Goal: Task Accomplishment & Management: Manage account settings

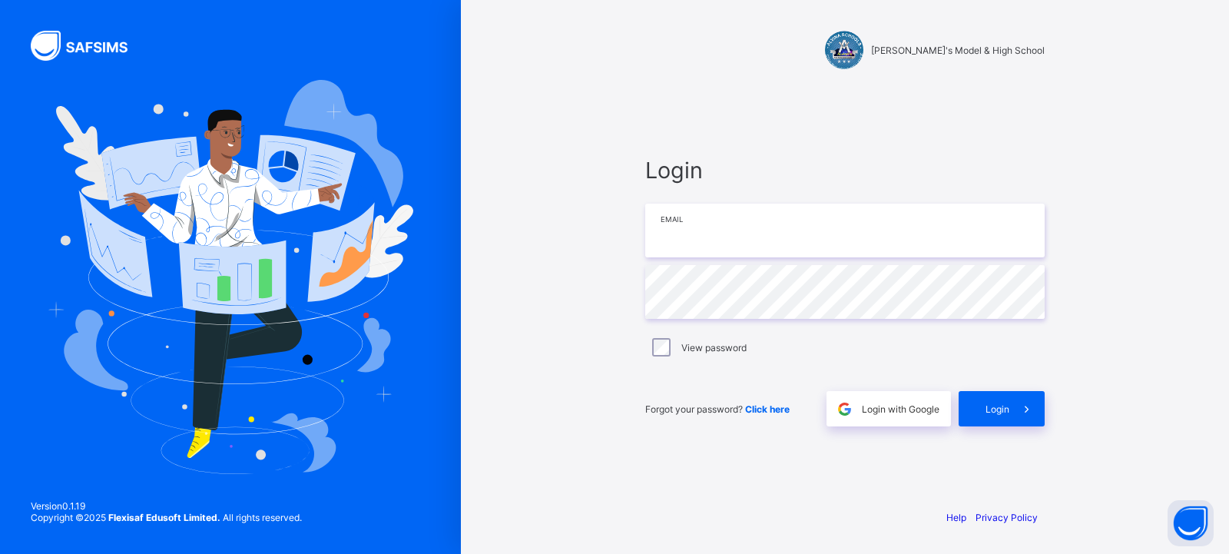
click at [753, 239] on input "email" at bounding box center [844, 231] width 399 height 54
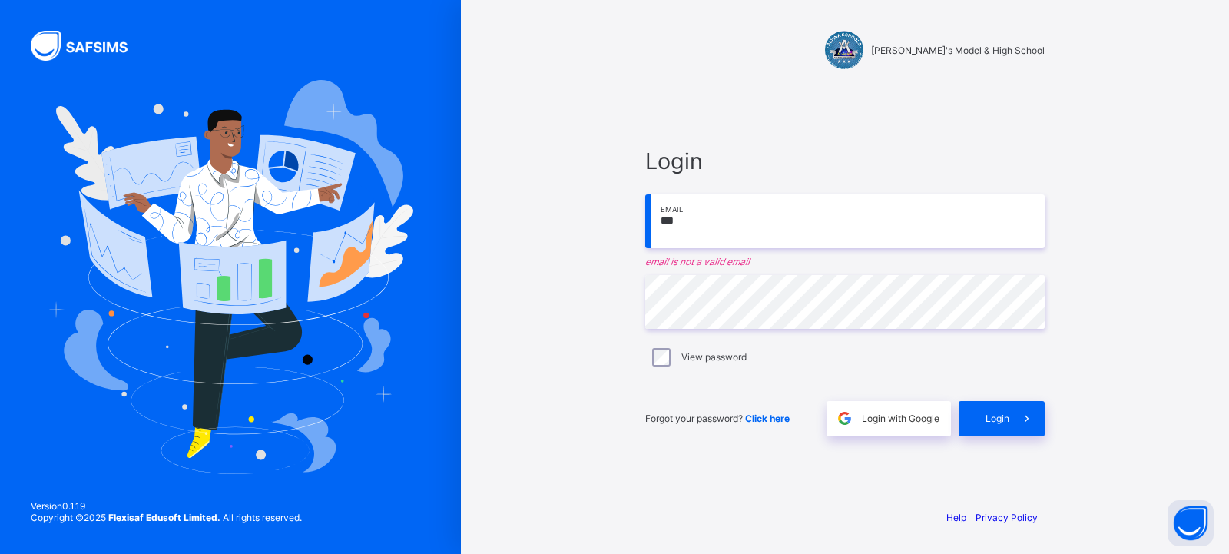
type input "**********"
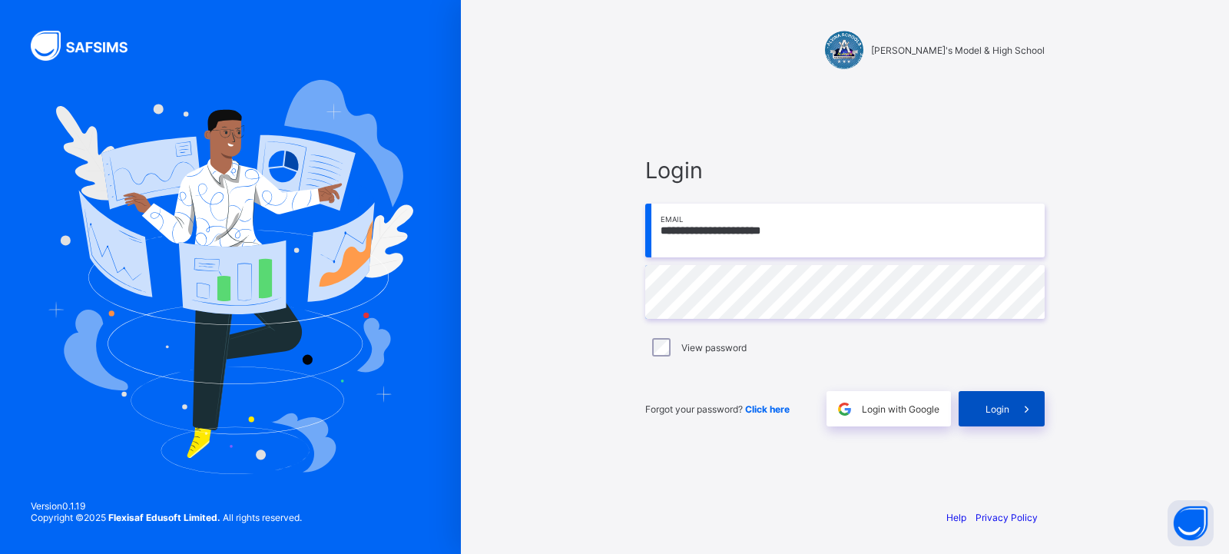
click at [996, 411] on span "Login" at bounding box center [997, 409] width 24 height 12
click at [825, 243] on input "email" at bounding box center [844, 231] width 399 height 54
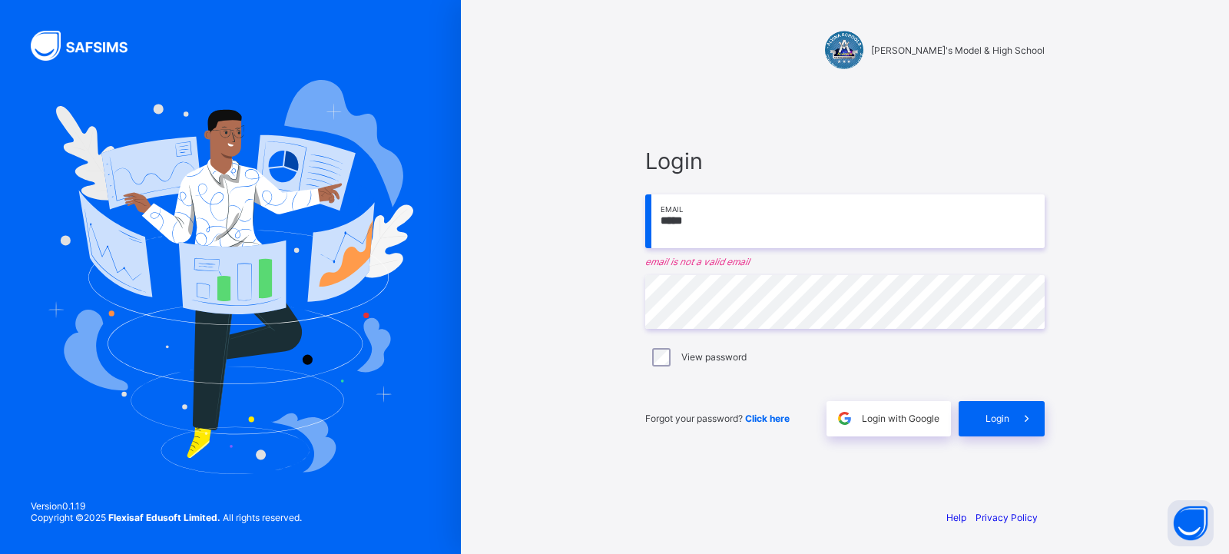
type input "**********"
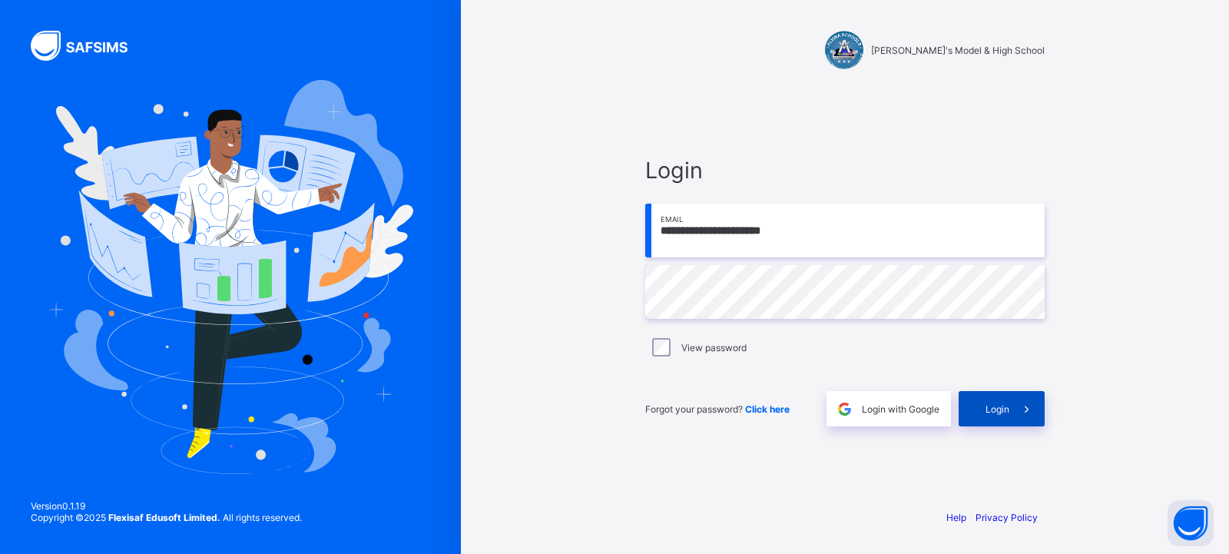
click at [999, 411] on span "Login" at bounding box center [997, 409] width 24 height 12
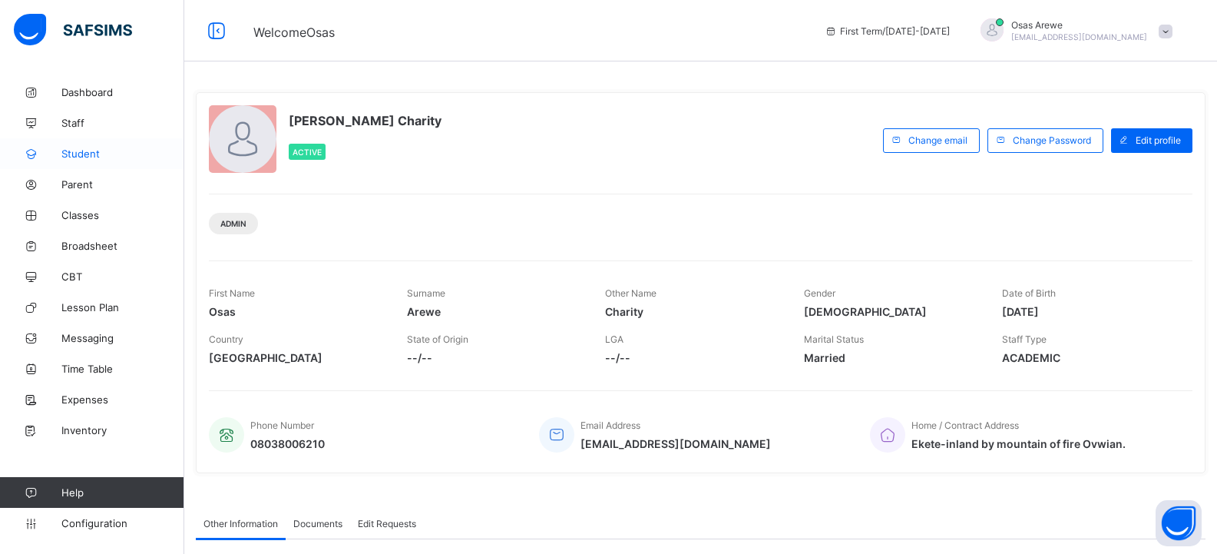
click at [78, 154] on span "Student" at bounding box center [122, 153] width 123 height 12
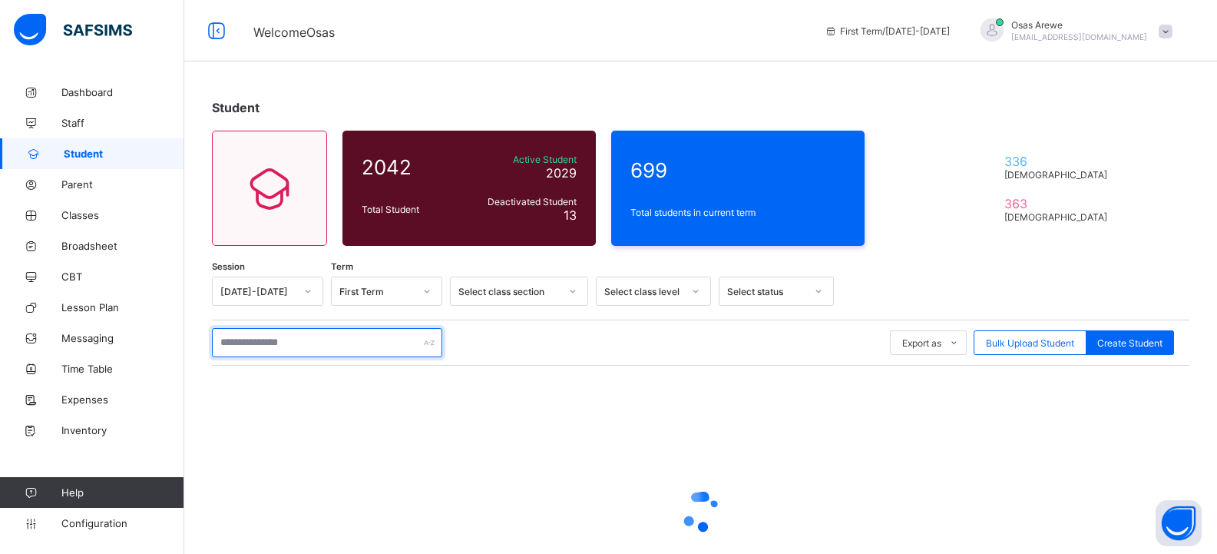
click at [305, 350] on input "text" at bounding box center [327, 342] width 230 height 29
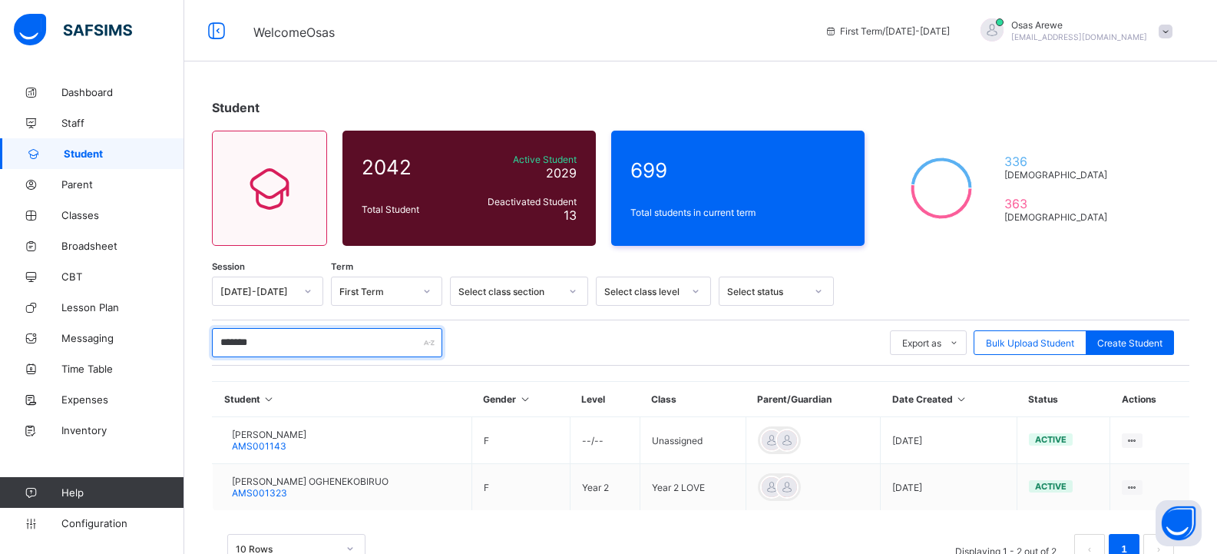
click at [305, 350] on input "*******" at bounding box center [327, 342] width 230 height 29
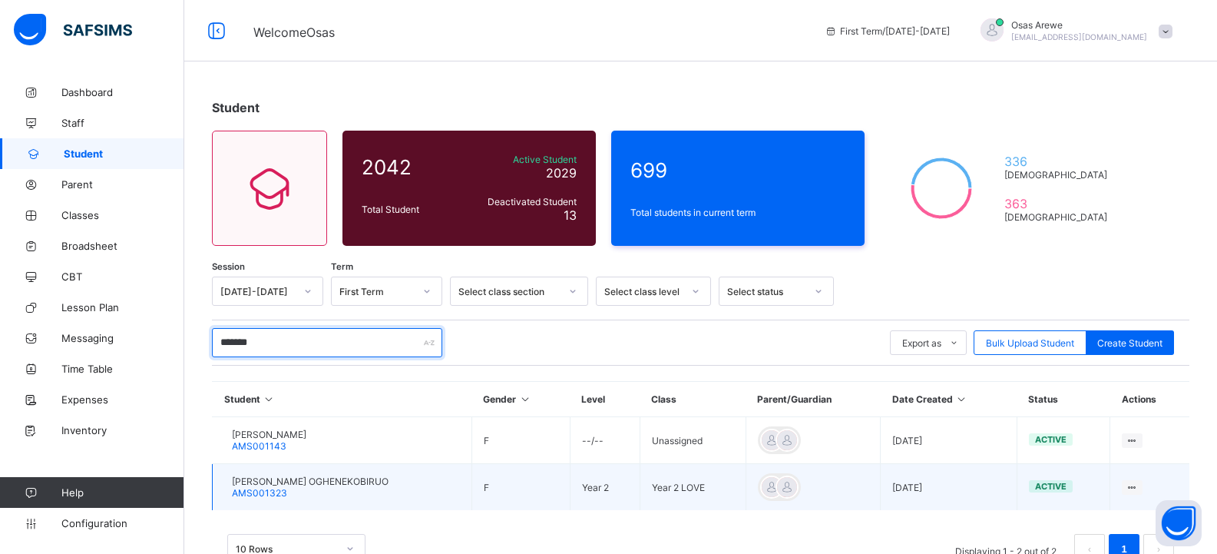
type input "*******"
click at [328, 481] on span "[PERSON_NAME] OGHENEKOBIRUO" at bounding box center [310, 481] width 157 height 12
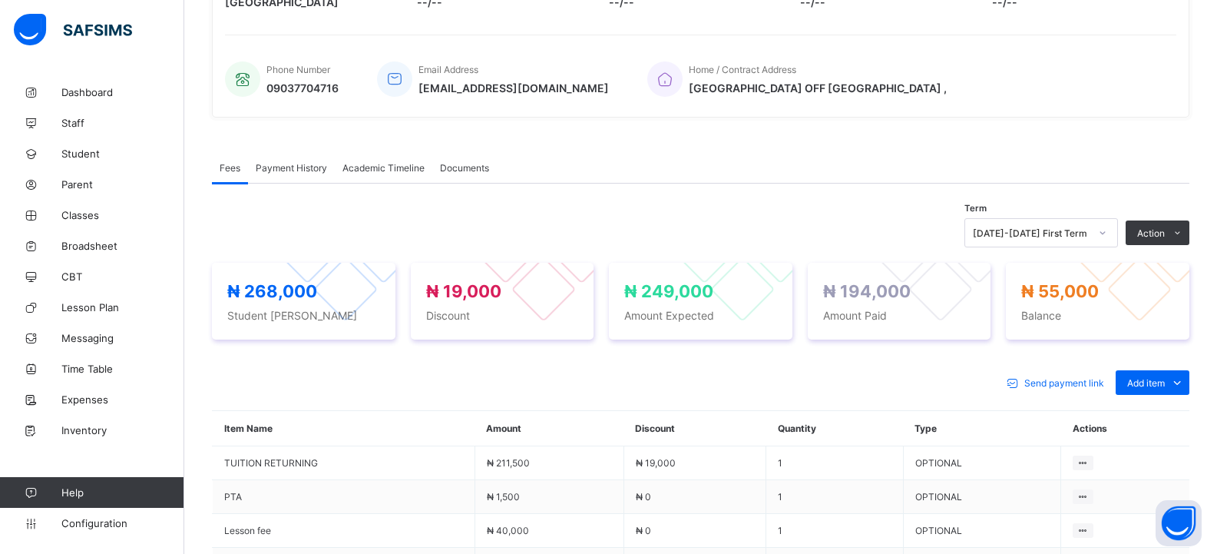
scroll to position [524, 0]
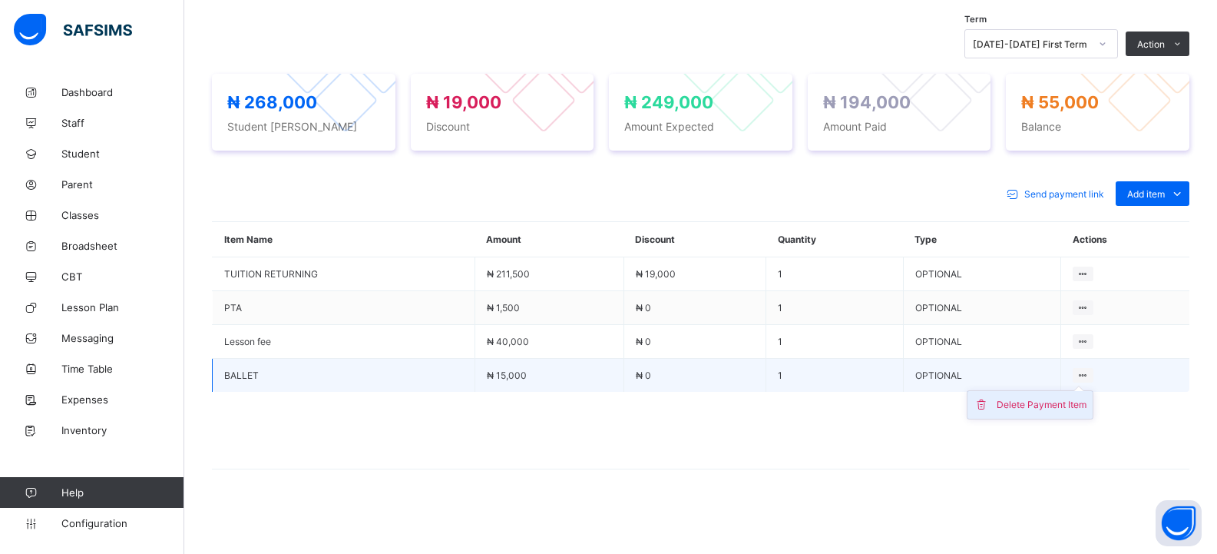
click at [1045, 409] on div "Delete Payment Item" at bounding box center [1042, 404] width 90 height 15
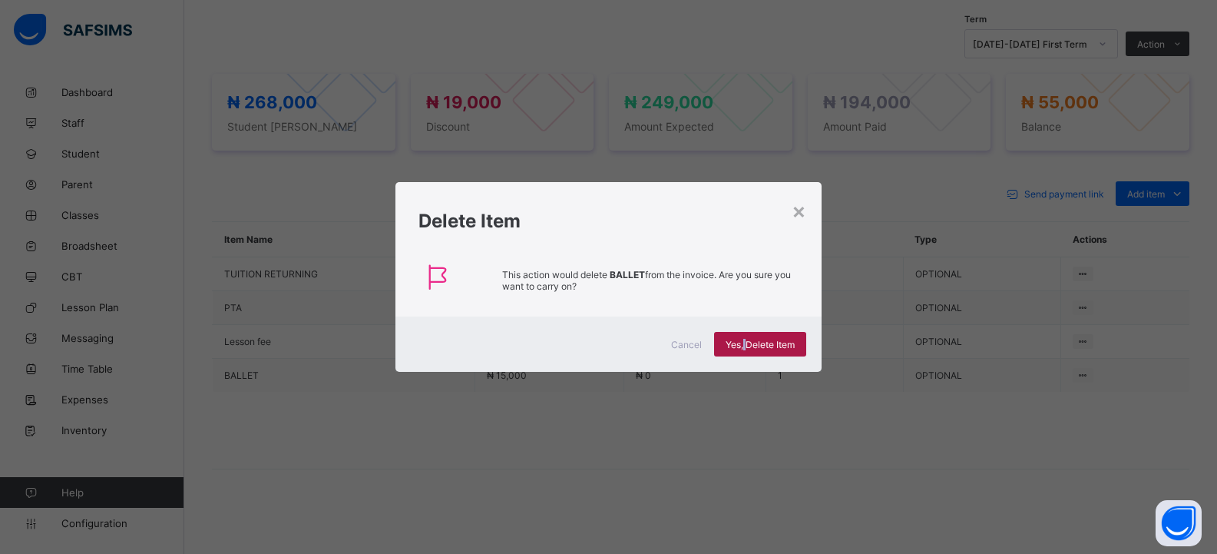
click at [746, 341] on span "Yes, Delete Item" at bounding box center [760, 345] width 69 height 12
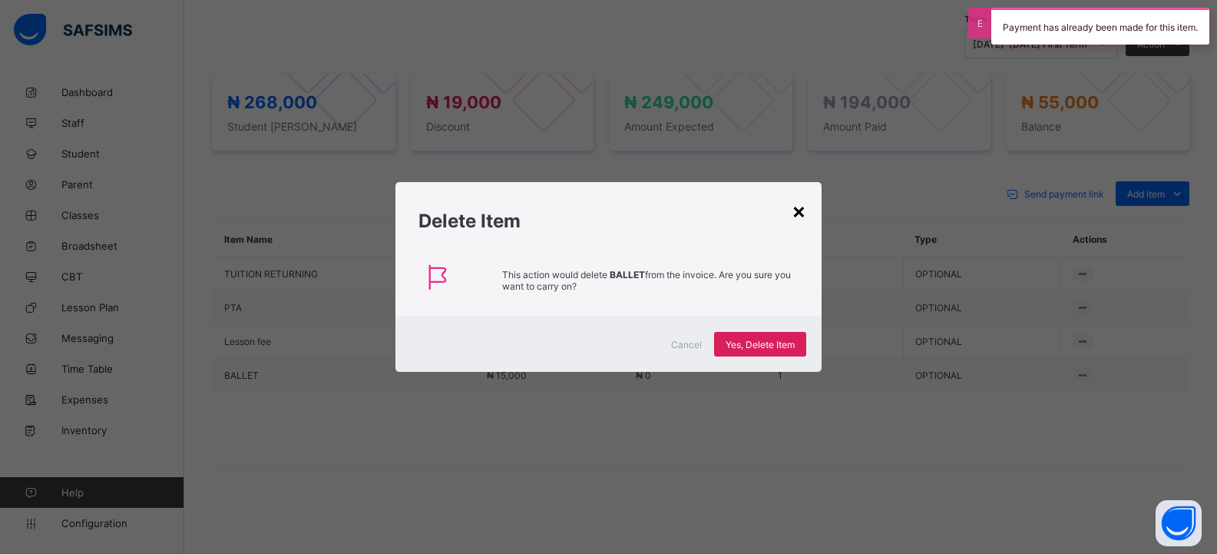
click at [796, 214] on div "×" at bounding box center [799, 210] width 15 height 26
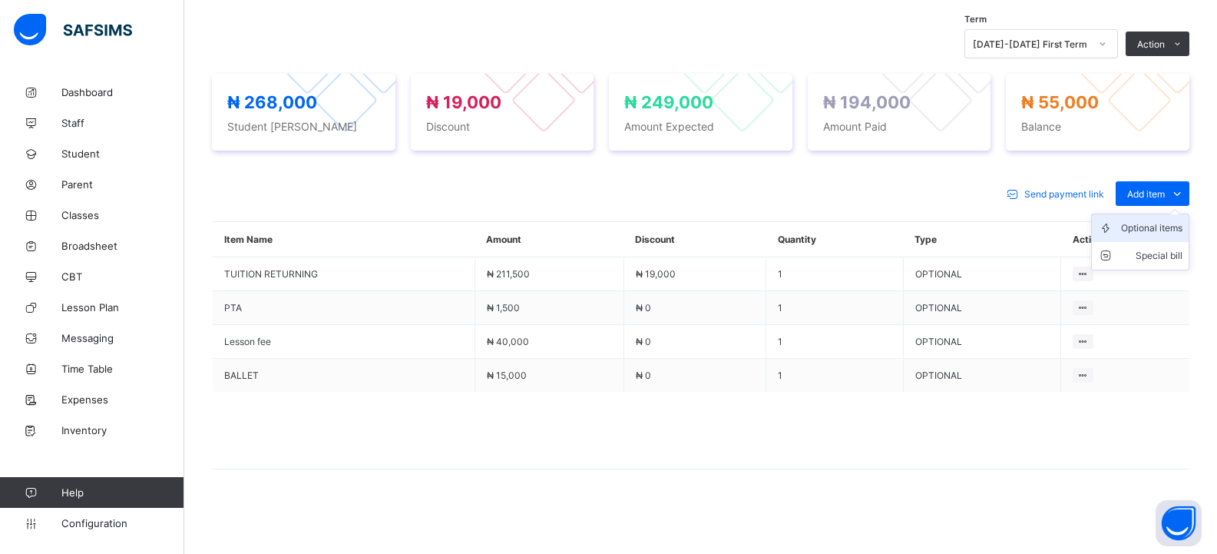
click at [1152, 228] on div "Optional items" at bounding box center [1151, 227] width 61 height 15
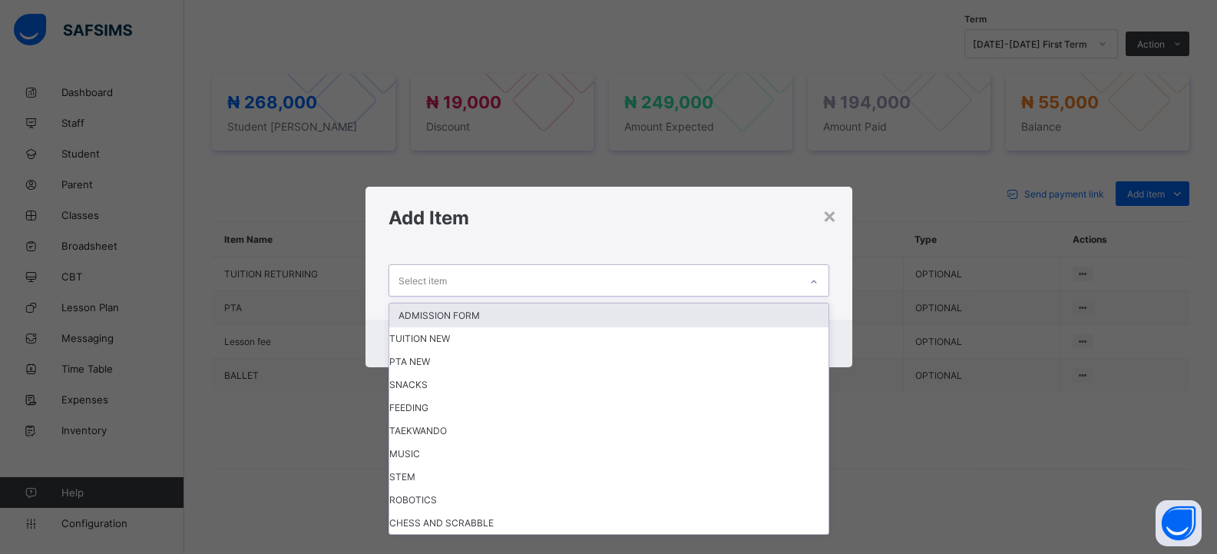
click at [811, 284] on icon at bounding box center [814, 281] width 9 height 15
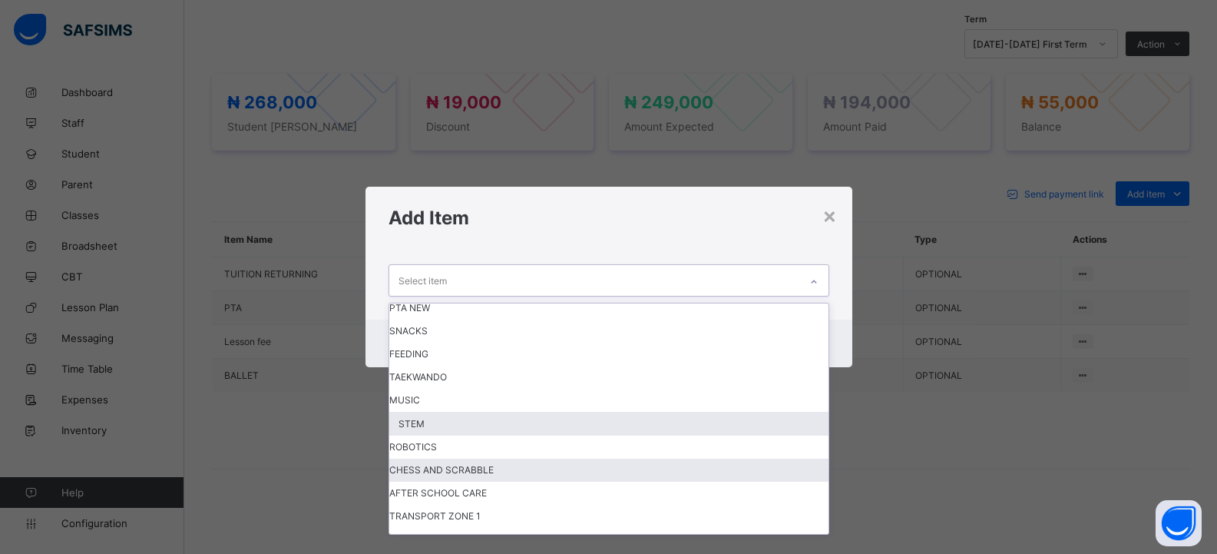
scroll to position [77, 0]
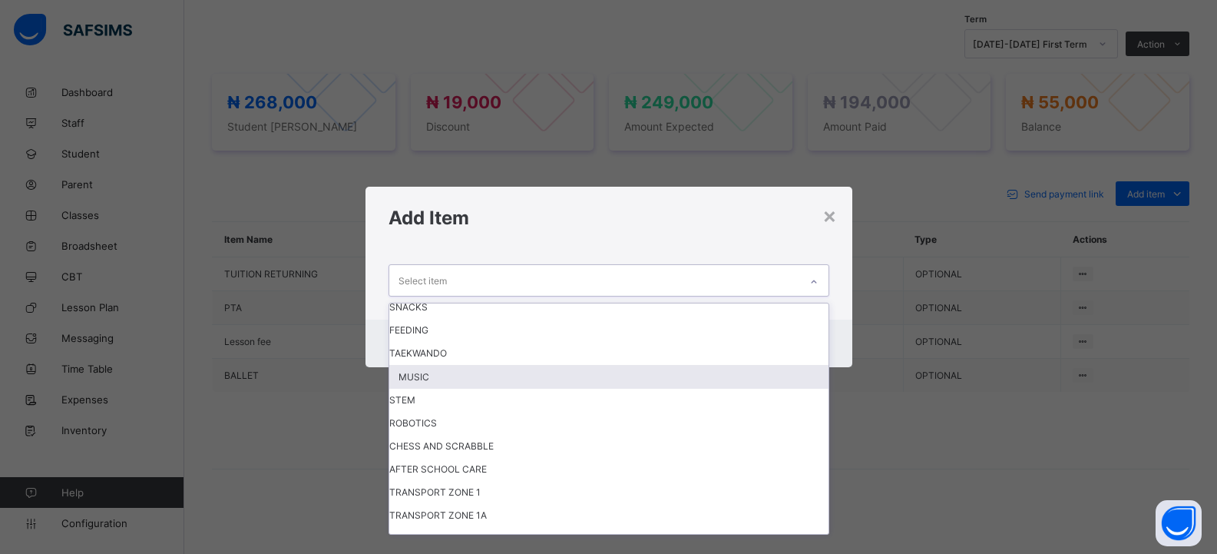
click at [476, 385] on div "MUSIC" at bounding box center [608, 377] width 439 height 24
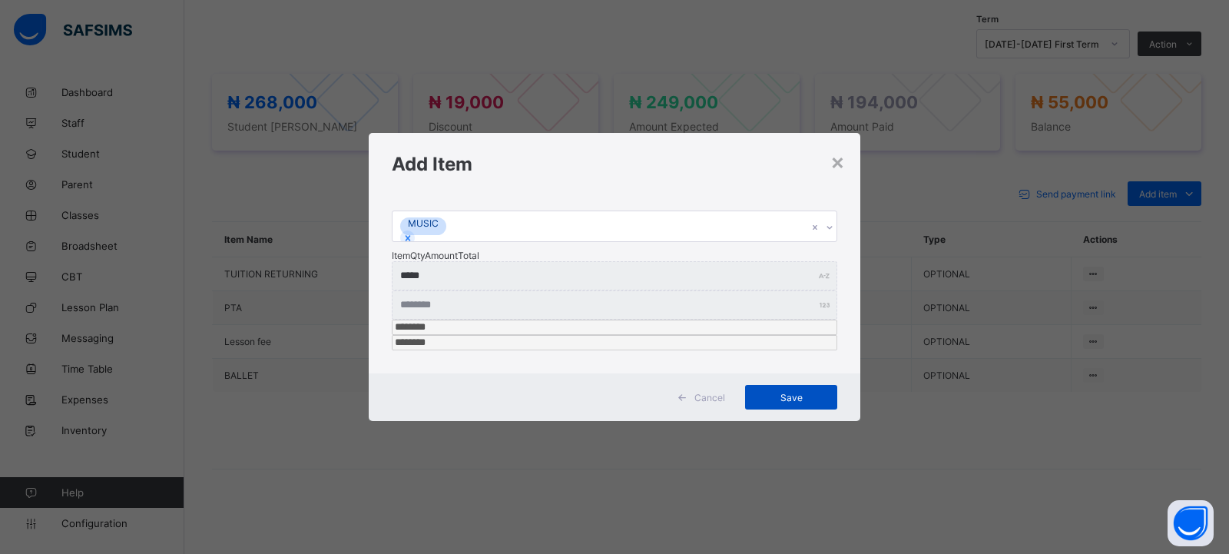
click at [783, 392] on span "Save" at bounding box center [791, 398] width 69 height 12
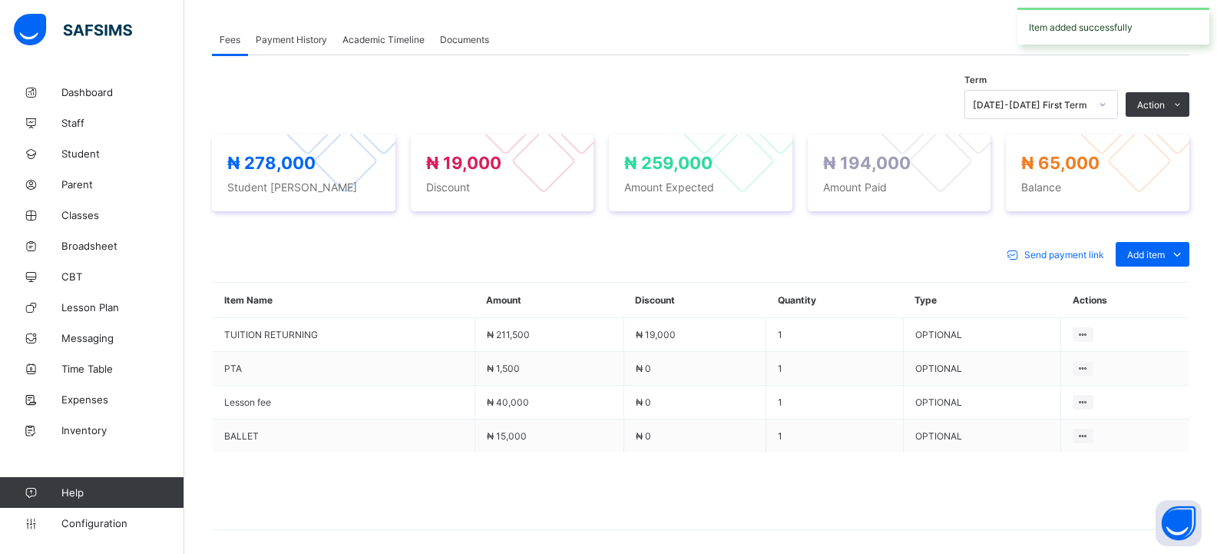
scroll to position [370, 0]
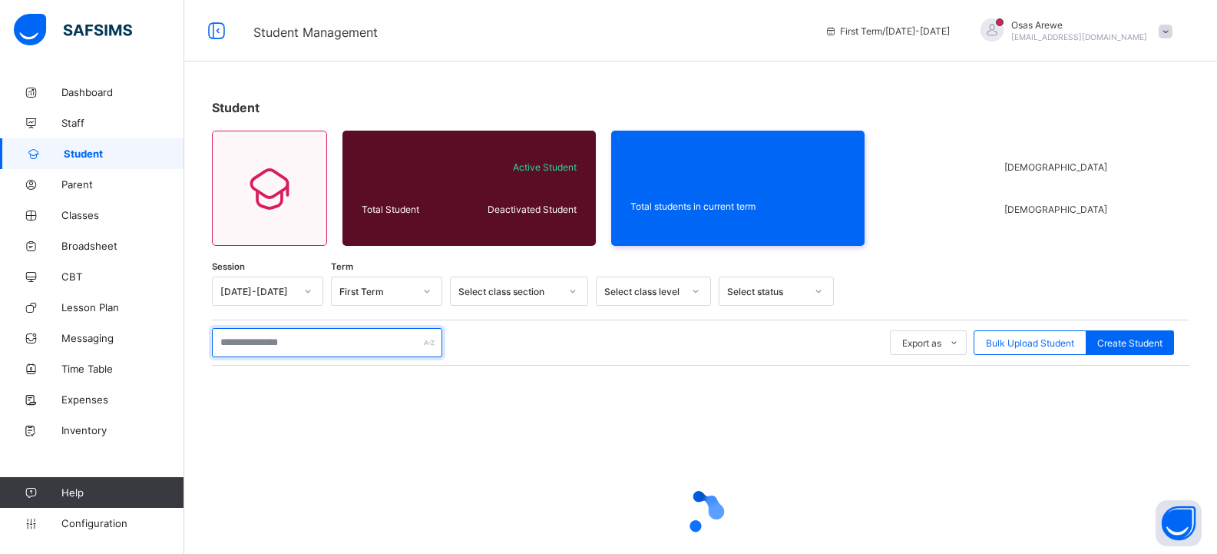
click at [318, 341] on input "text" at bounding box center [327, 342] width 230 height 29
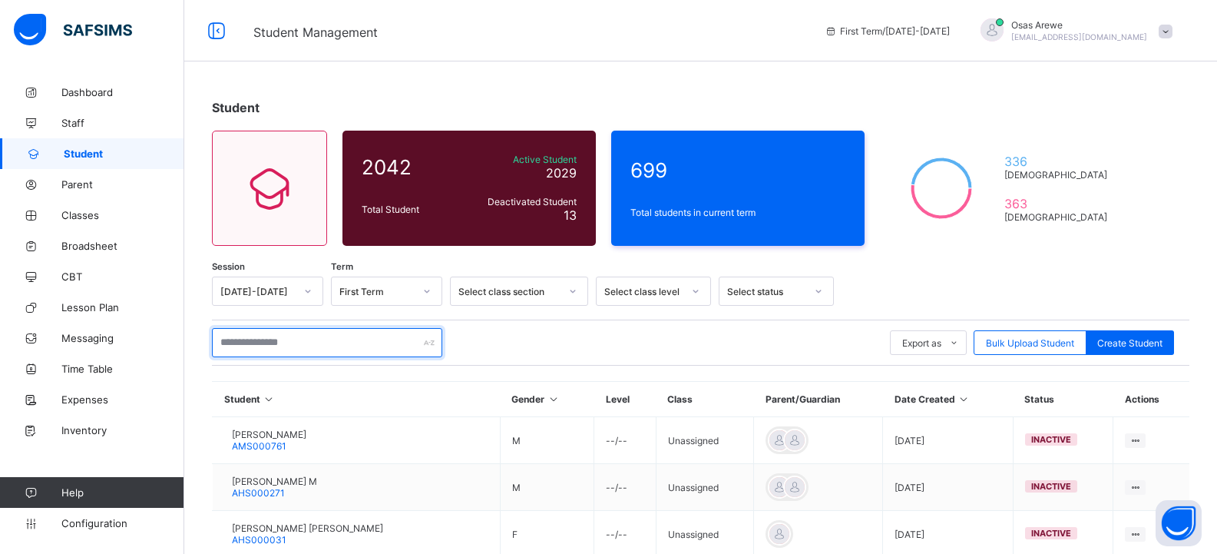
click at [245, 342] on input "text" at bounding box center [327, 342] width 230 height 29
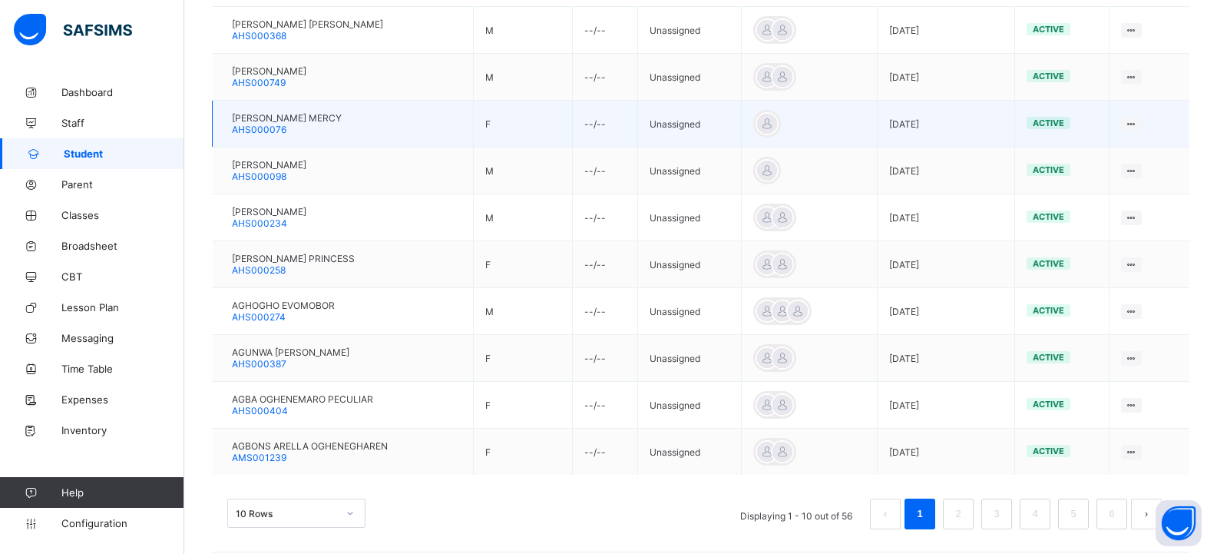
scroll to position [424, 0]
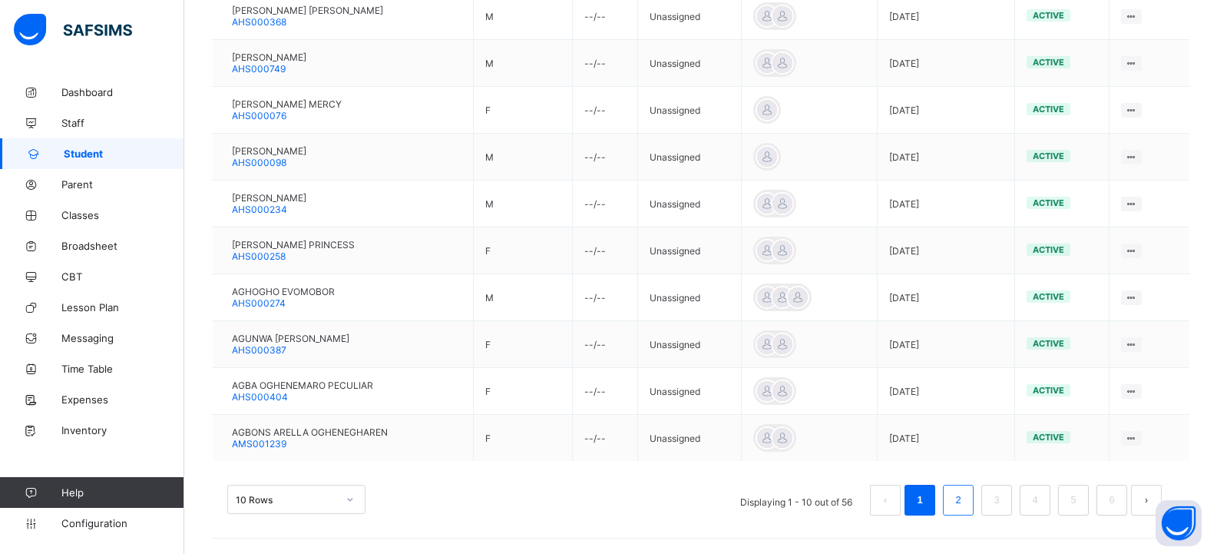
click at [965, 498] on link "2" at bounding box center [958, 500] width 15 height 20
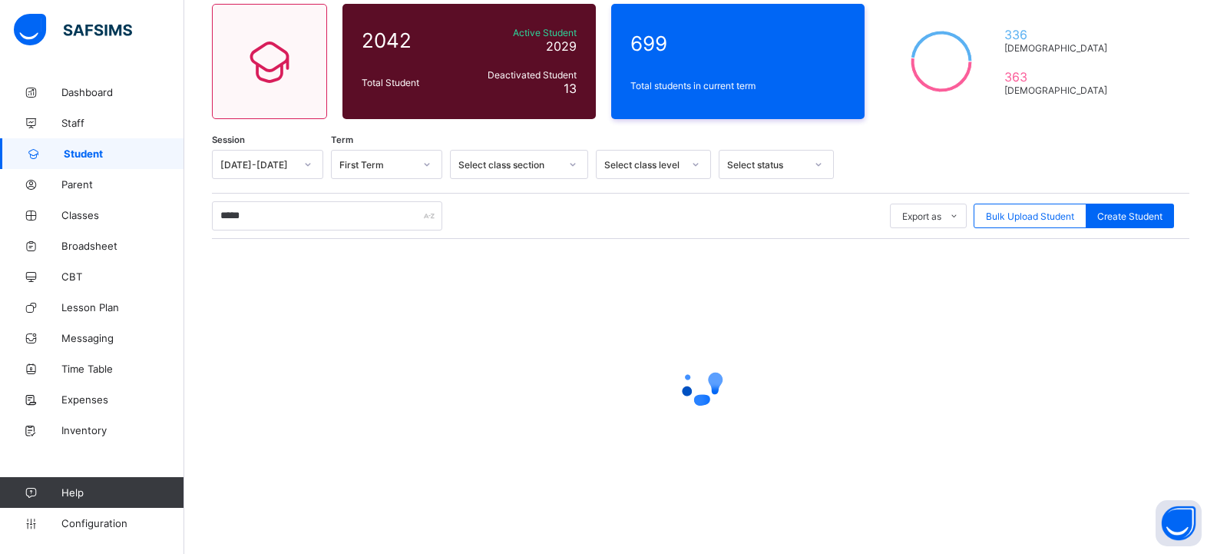
scroll to position [154, 0]
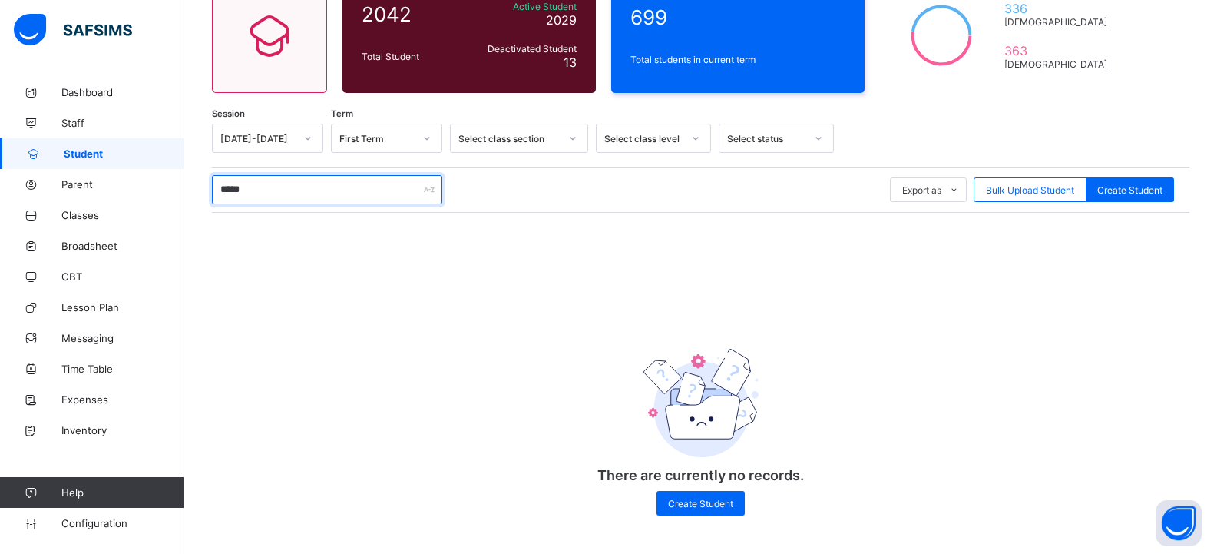
click at [257, 189] on input "*****" at bounding box center [327, 189] width 230 height 29
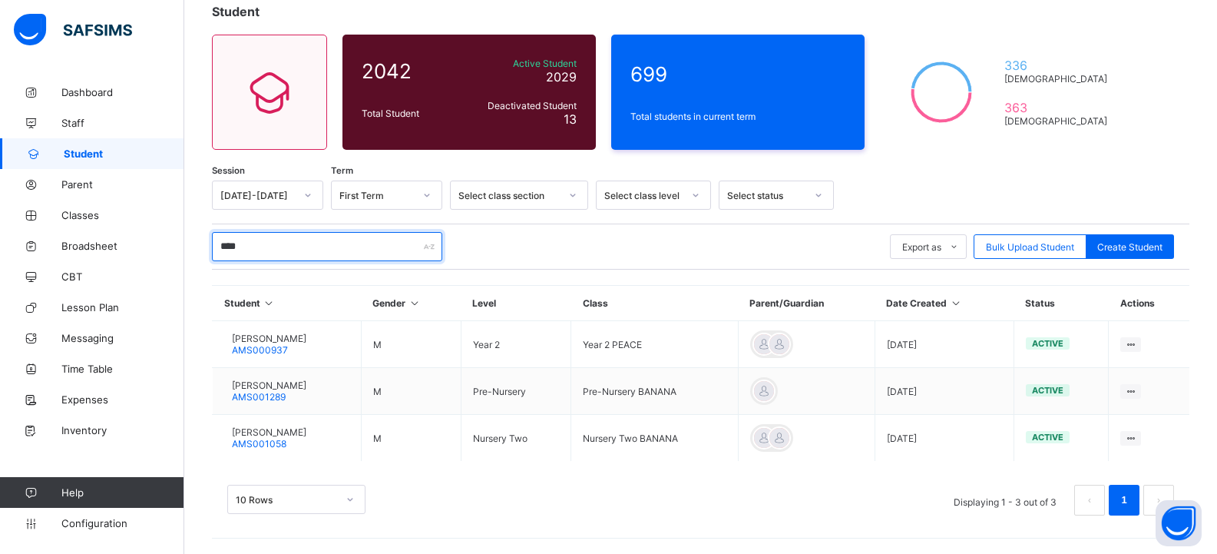
scroll to position [96, 0]
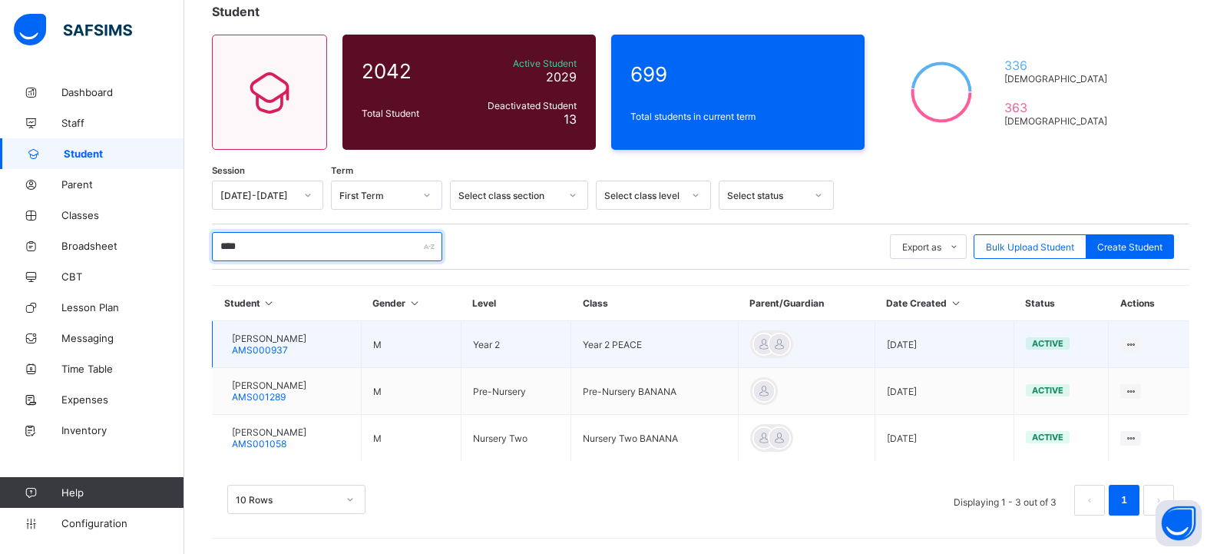
type input "****"
click at [301, 338] on span "[PERSON_NAME]" at bounding box center [269, 339] width 74 height 12
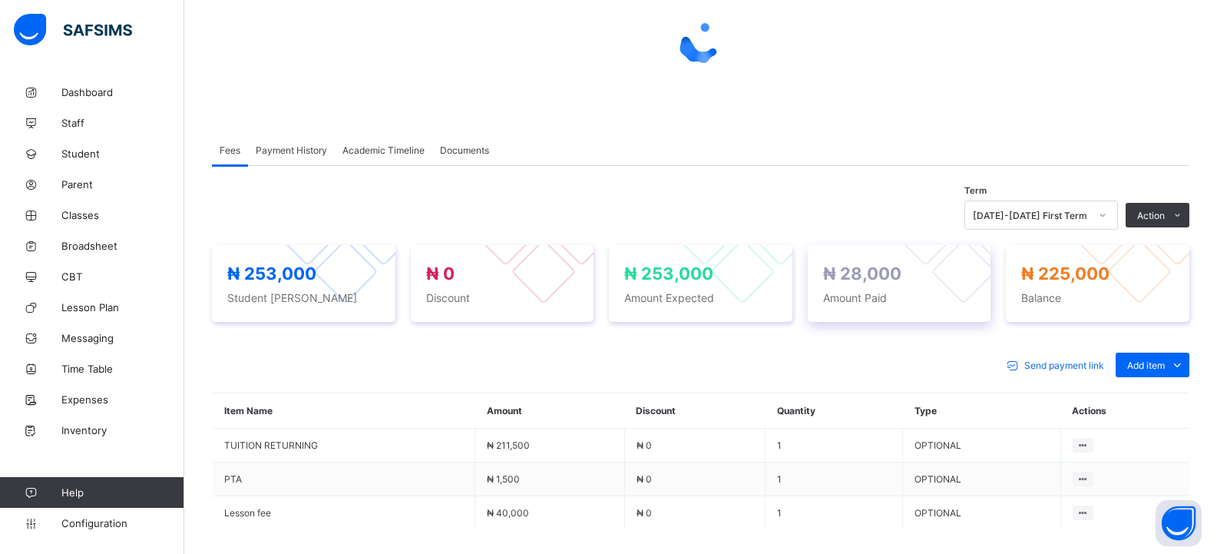
scroll to position [77, 0]
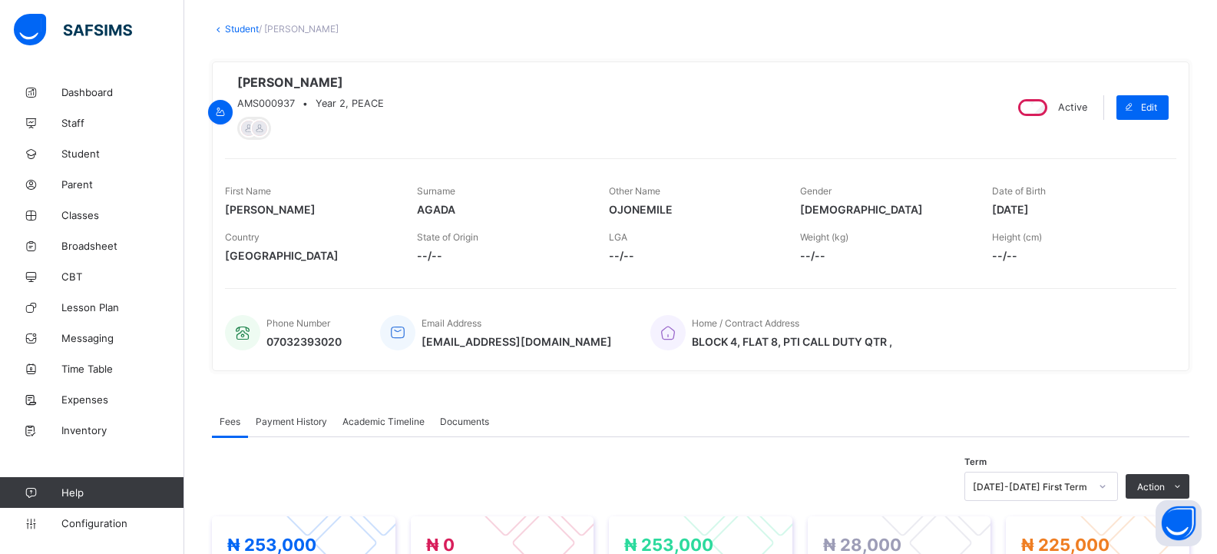
scroll to position [96, 0]
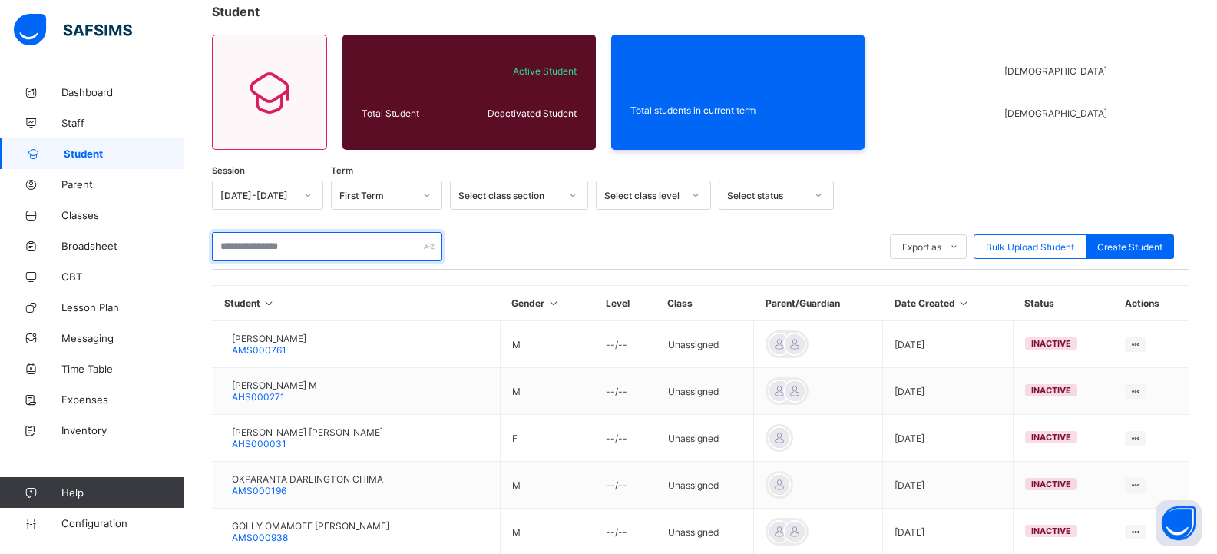
click at [281, 250] on input "text" at bounding box center [327, 246] width 230 height 29
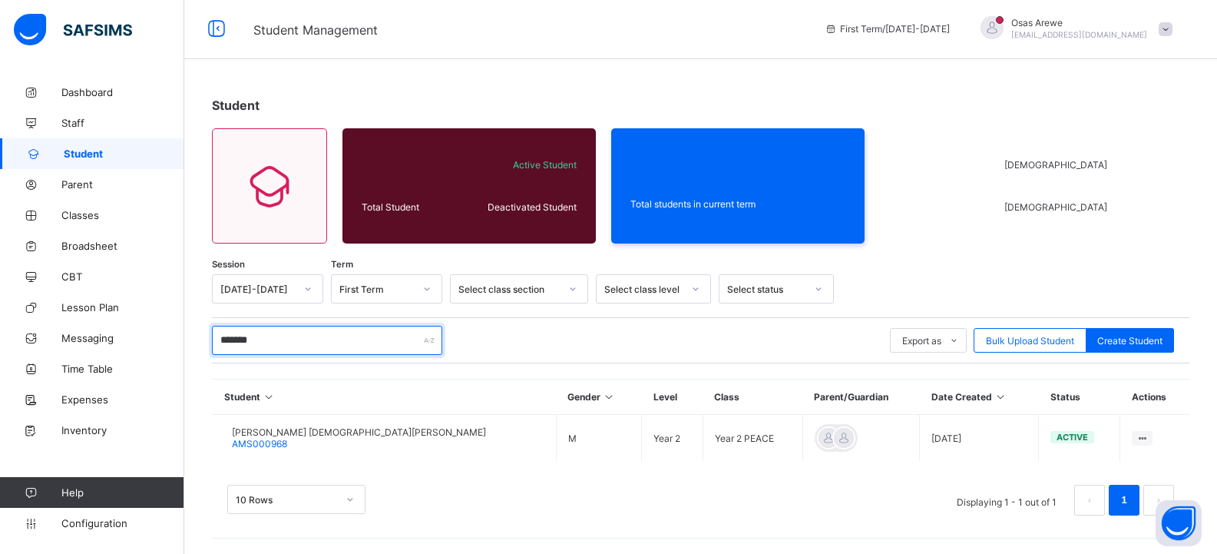
scroll to position [2, 0]
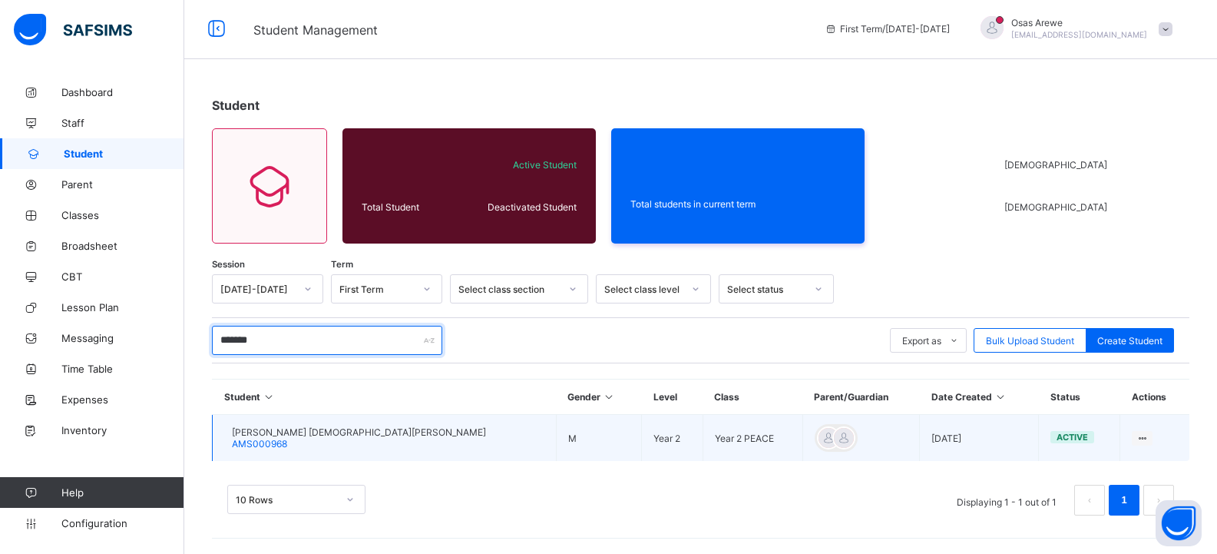
type input "*******"
click at [326, 436] on span "[PERSON_NAME] [DEMOGRAPHIC_DATA][PERSON_NAME]" at bounding box center [359, 432] width 254 height 12
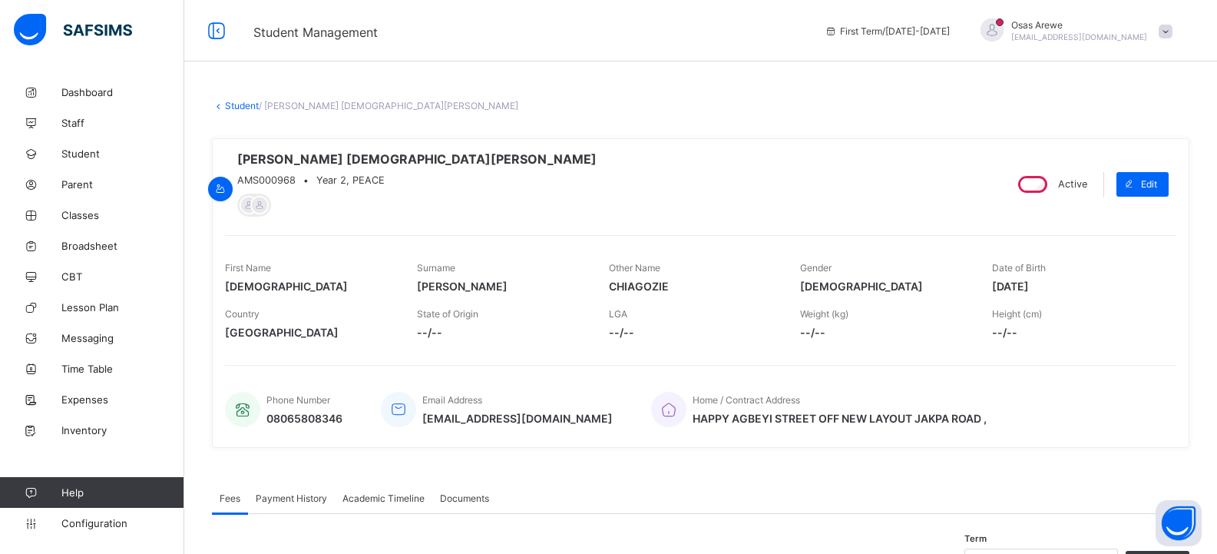
scroll to position [2, 0]
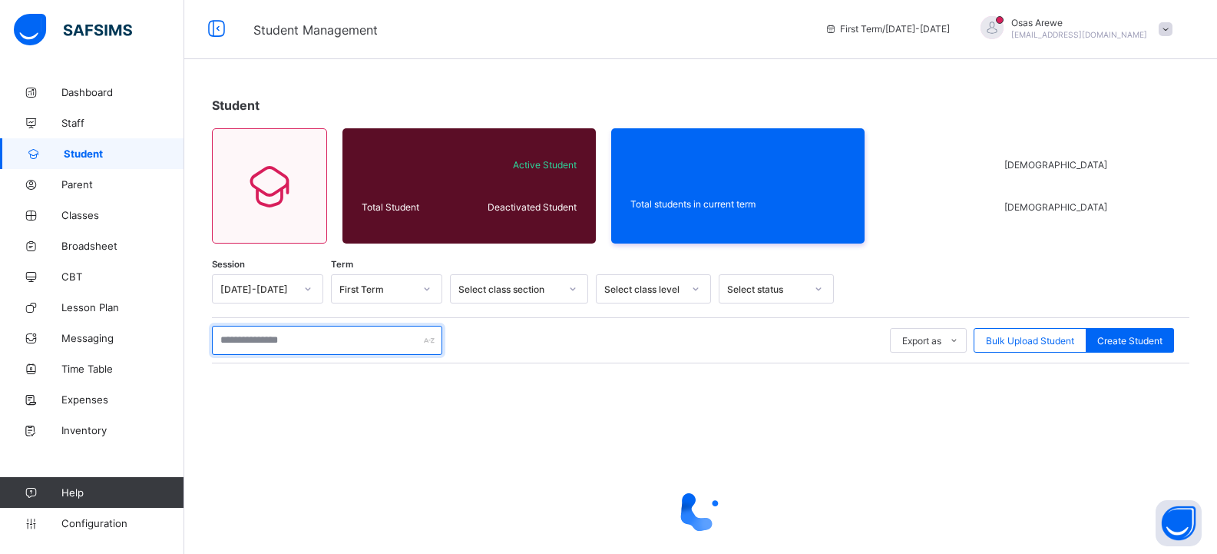
click at [317, 339] on input "text" at bounding box center [327, 340] width 230 height 29
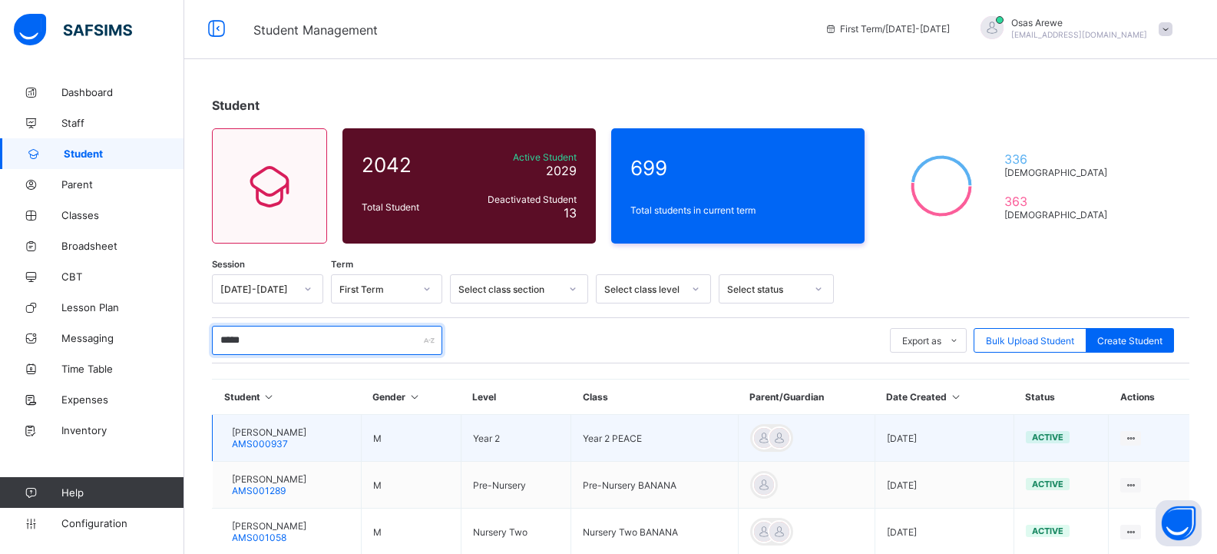
type input "*****"
click at [306, 430] on span "[PERSON_NAME]" at bounding box center [269, 432] width 74 height 12
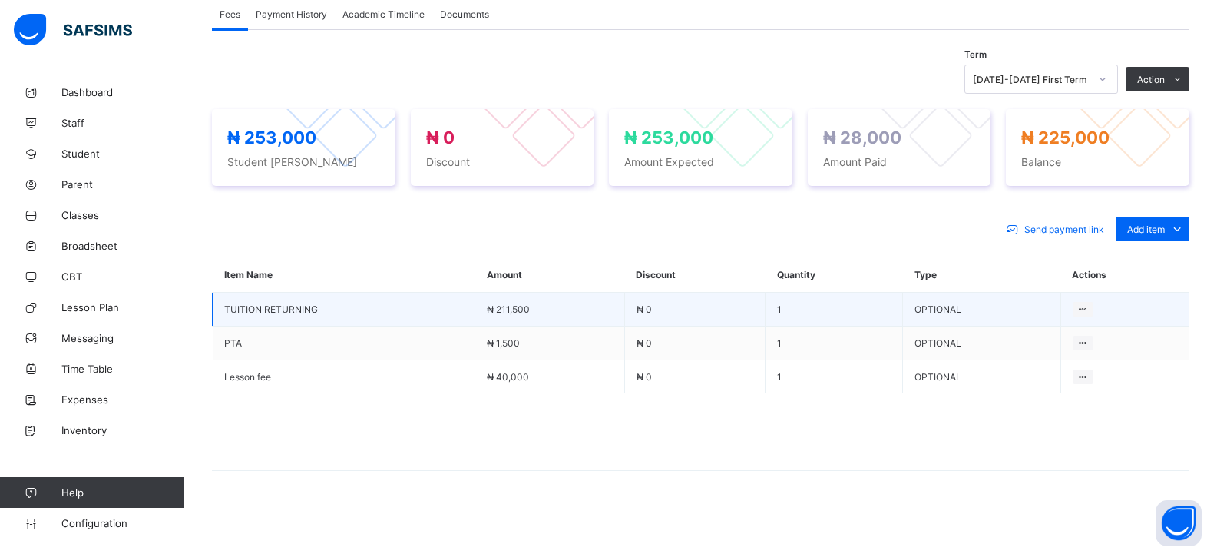
scroll to position [490, 0]
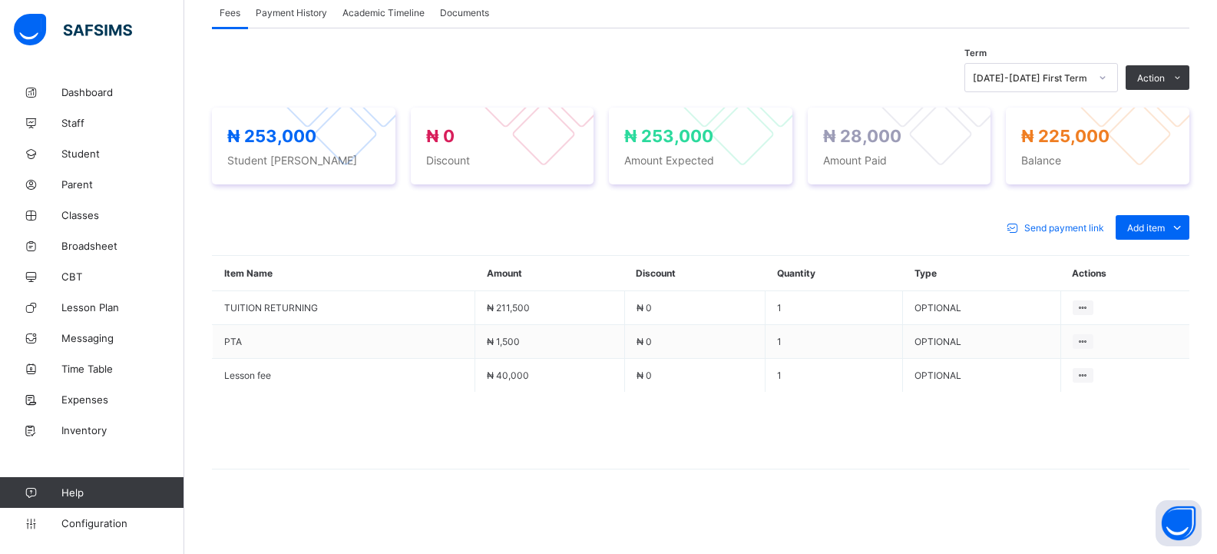
scroll to position [2, 0]
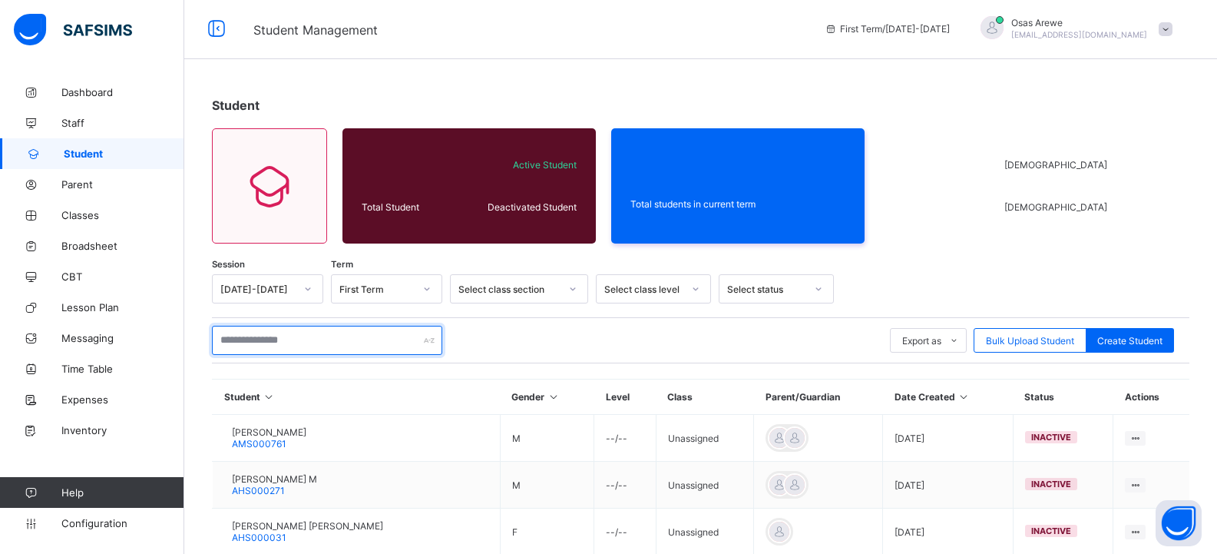
click at [269, 334] on input "text" at bounding box center [327, 340] width 230 height 29
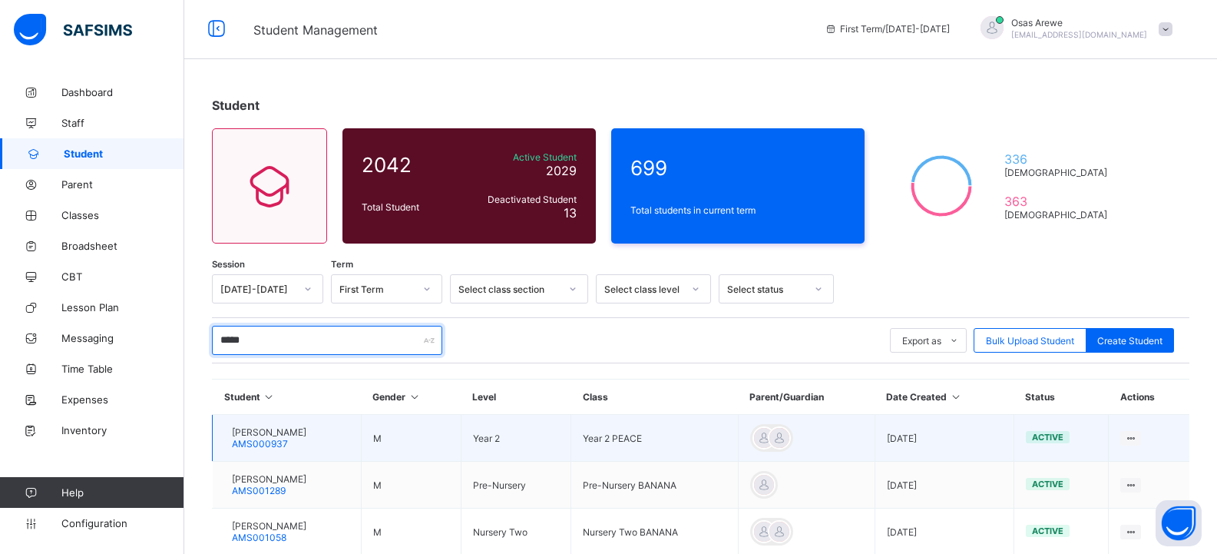
scroll to position [79, 0]
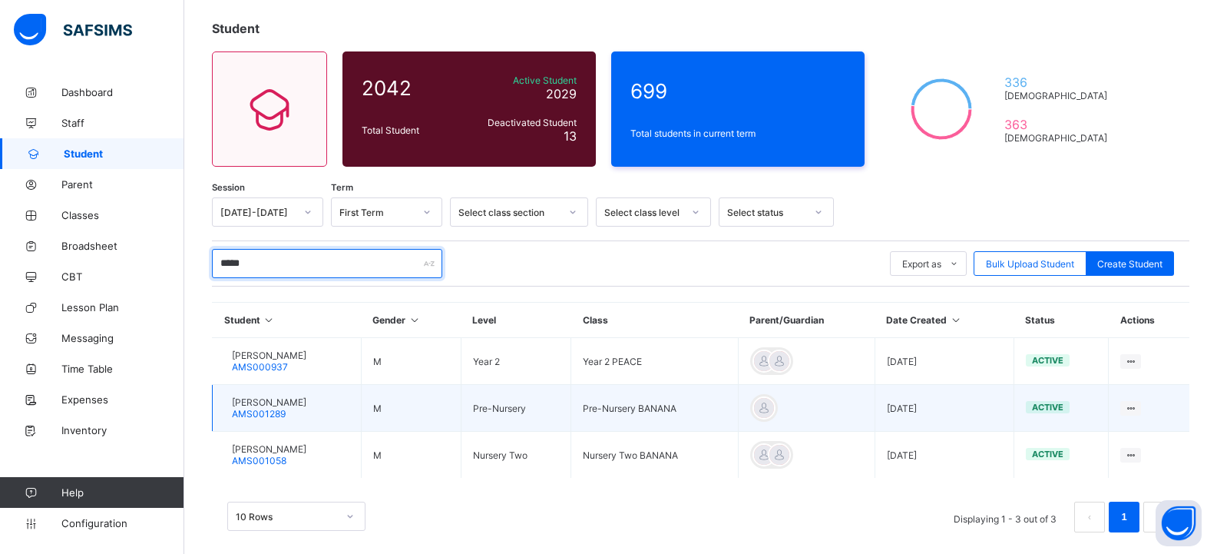
type input "*****"
click at [306, 403] on span "[PERSON_NAME]" at bounding box center [269, 402] width 74 height 12
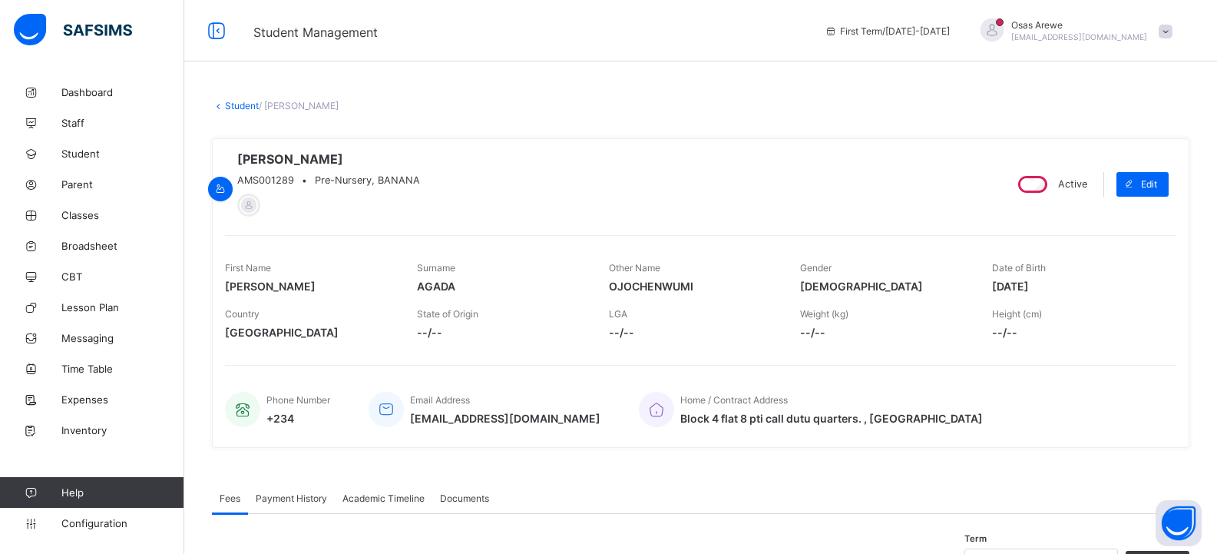
scroll to position [79, 0]
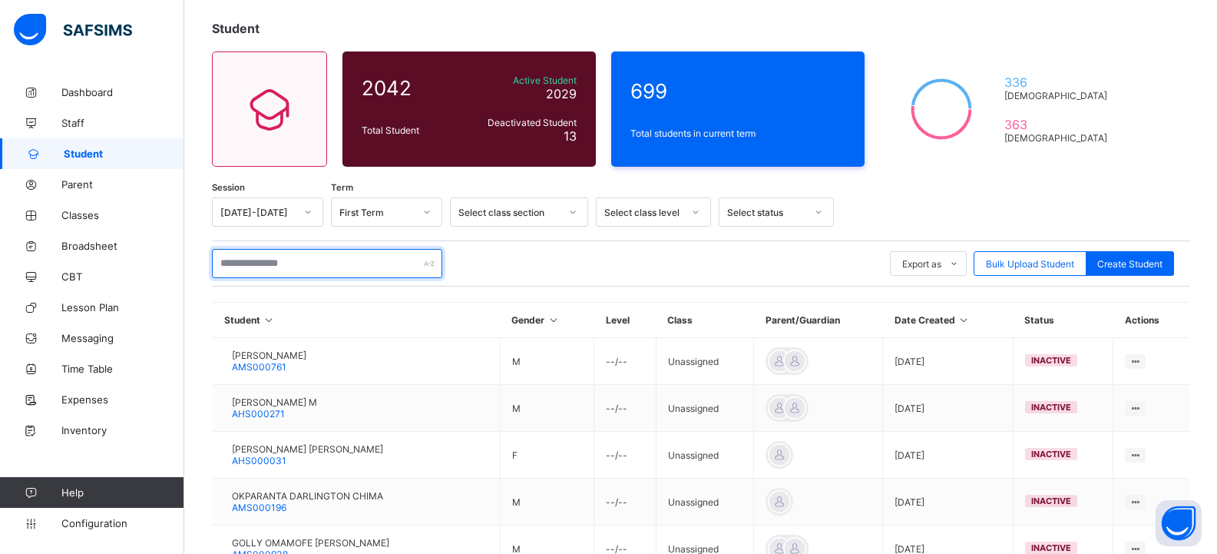
click at [296, 264] on input "text" at bounding box center [327, 263] width 230 height 29
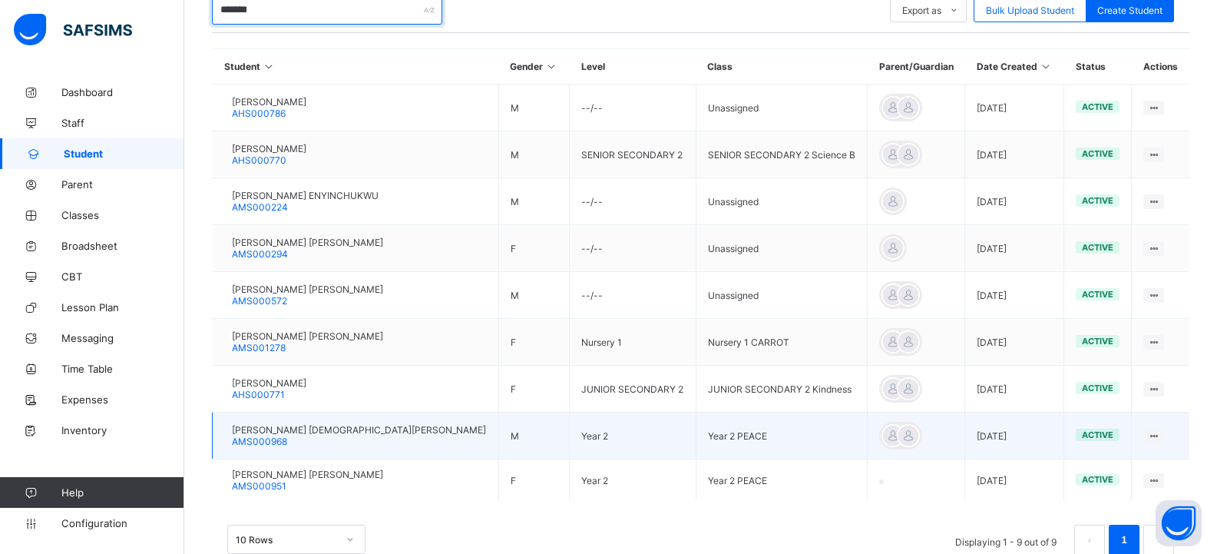
scroll to position [372, 0]
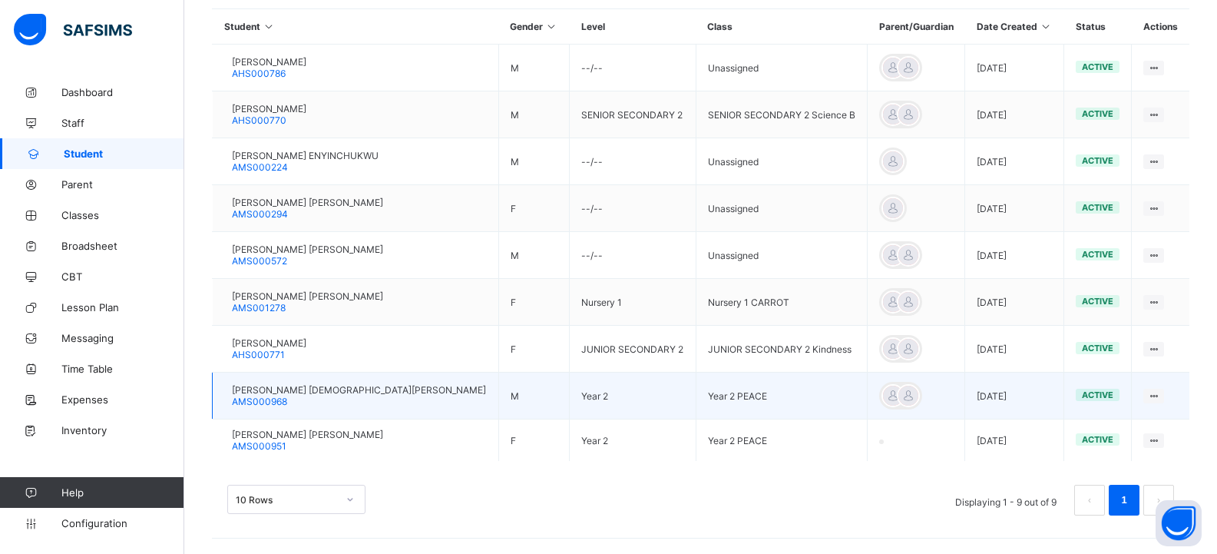
type input "*******"
click at [334, 390] on span "[PERSON_NAME] [DEMOGRAPHIC_DATA][PERSON_NAME]" at bounding box center [359, 390] width 254 height 12
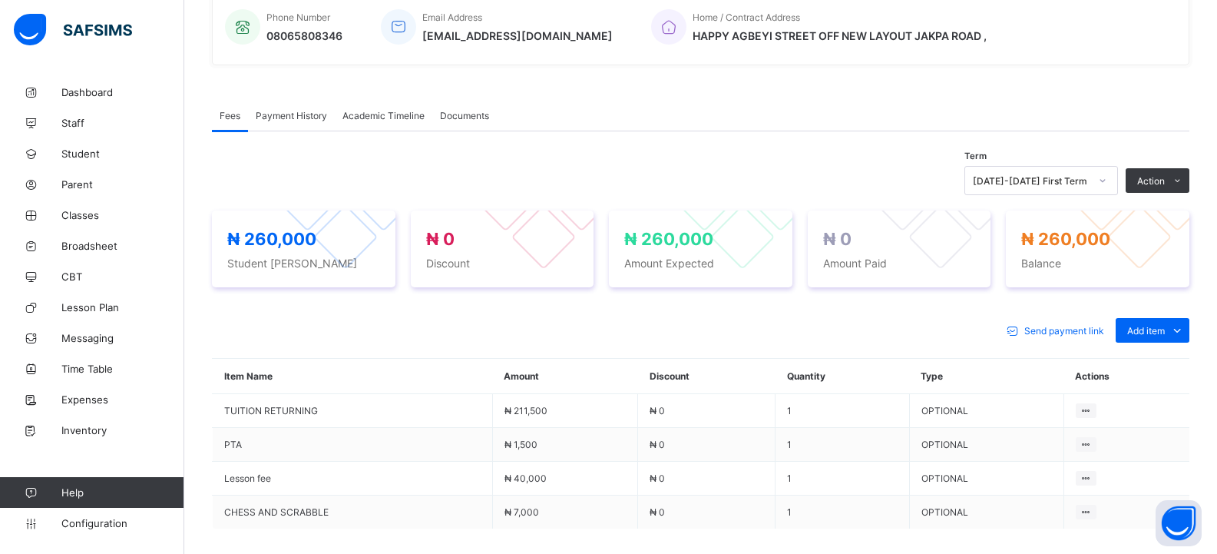
scroll to position [384, 0]
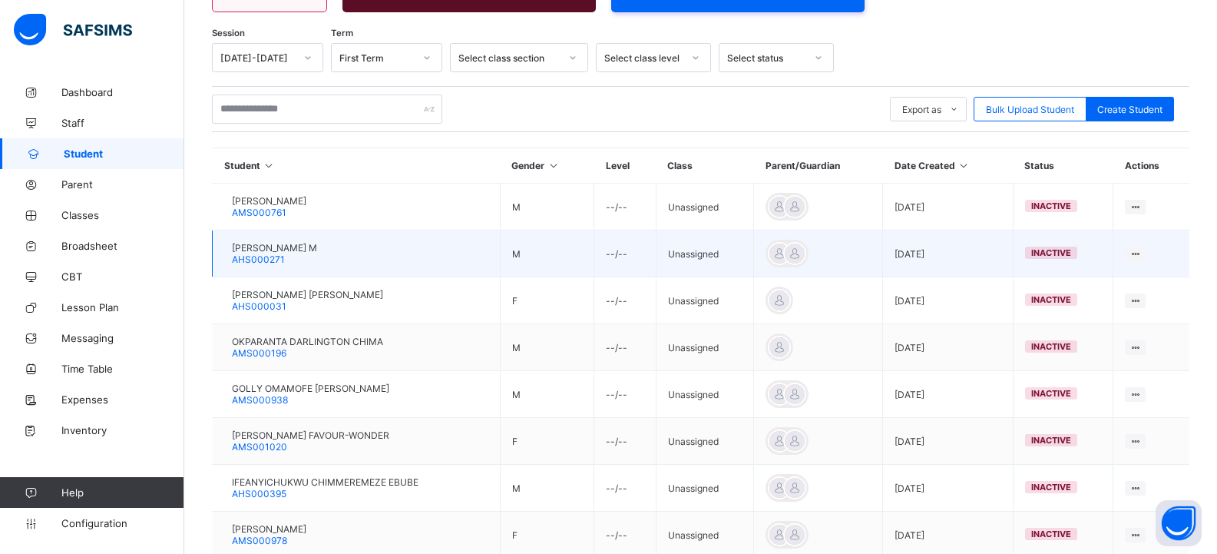
scroll to position [230, 0]
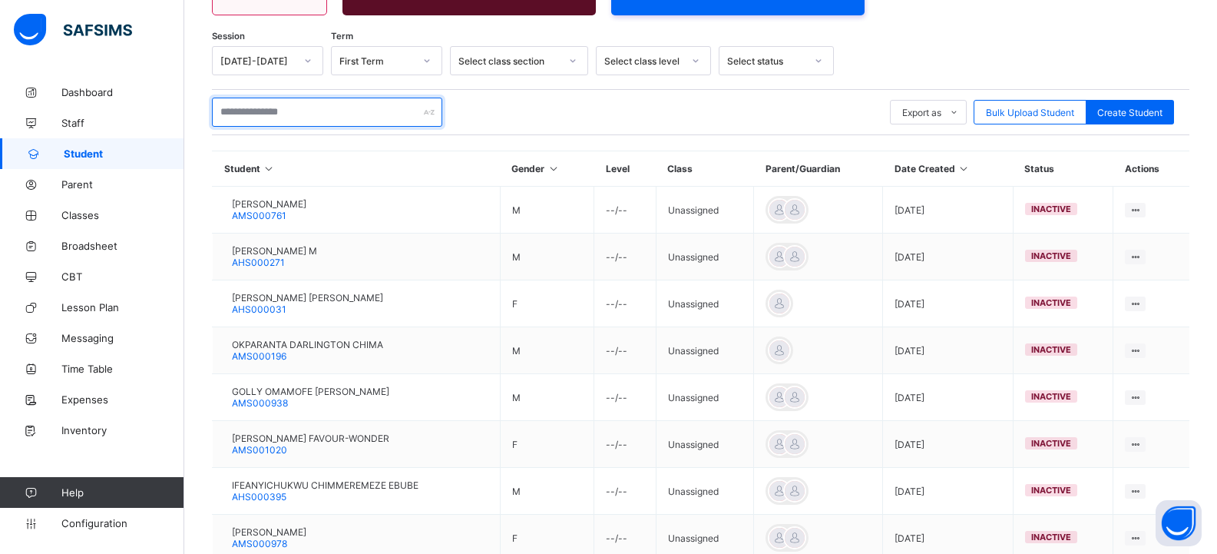
click at [318, 110] on input "text" at bounding box center [327, 112] width 230 height 29
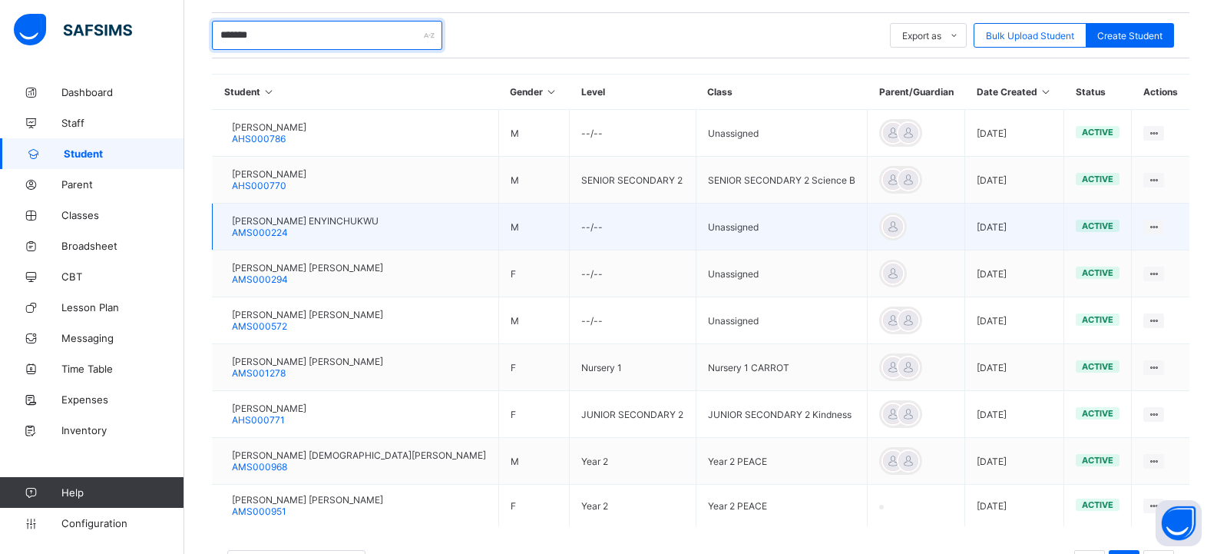
scroll to position [372, 0]
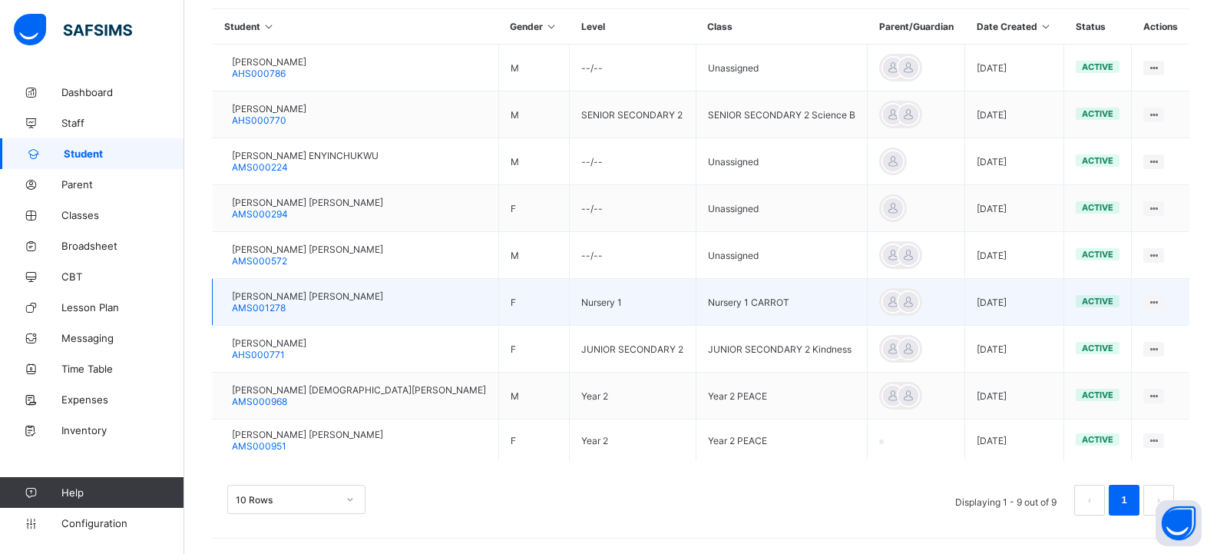
type input "*******"
click at [323, 295] on span "[PERSON_NAME] [PERSON_NAME]" at bounding box center [307, 296] width 151 height 12
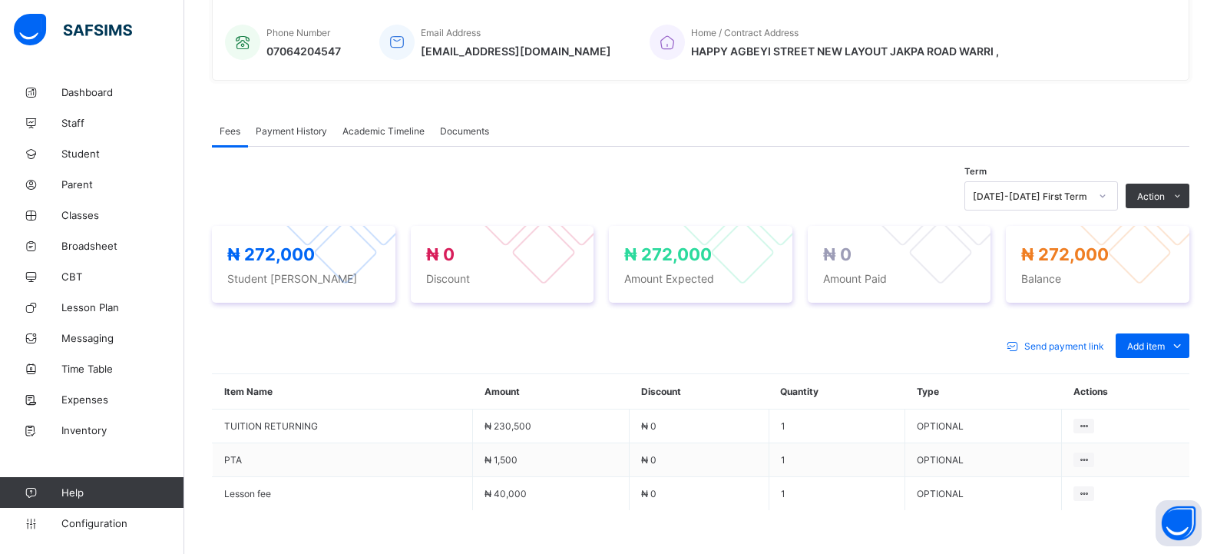
scroll to position [384, 0]
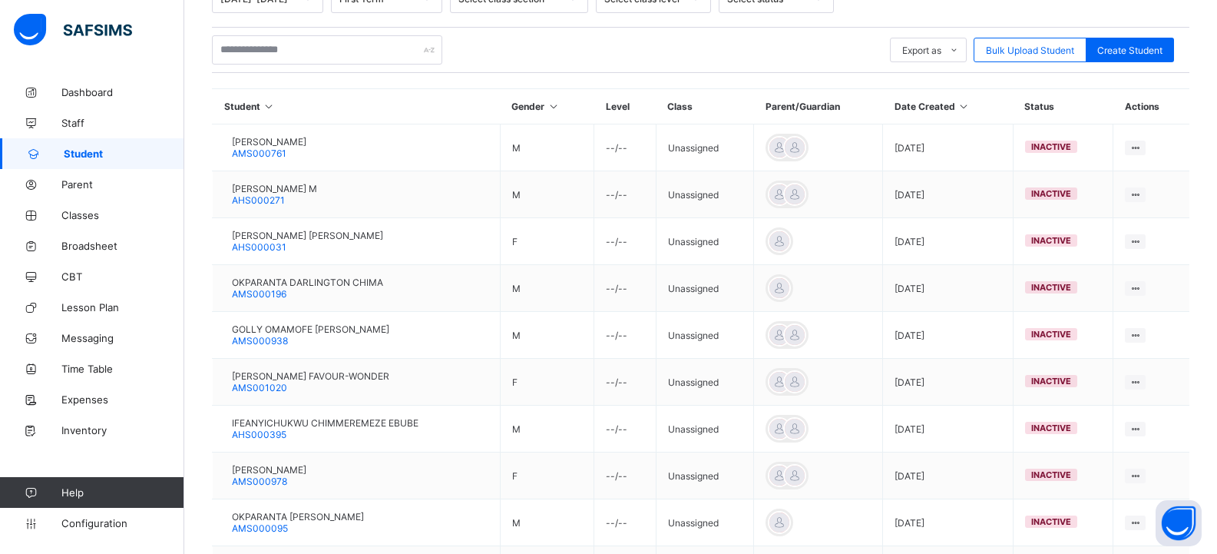
scroll to position [154, 0]
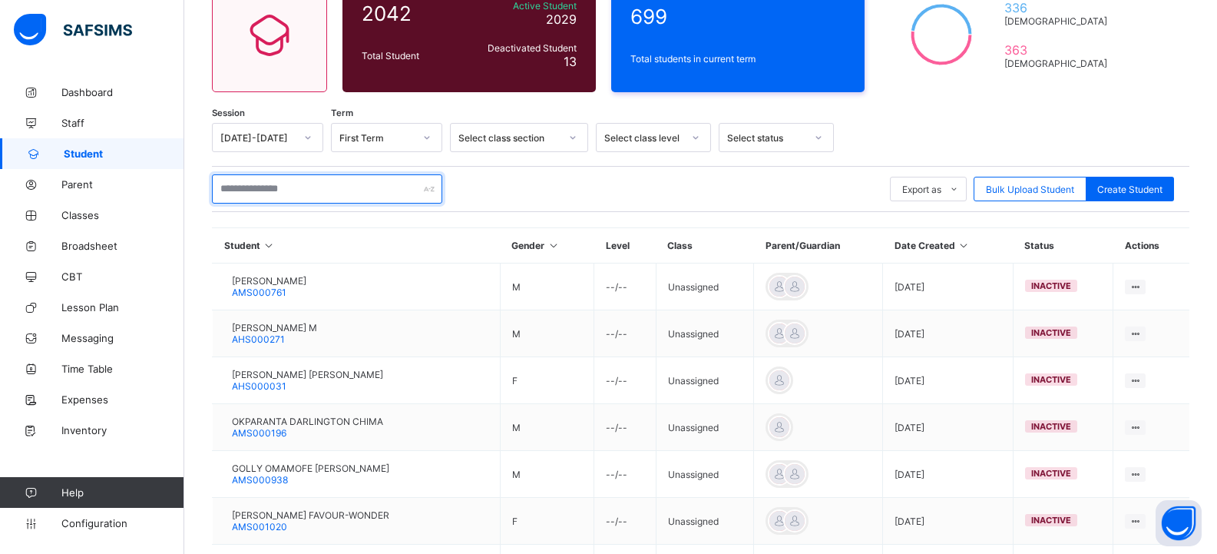
click at [354, 190] on input "text" at bounding box center [327, 188] width 230 height 29
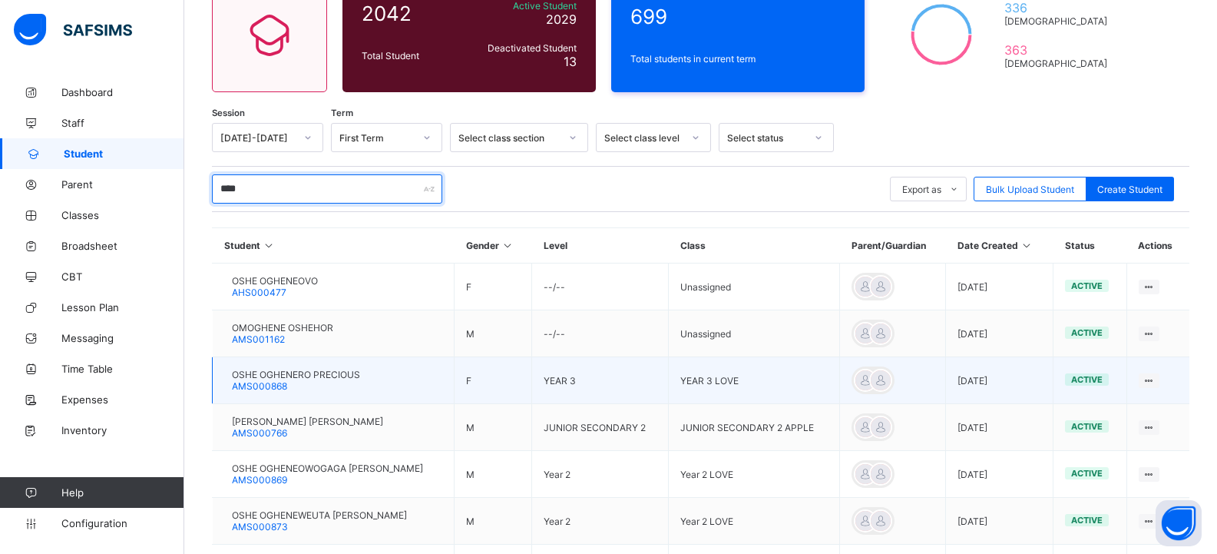
type input "****"
click at [286, 372] on span "OSHE OGHENERO PRECIOUS" at bounding box center [296, 375] width 128 height 12
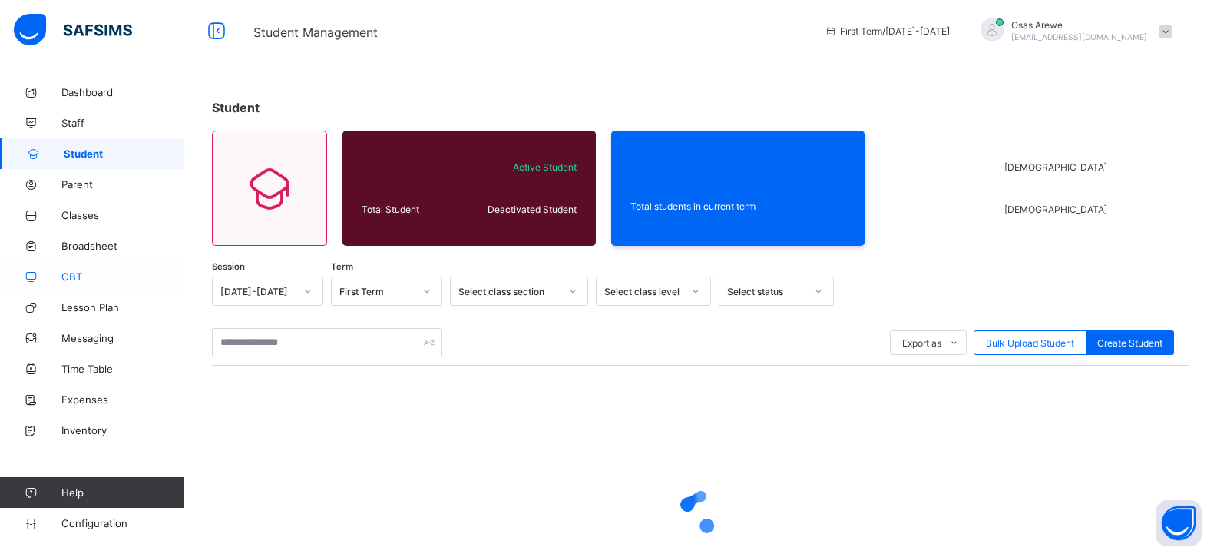
scroll to position [127, 0]
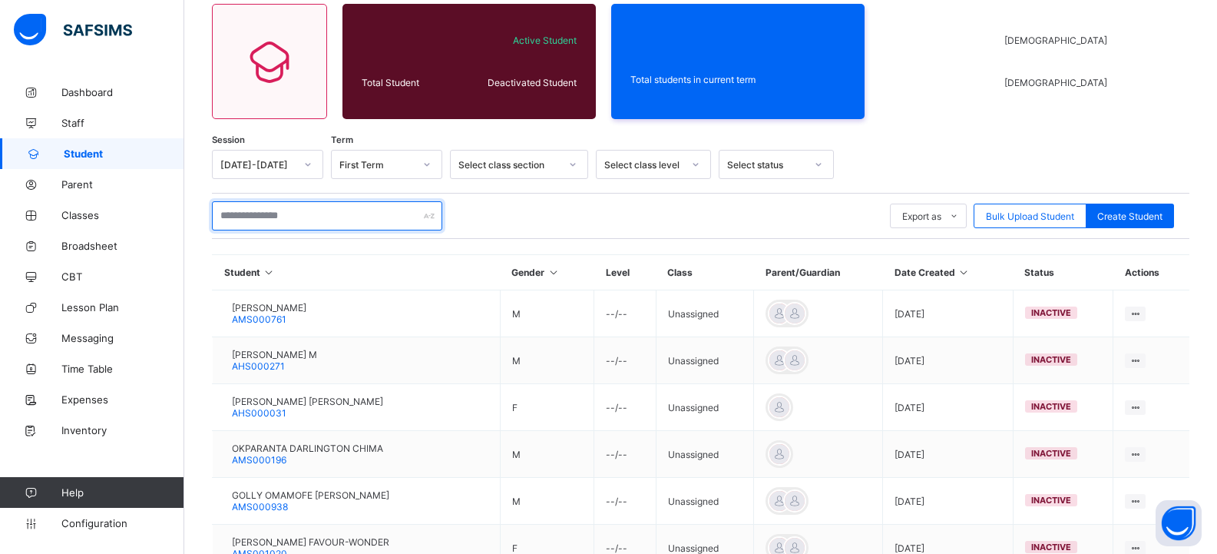
click at [268, 214] on input "text" at bounding box center [327, 215] width 230 height 29
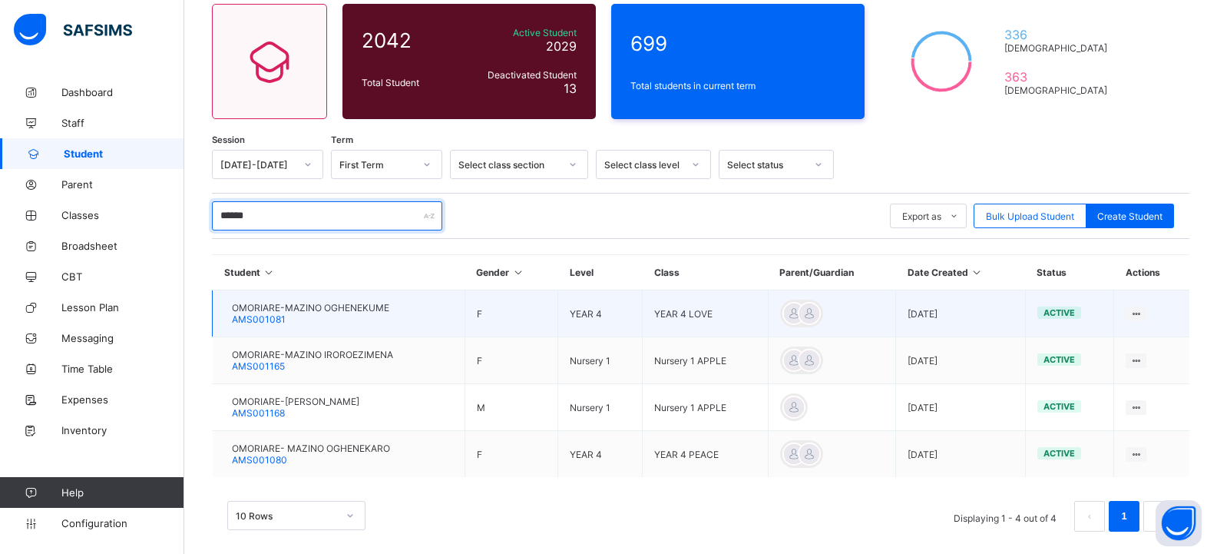
type input "******"
click at [266, 310] on span "OMORIARE-MAZINO OGHENEKUME" at bounding box center [310, 308] width 157 height 12
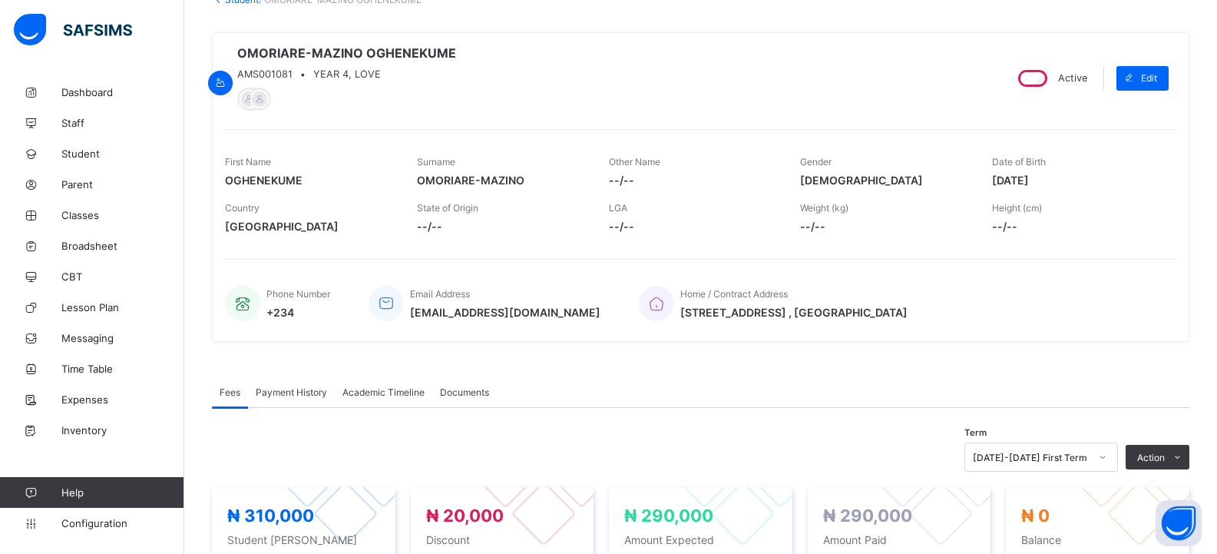
scroll to position [77, 0]
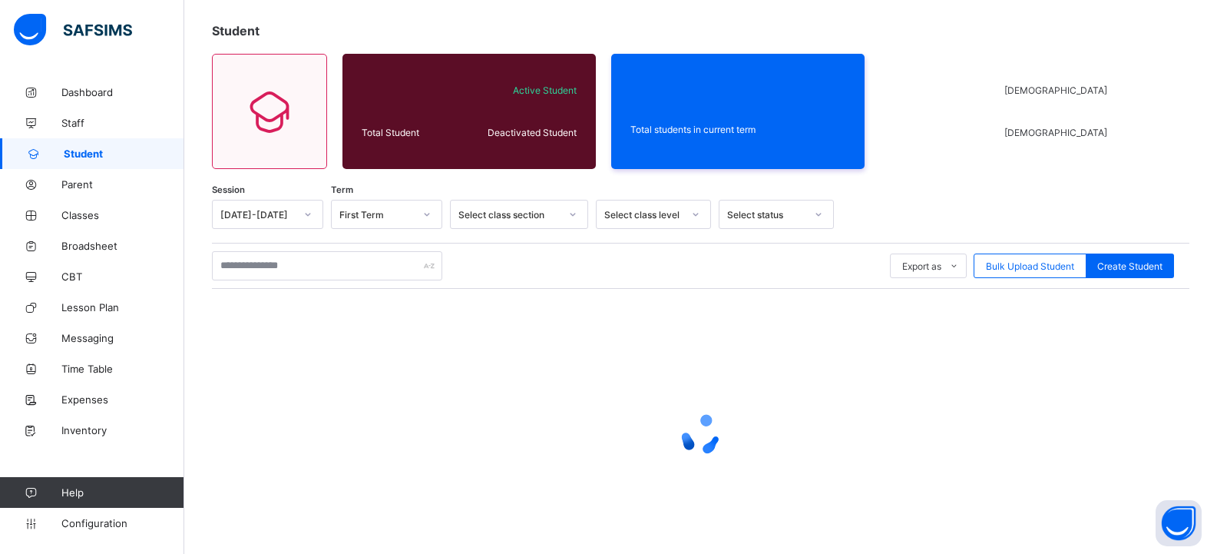
scroll to position [127, 0]
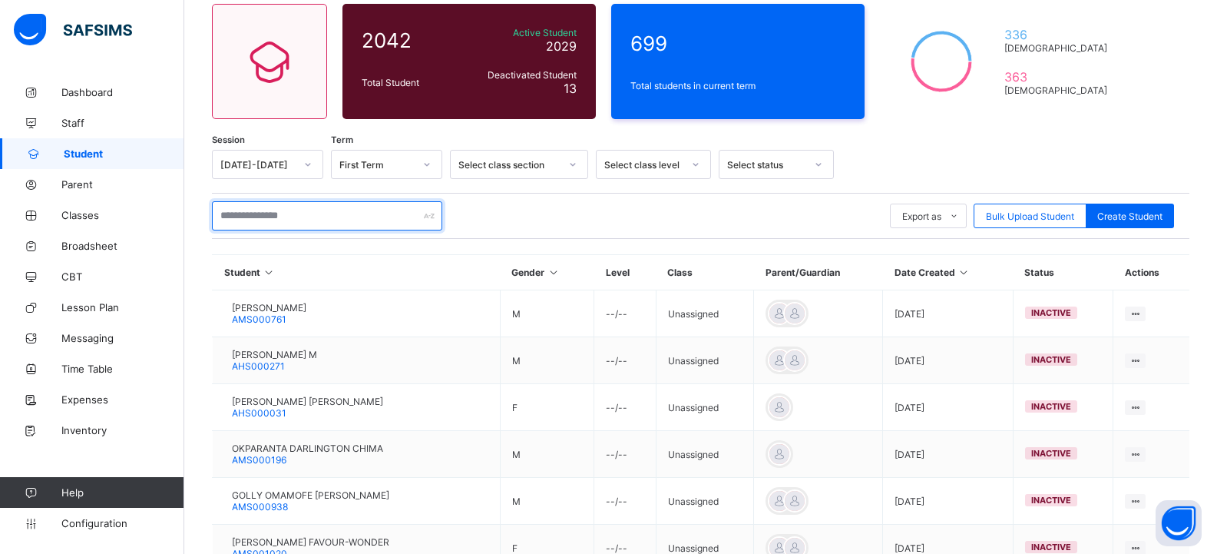
click at [346, 212] on input "text" at bounding box center [327, 215] width 230 height 29
type input "******"
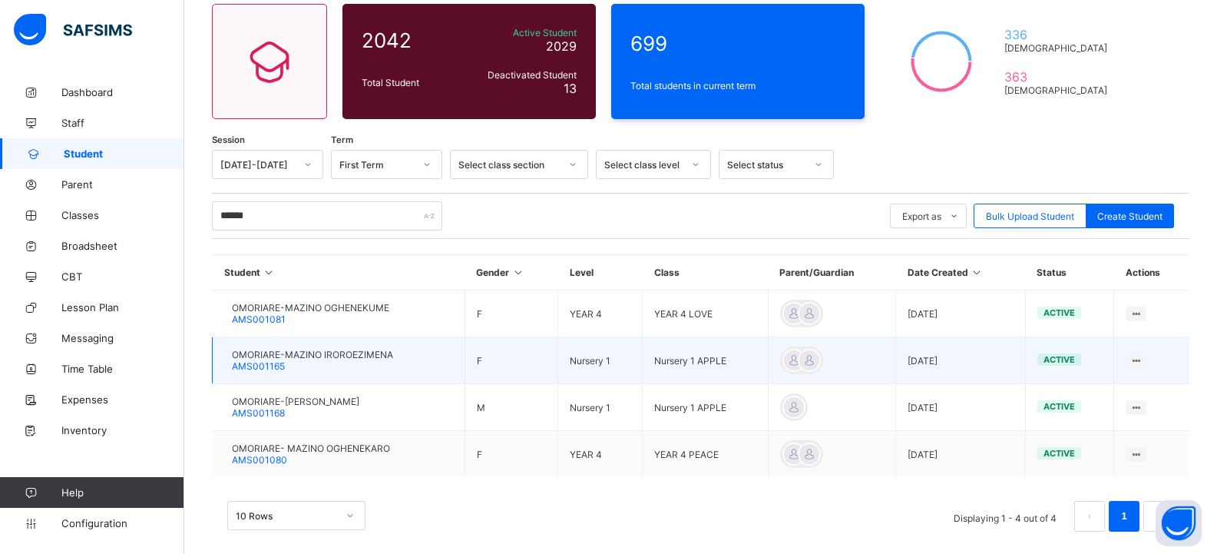
click at [280, 354] on span "OMORIARE-MAZINO IROROEZIMENA" at bounding box center [312, 355] width 161 height 12
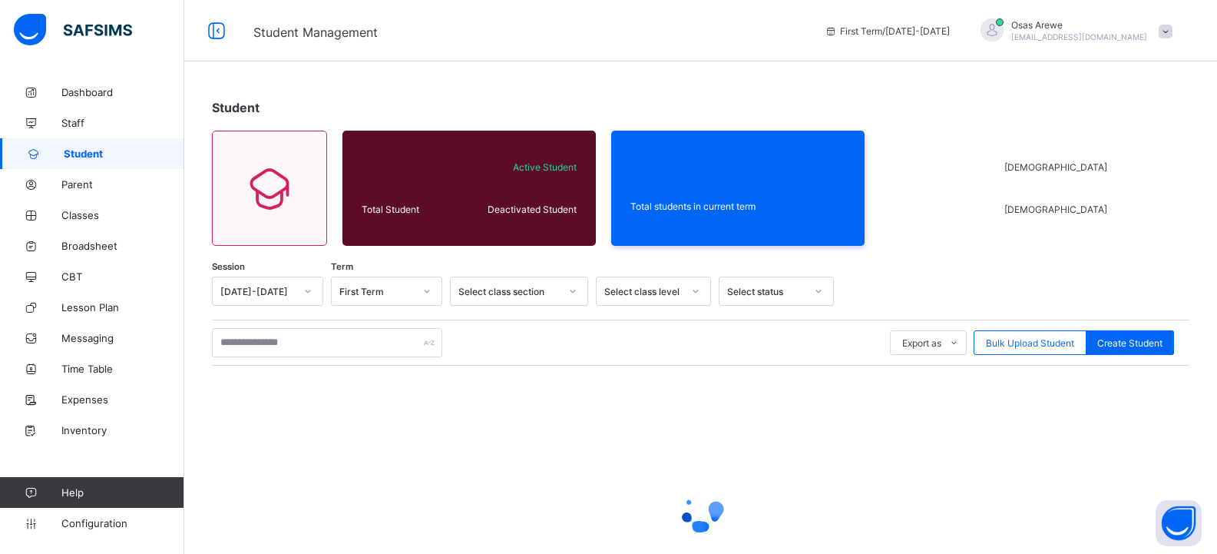
scroll to position [127, 0]
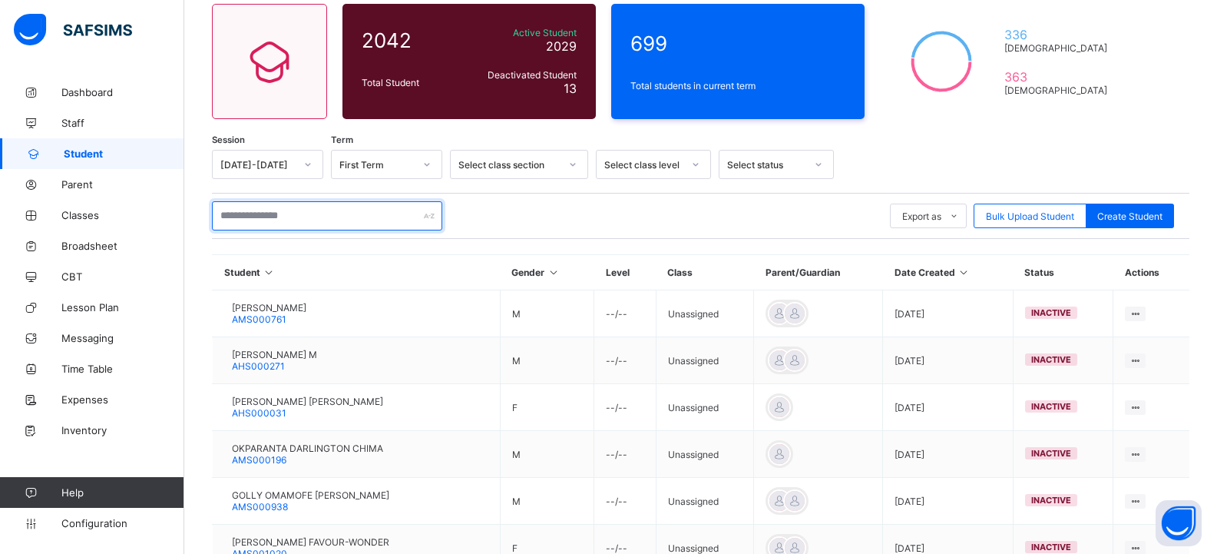
click at [318, 218] on input "text" at bounding box center [327, 215] width 230 height 29
type input "******"
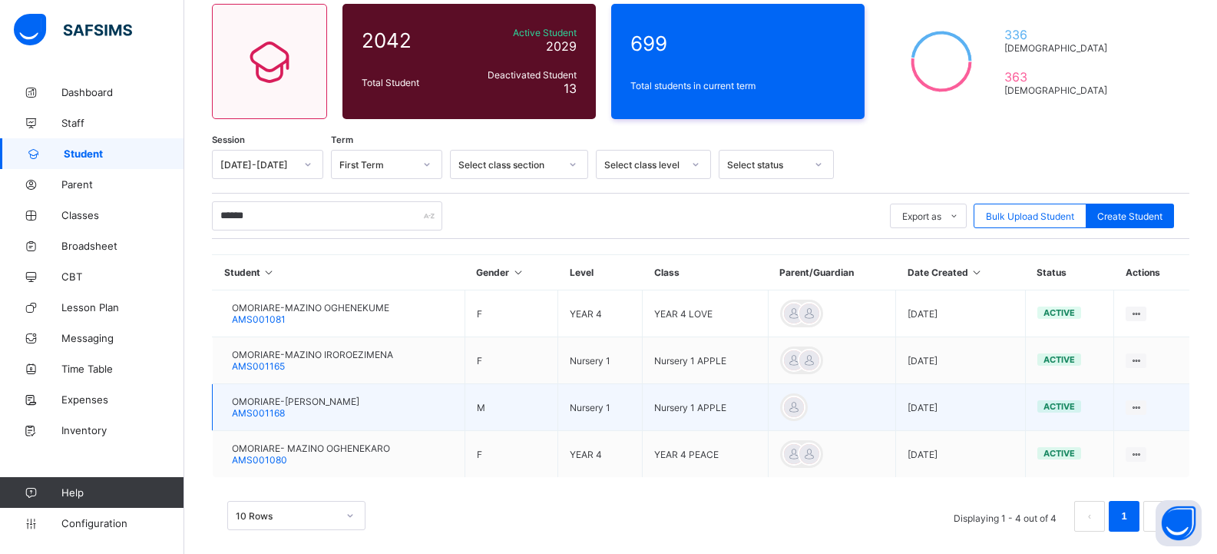
click at [317, 400] on span "OMORIARE-[PERSON_NAME]" at bounding box center [295, 402] width 127 height 12
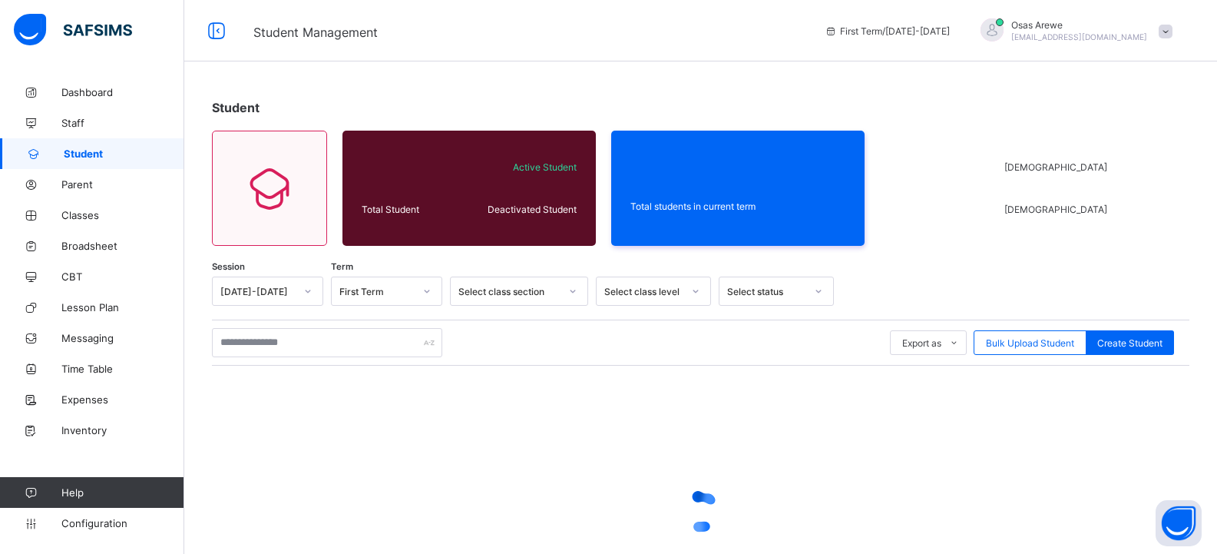
scroll to position [127, 0]
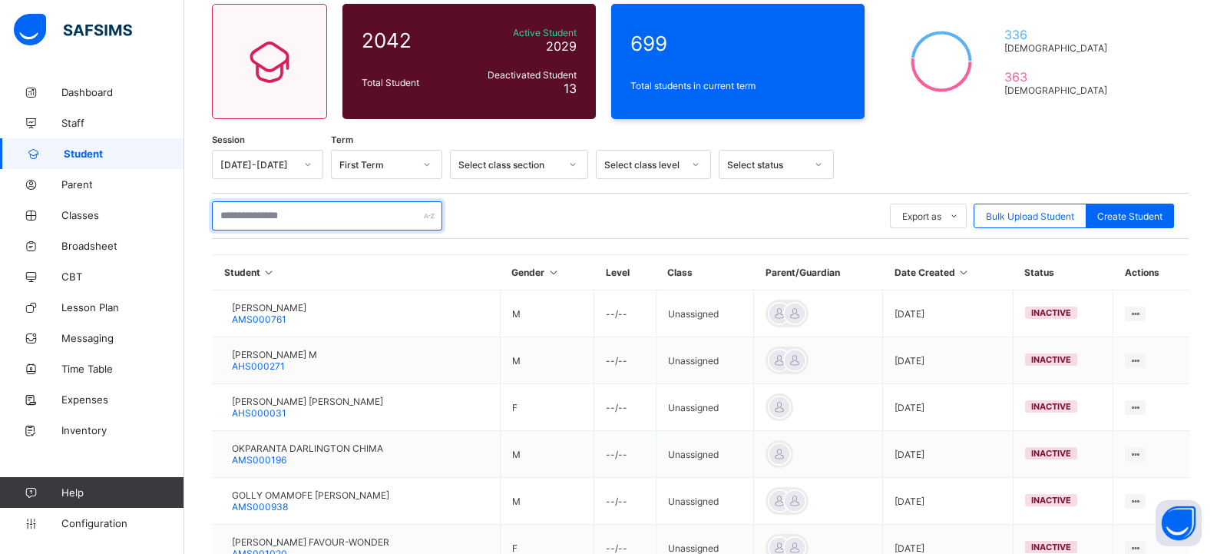
click at [282, 214] on input "text" at bounding box center [327, 215] width 230 height 29
type input "******"
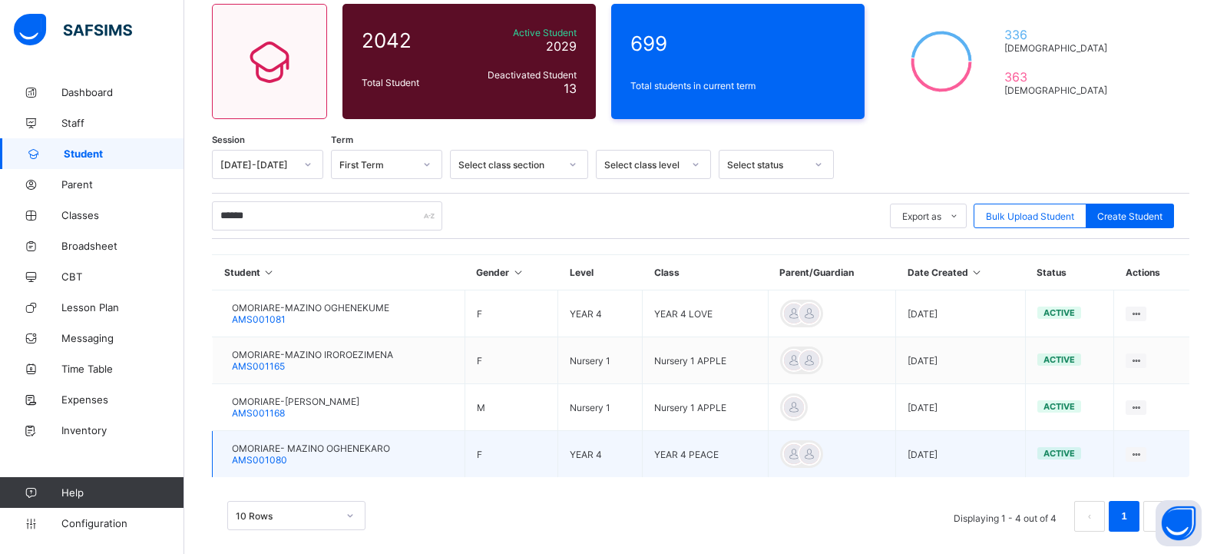
click at [284, 446] on span "OMORIARE- MAZINO OGHENEKARO" at bounding box center [311, 448] width 158 height 12
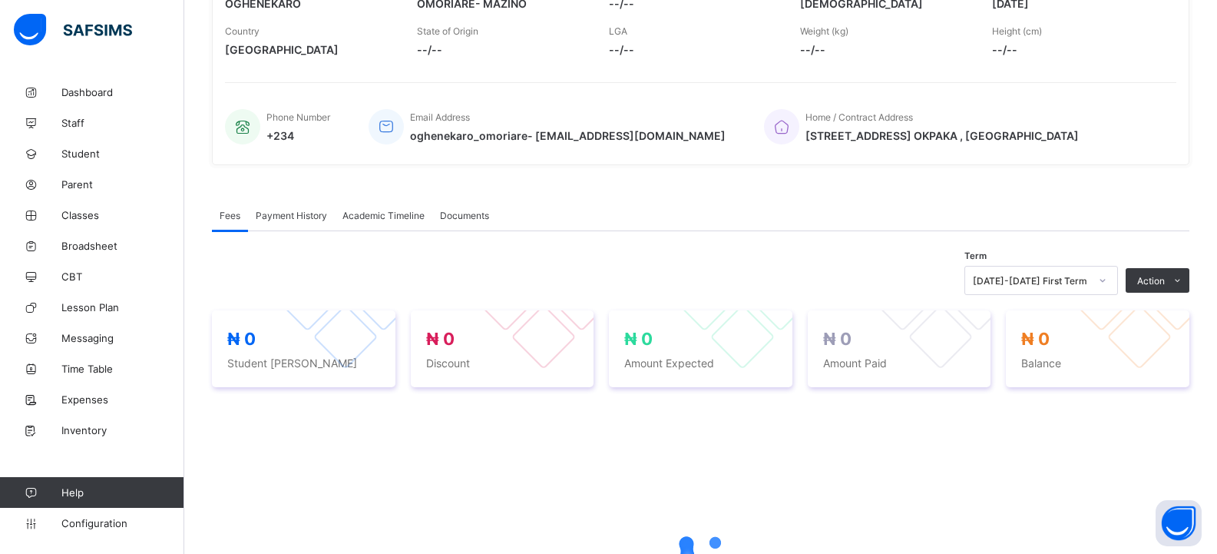
scroll to position [482, 0]
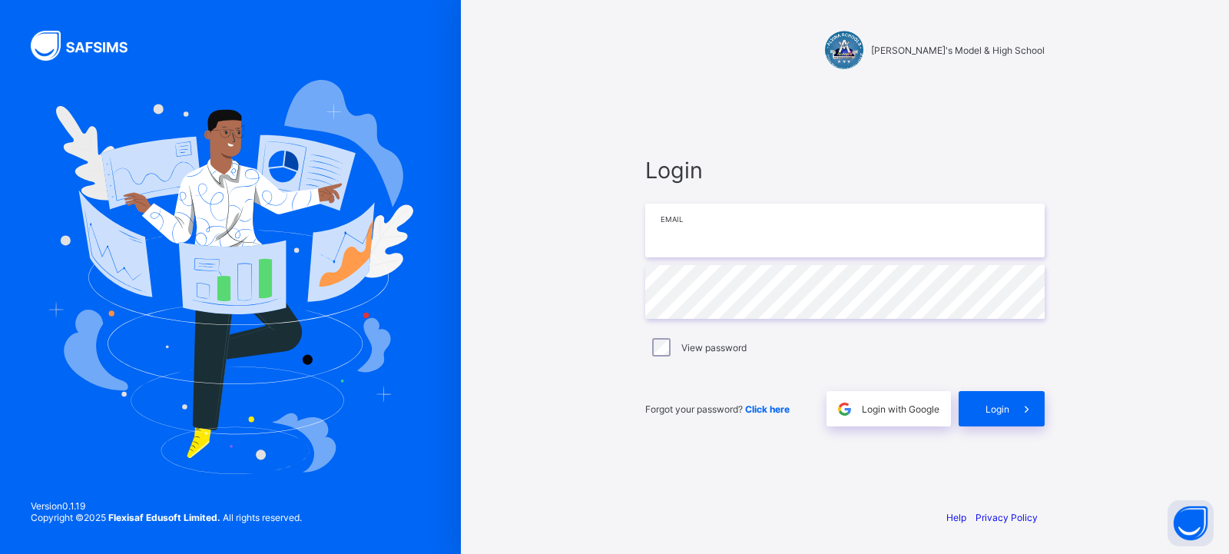
click at [798, 245] on input "email" at bounding box center [844, 231] width 399 height 54
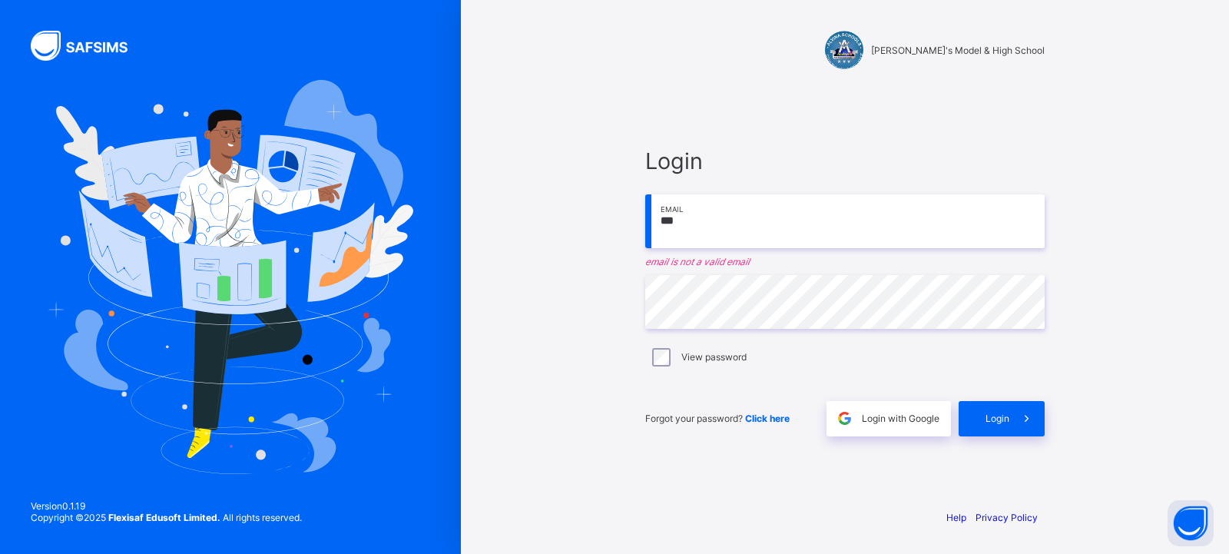
type input "**********"
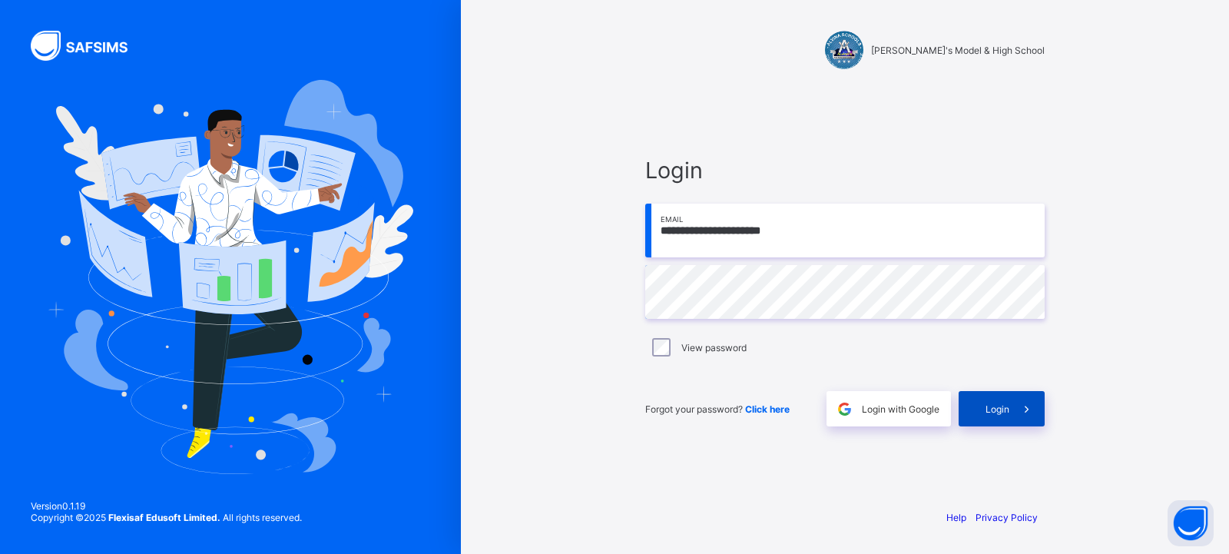
click at [993, 407] on span "Login" at bounding box center [997, 409] width 24 height 12
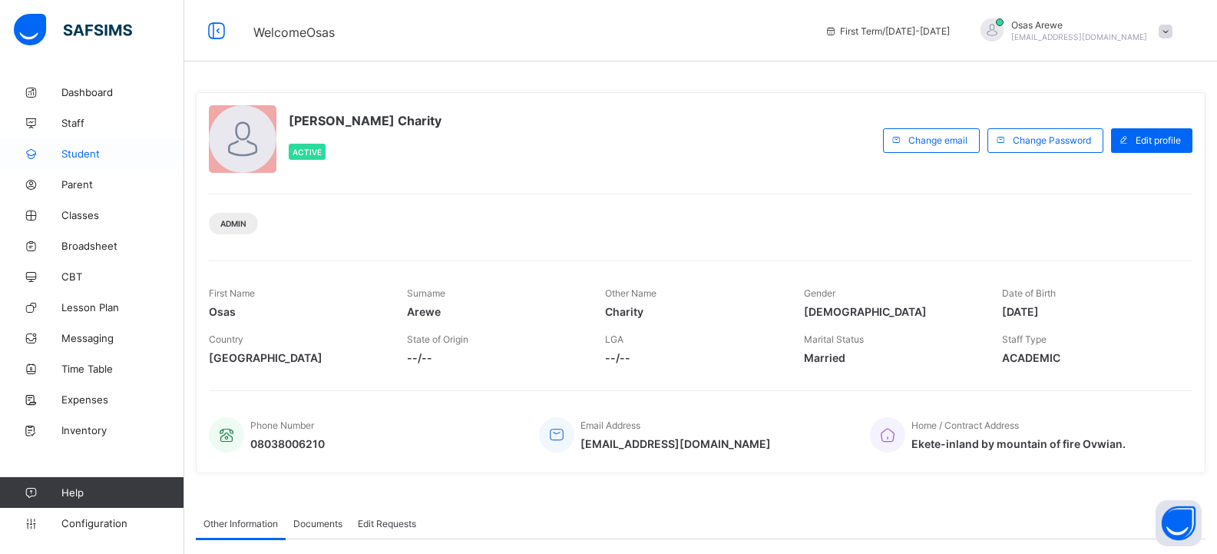
click at [88, 148] on span "Student" at bounding box center [122, 153] width 123 height 12
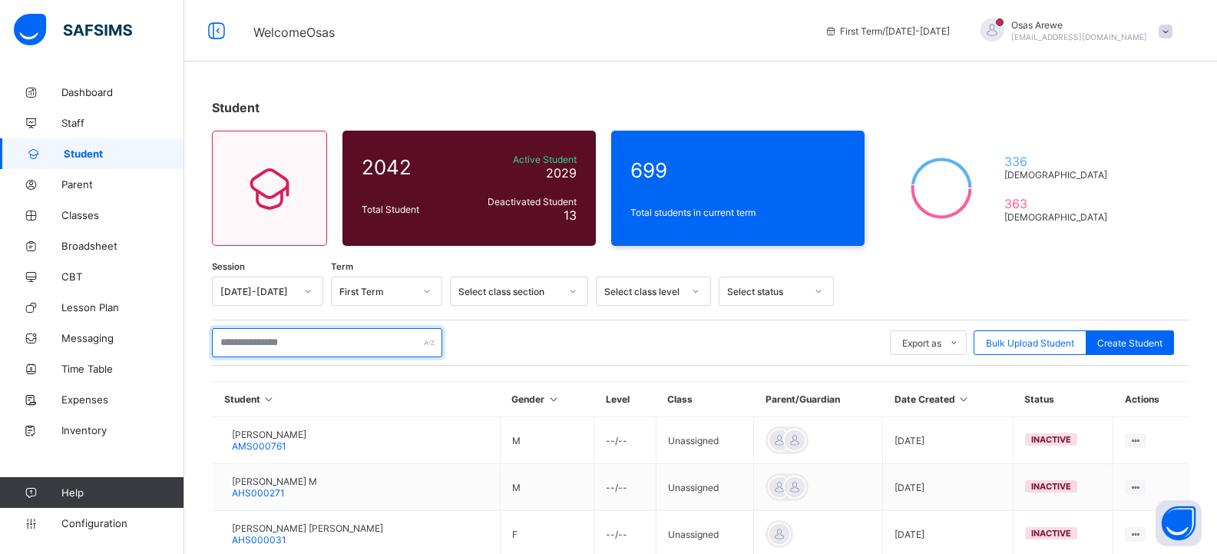
click at [273, 343] on input "text" at bounding box center [327, 342] width 230 height 29
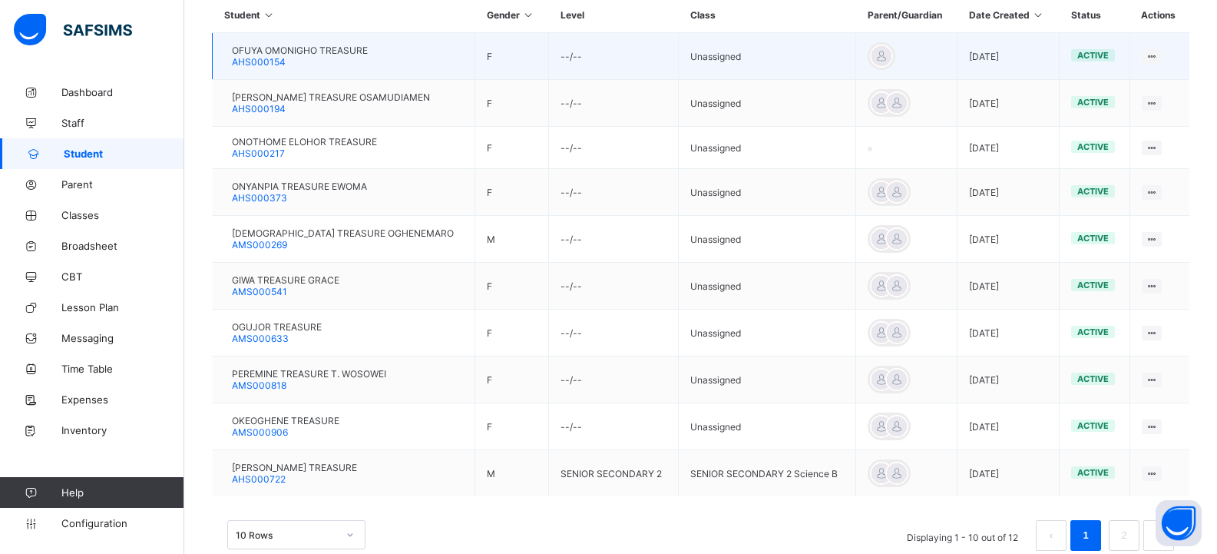
scroll to position [419, 0]
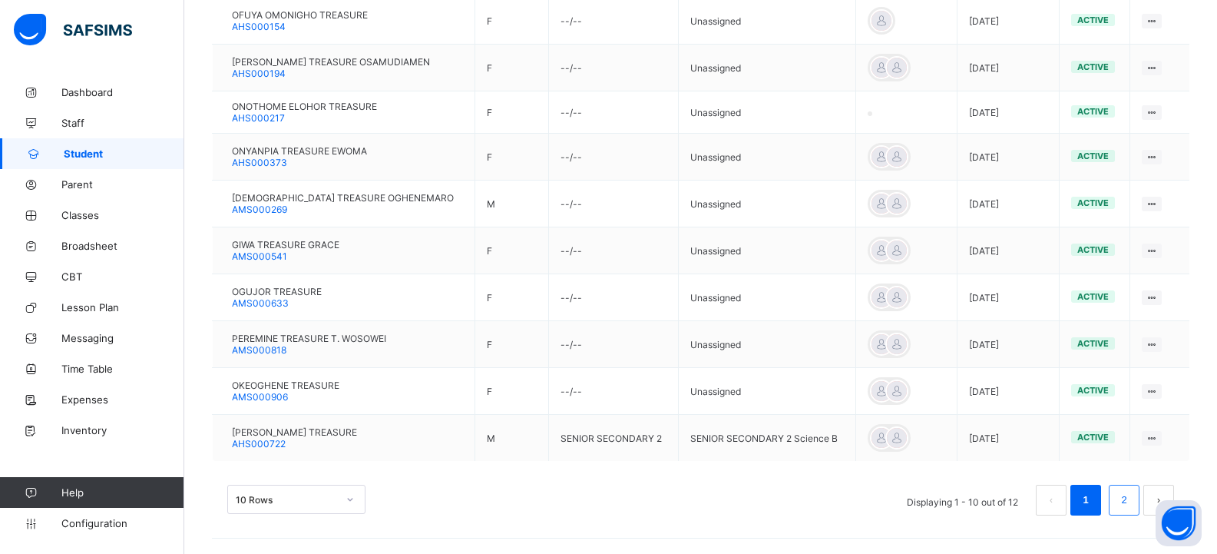
type input "********"
click at [1131, 495] on link "2" at bounding box center [1124, 500] width 15 height 20
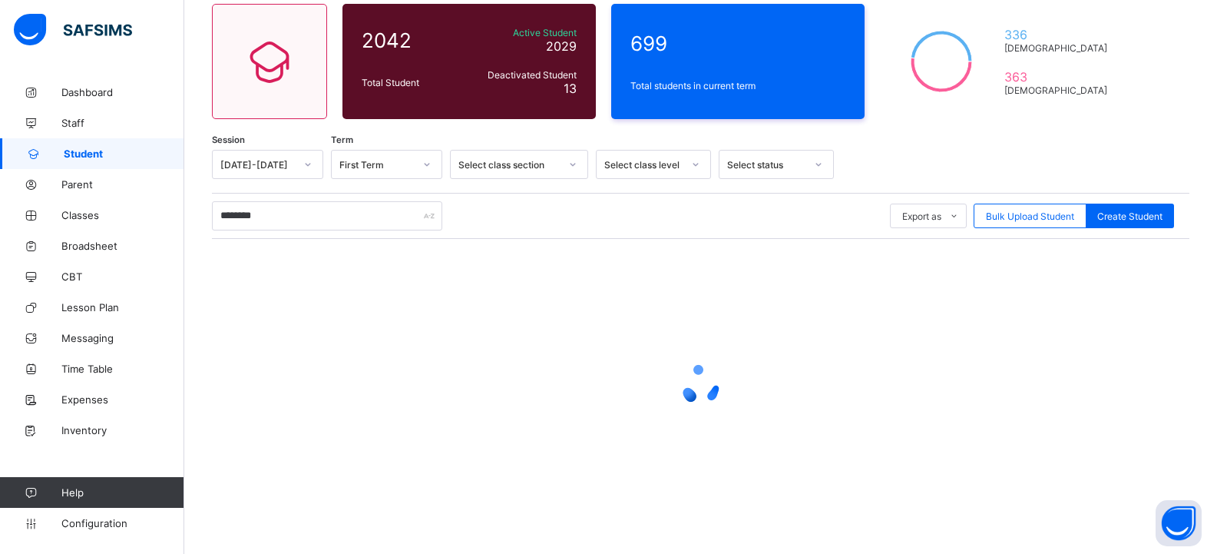
scroll to position [49, 0]
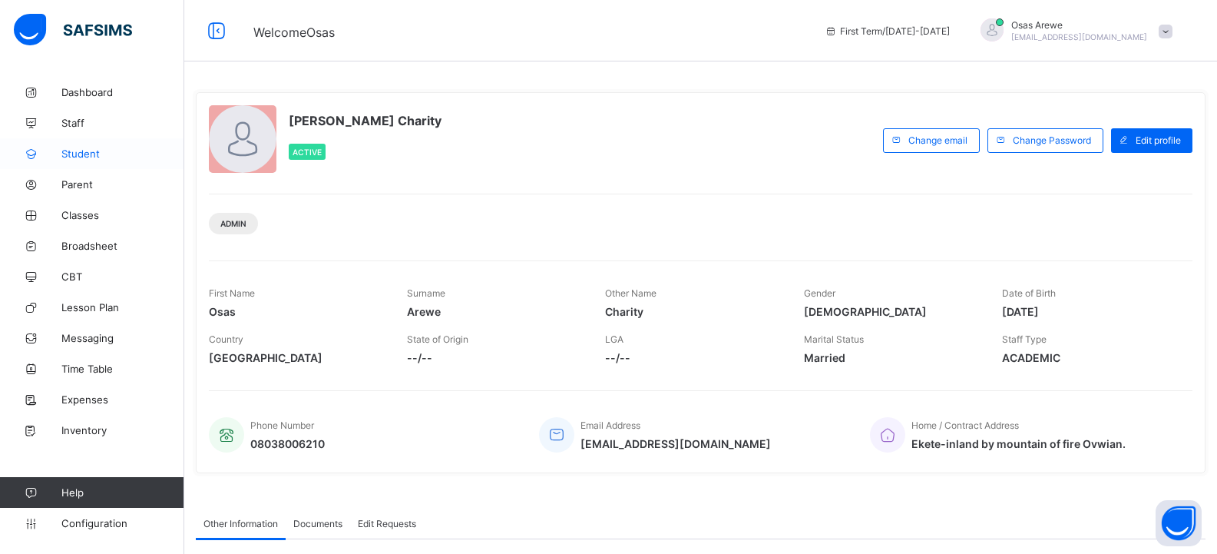
click at [83, 155] on span "Student" at bounding box center [122, 153] width 123 height 12
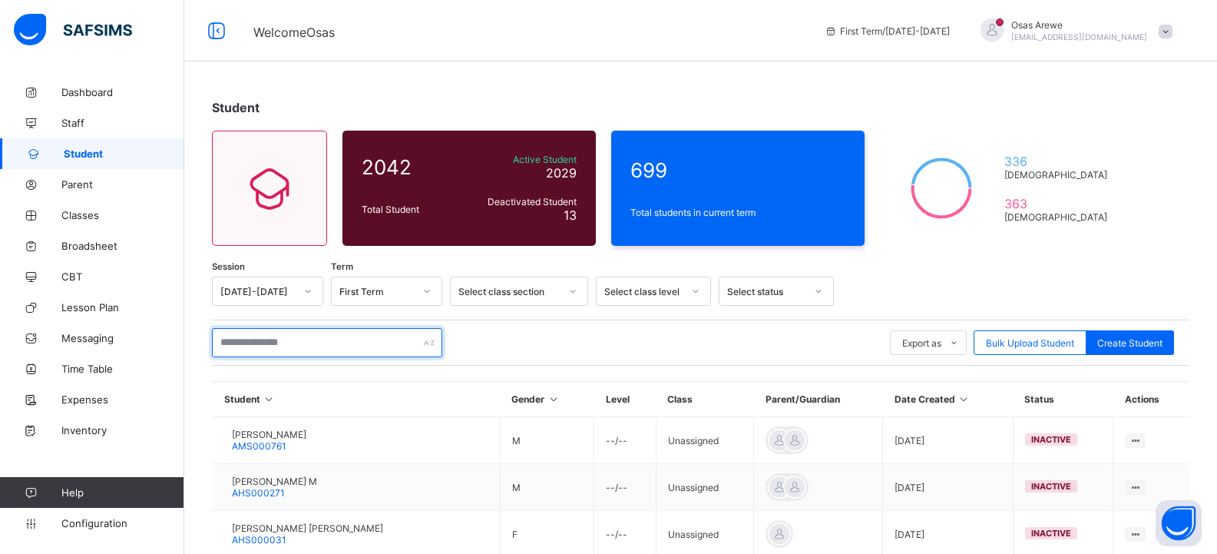
click at [267, 346] on input "text" at bounding box center [327, 342] width 230 height 29
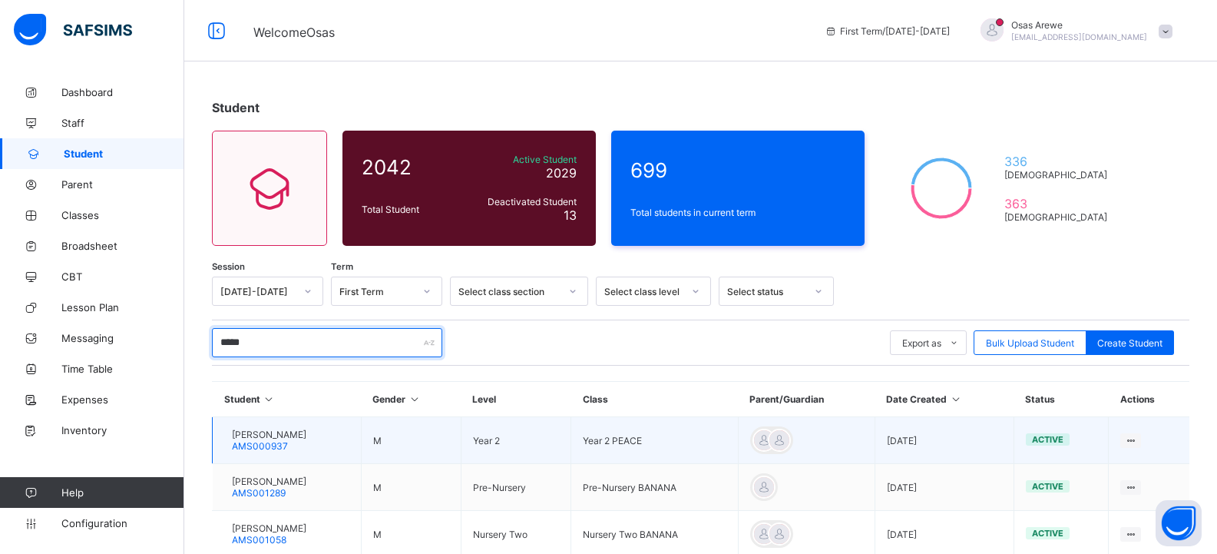
type input "*****"
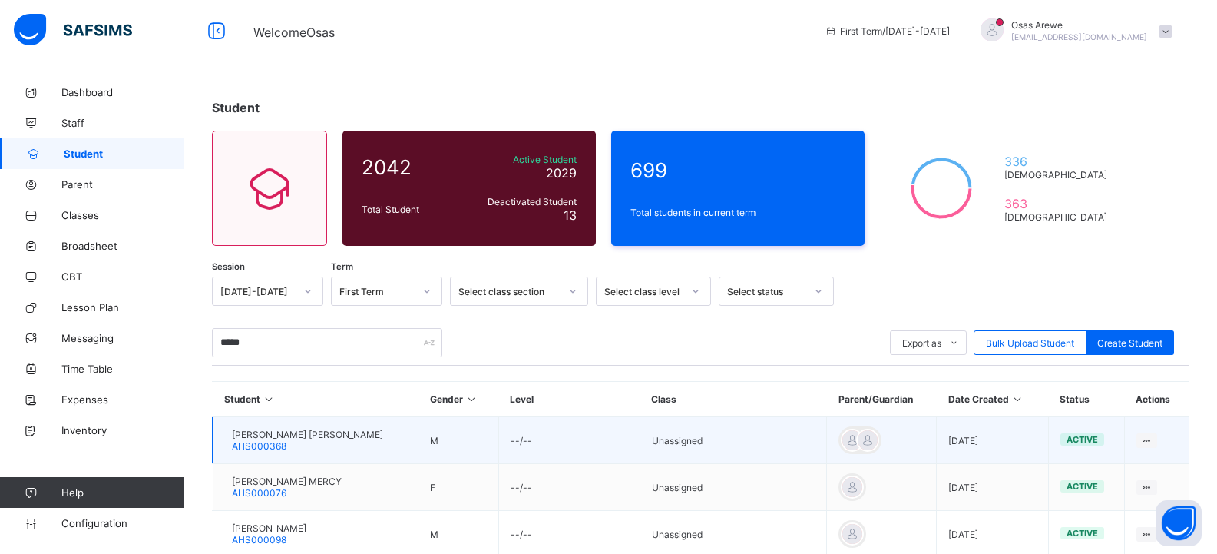
click at [306, 439] on span "[PERSON_NAME] [PERSON_NAME]" at bounding box center [307, 435] width 151 height 12
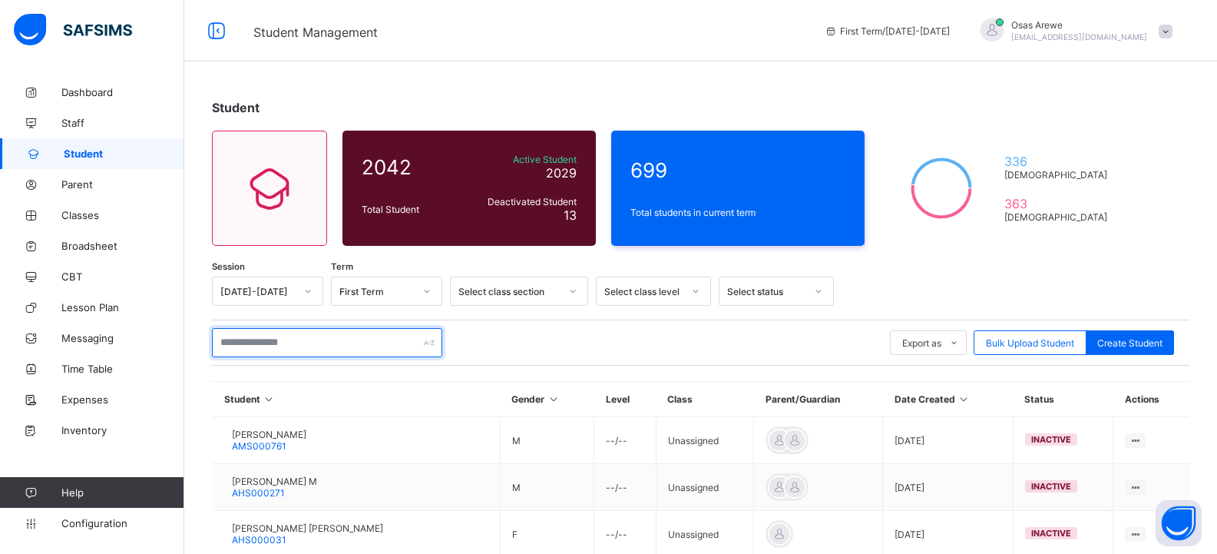
click at [253, 346] on input "text" at bounding box center [327, 342] width 230 height 29
type input "*****"
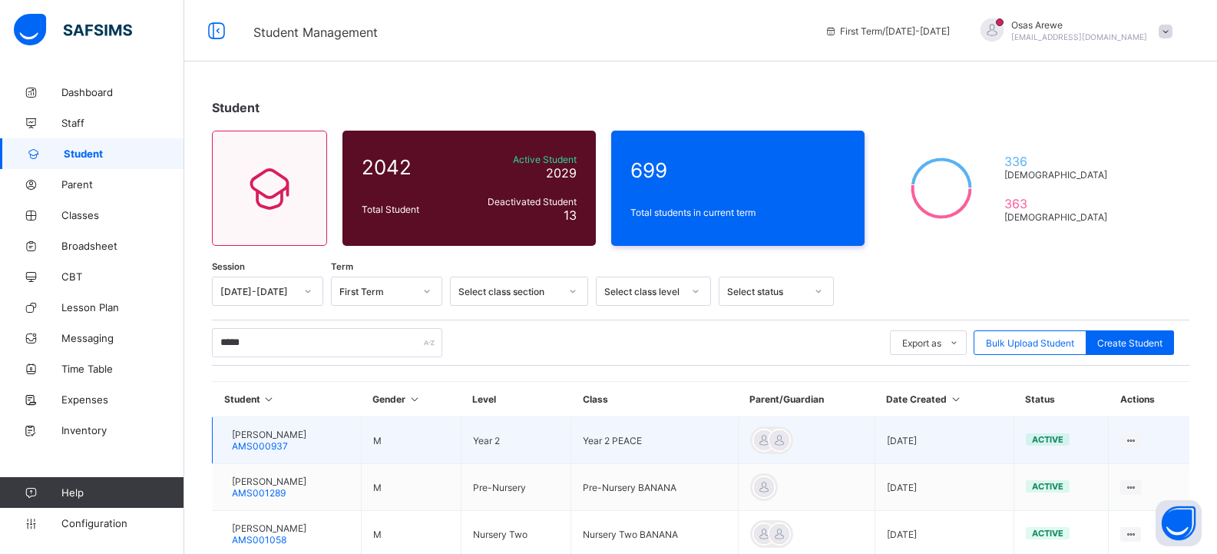
click at [303, 437] on span "[PERSON_NAME]" at bounding box center [269, 435] width 74 height 12
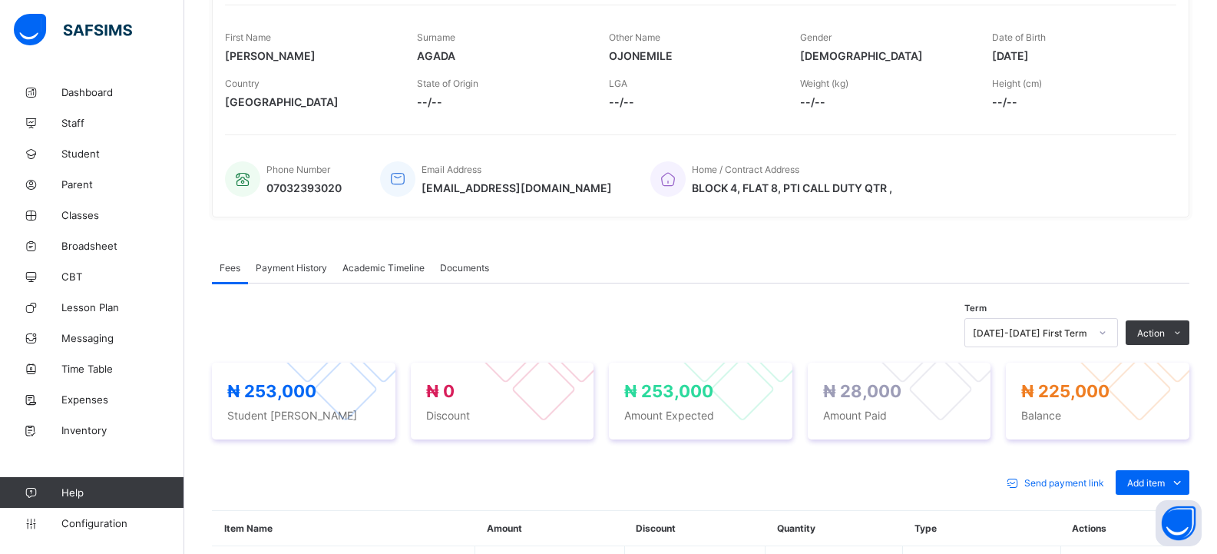
scroll to position [307, 0]
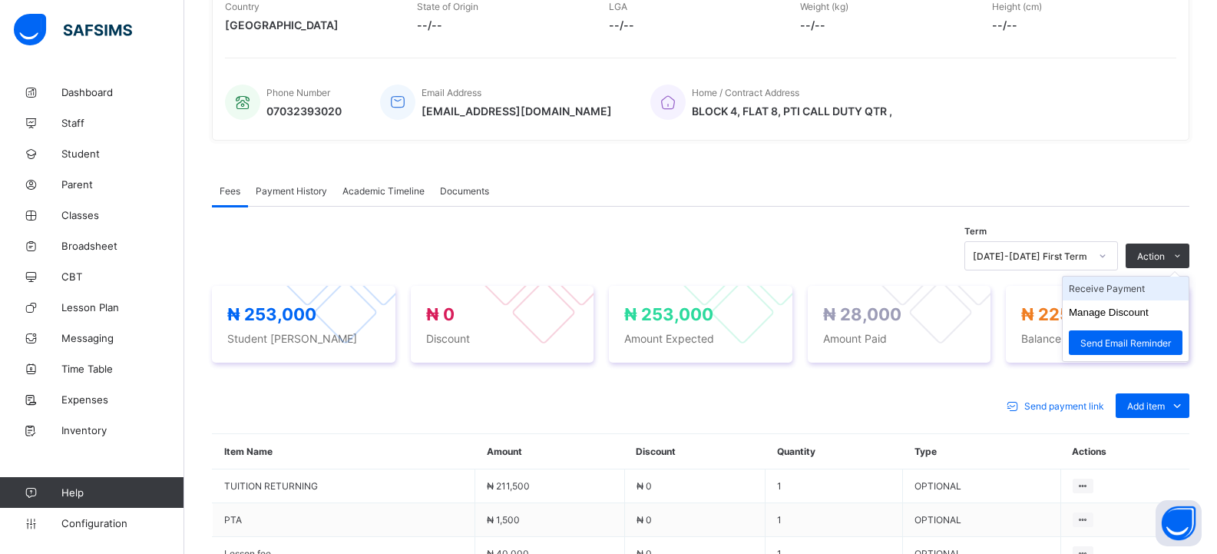
click at [1137, 296] on li "Receive Payment" at bounding box center [1126, 288] width 126 height 24
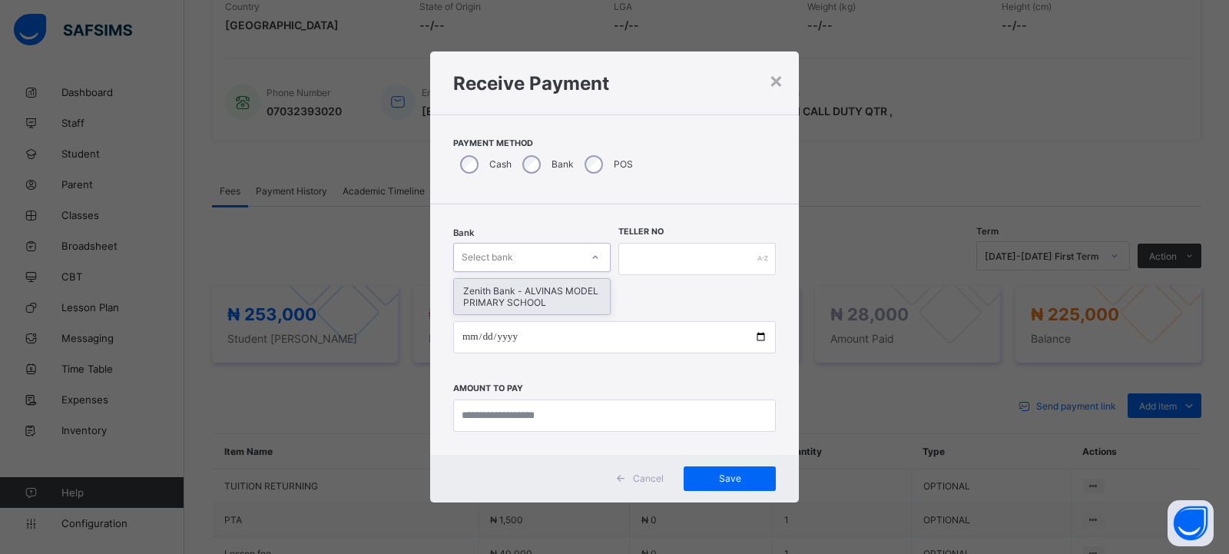
click at [538, 258] on div "Select bank" at bounding box center [517, 258] width 127 height 22
click at [529, 293] on div "Zenith Bank - ALVINAS MODEL PRIMARY SCHOOL" at bounding box center [532, 296] width 156 height 35
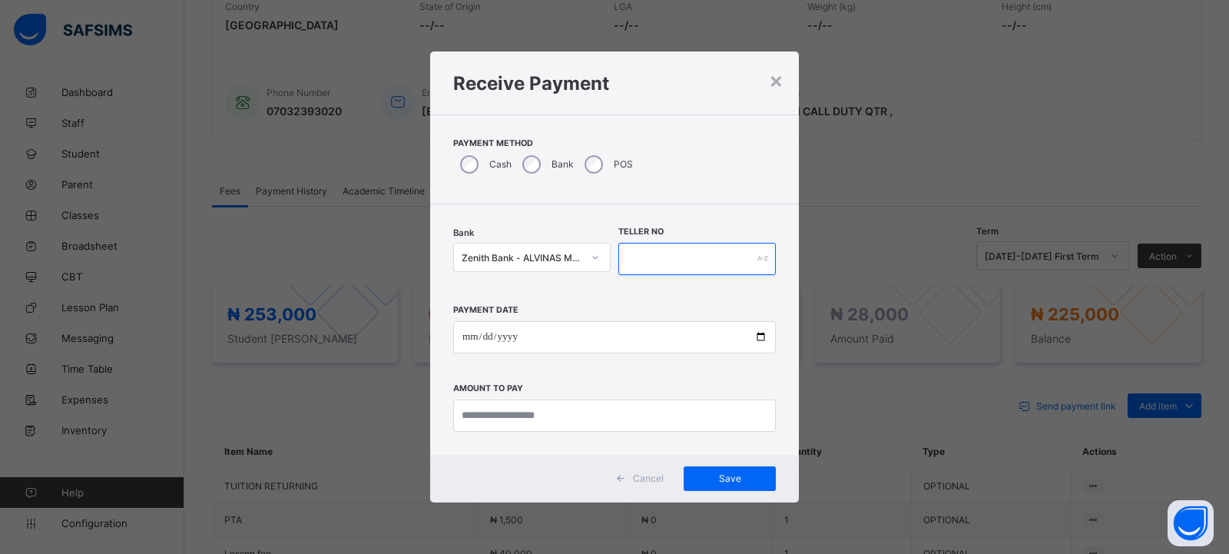
click at [691, 262] on input "text" at bounding box center [696, 259] width 157 height 32
type input "*********"
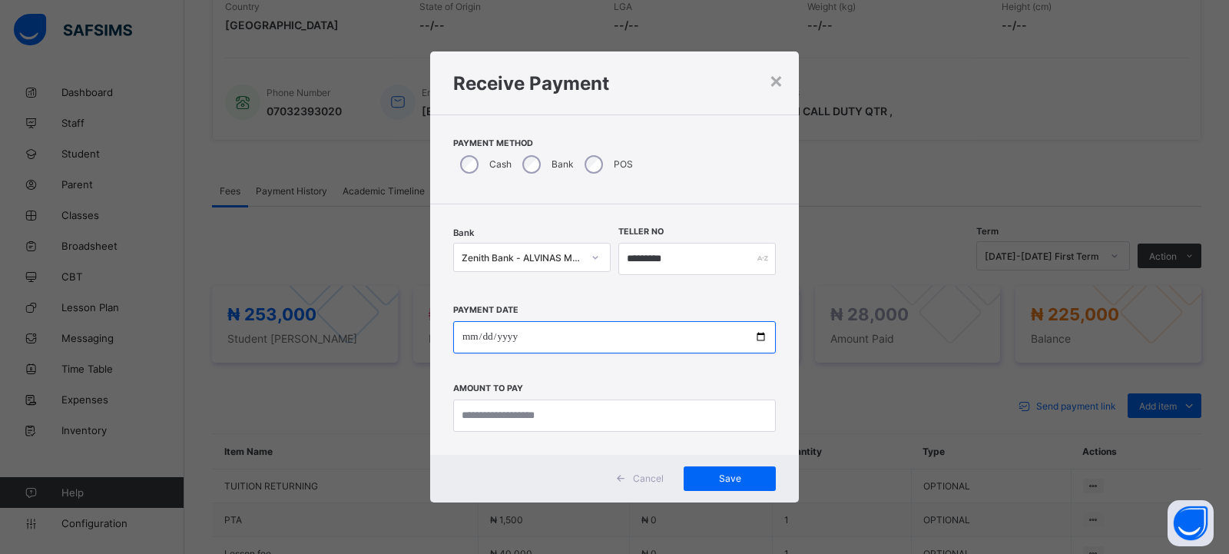
click at [467, 340] on input "date" at bounding box center [614, 337] width 323 height 32
type input "**********"
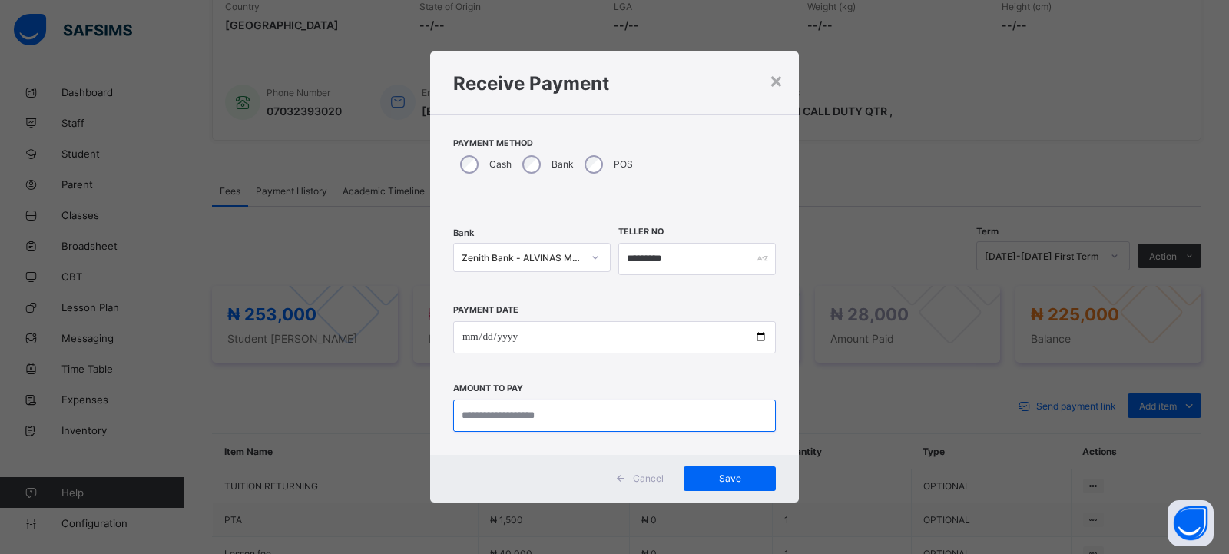
click at [512, 414] on input "currency" at bounding box center [614, 415] width 323 height 32
type input "*********"
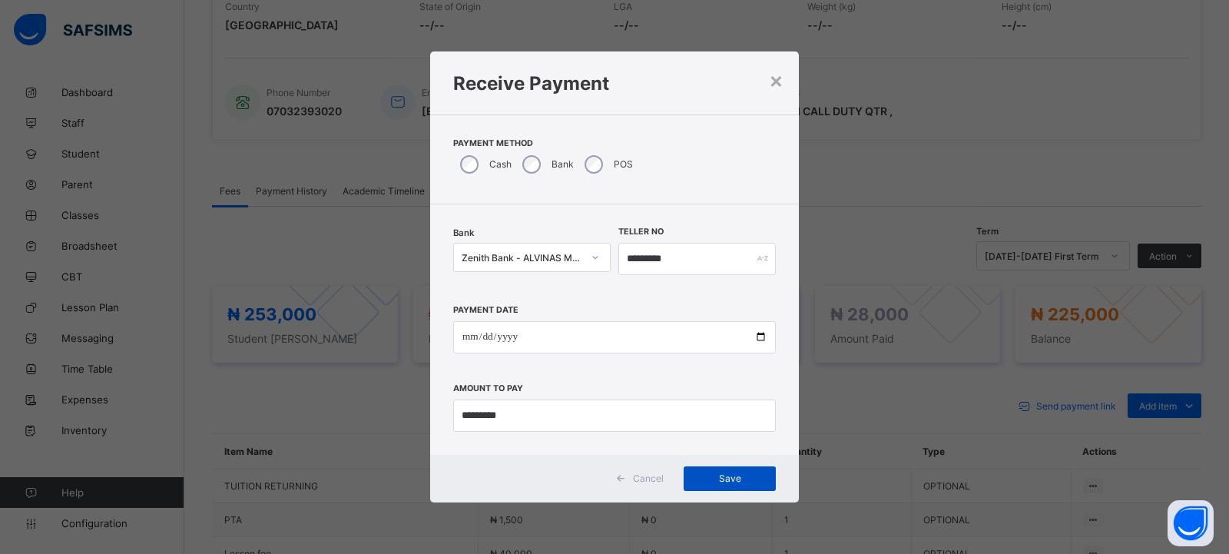
click at [728, 480] on span "Save" at bounding box center [729, 478] width 69 height 12
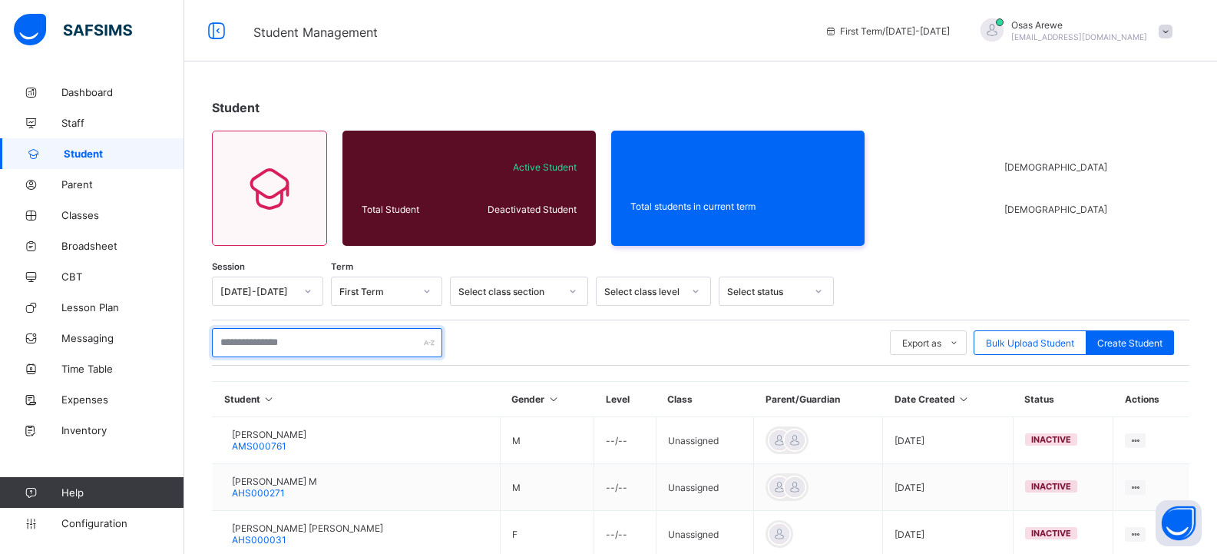
click at [260, 340] on input "text" at bounding box center [327, 342] width 230 height 29
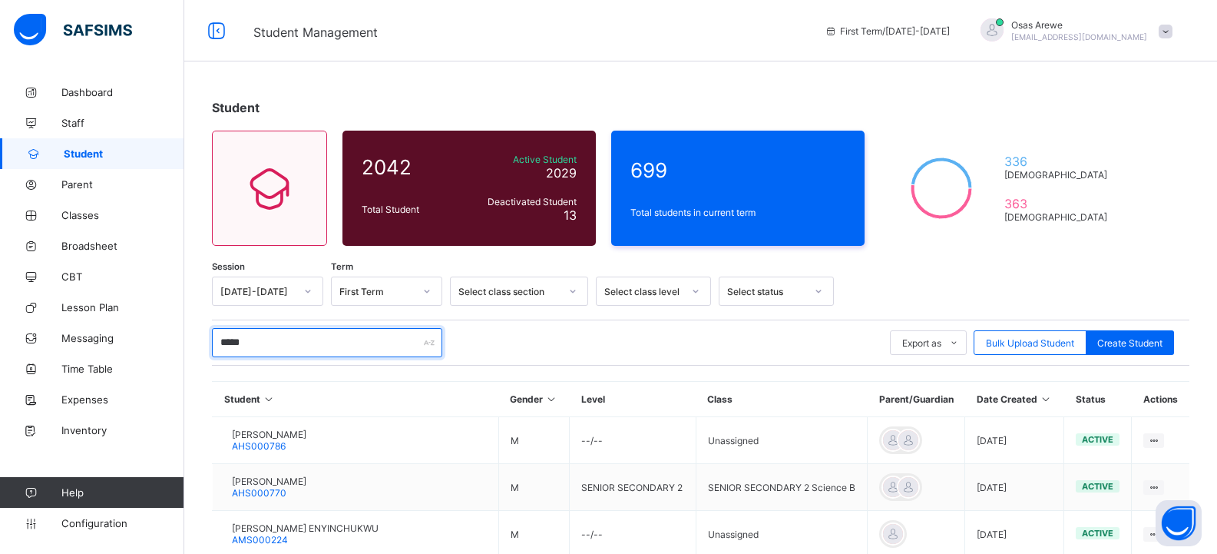
type input "*******"
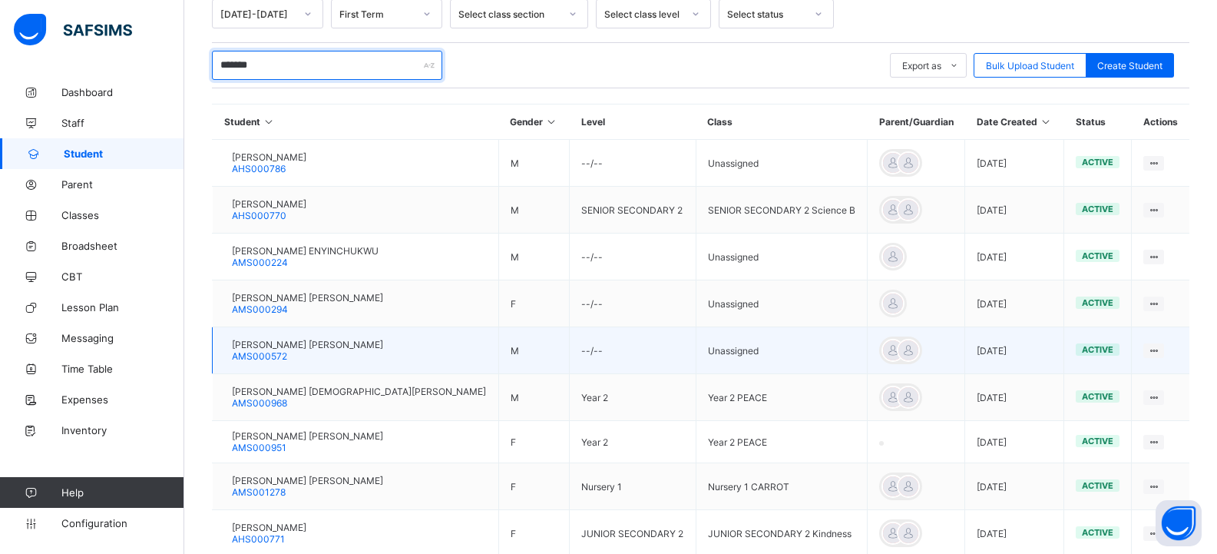
scroll to position [280, 0]
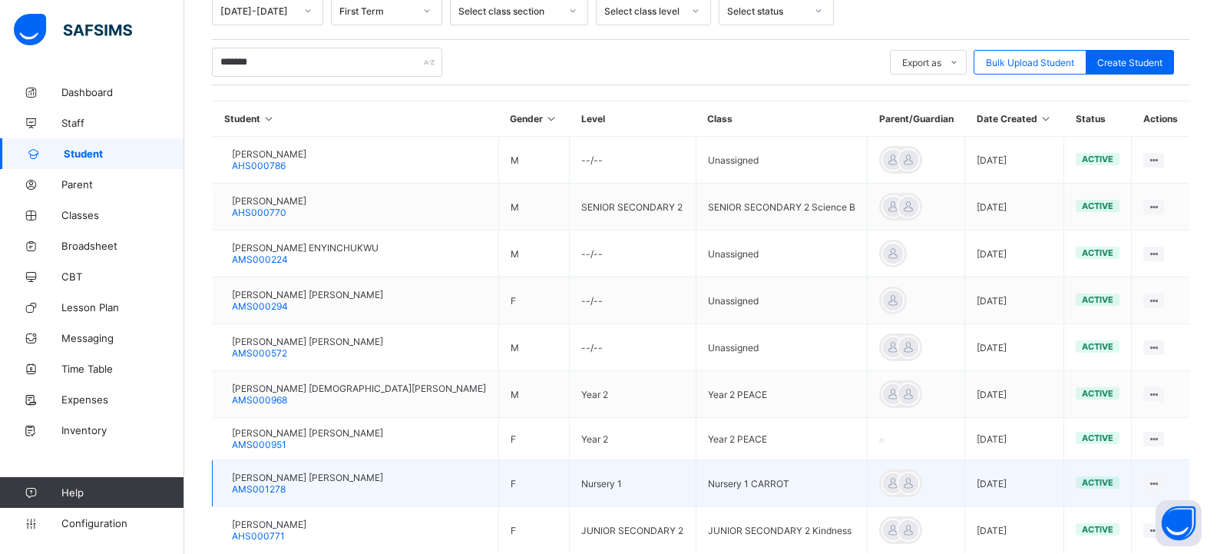
click at [332, 475] on span "[PERSON_NAME] [PERSON_NAME]" at bounding box center [307, 478] width 151 height 12
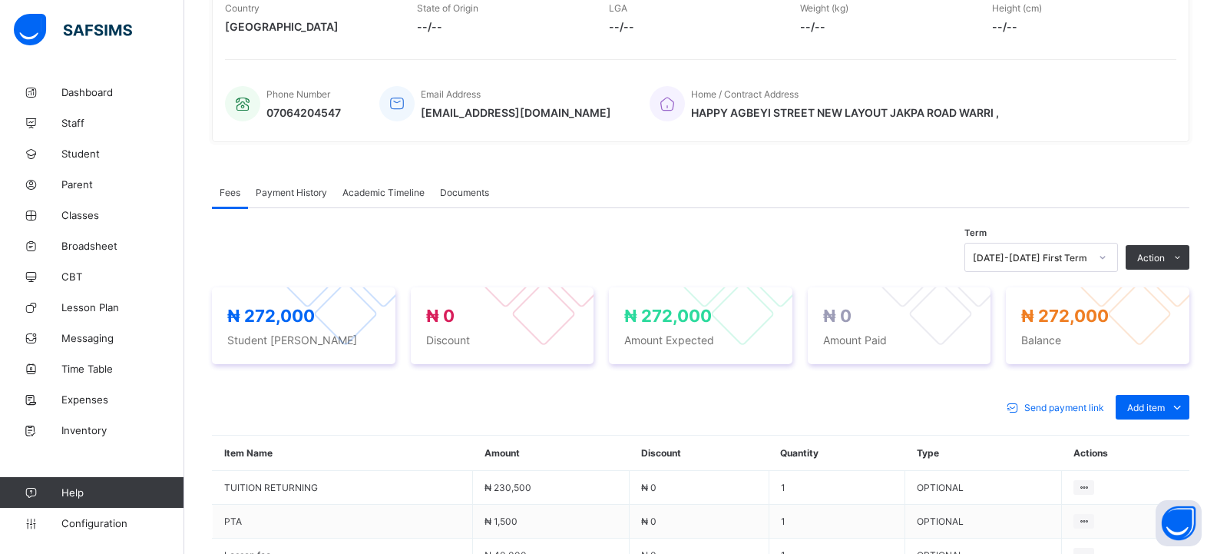
scroll to position [307, 0]
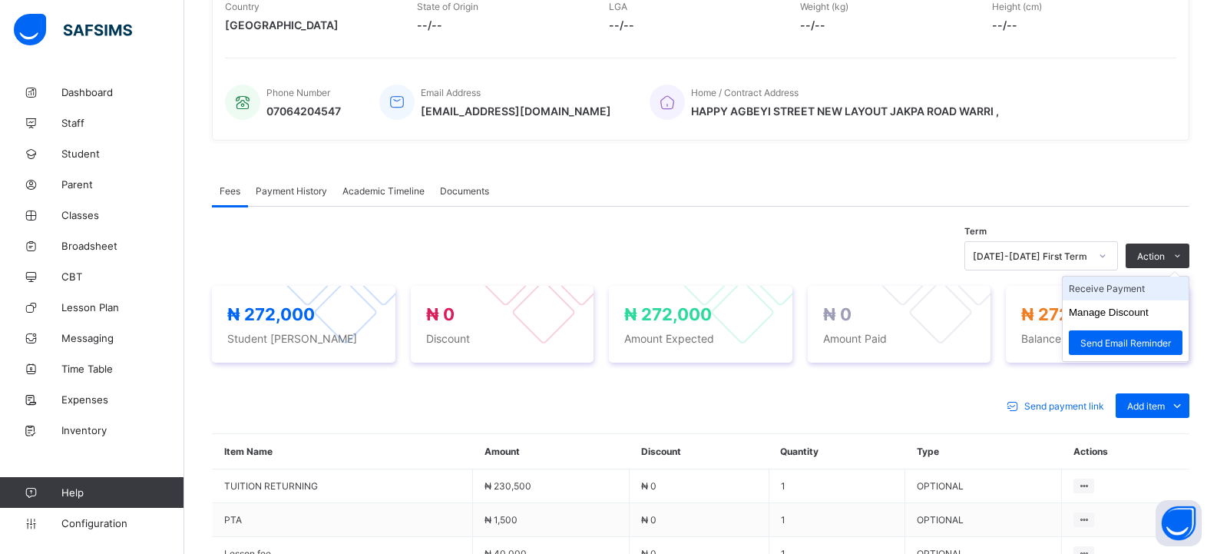
click at [1122, 294] on li "Receive Payment" at bounding box center [1126, 288] width 126 height 24
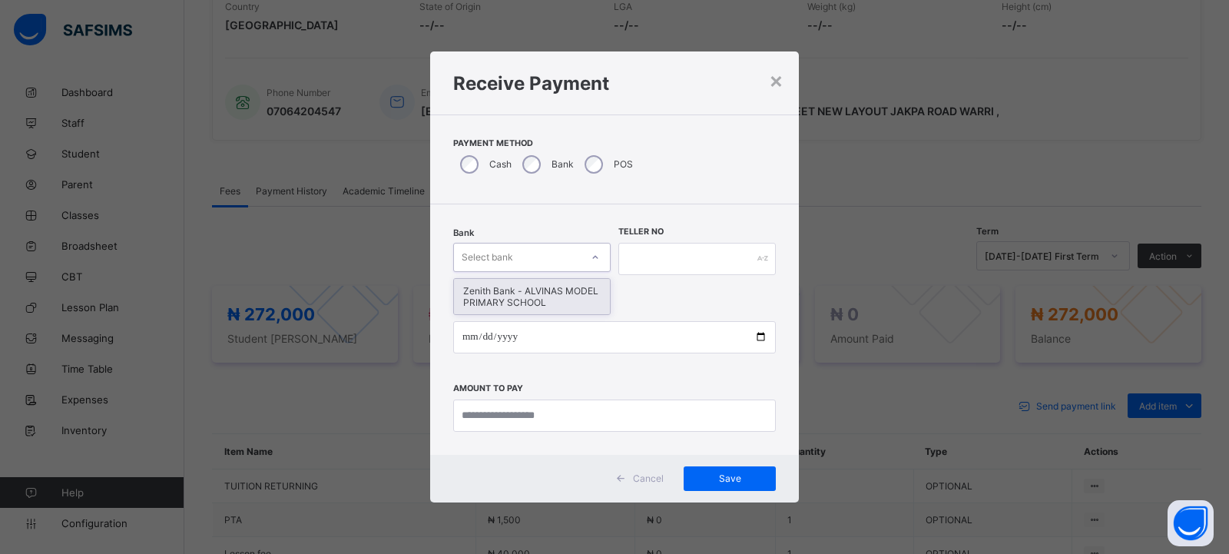
click at [509, 255] on div "Select bank" at bounding box center [487, 257] width 51 height 29
click at [518, 303] on div "Zenith Bank - ALVINAS MODEL PRIMARY SCHOOL" at bounding box center [532, 296] width 156 height 35
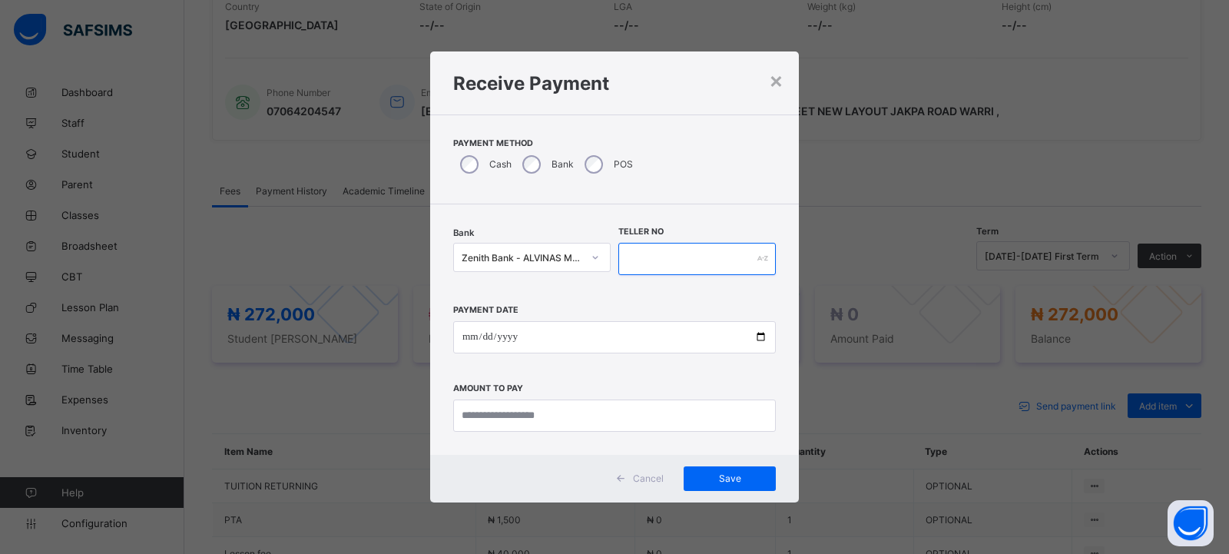
click at [674, 266] on input "text" at bounding box center [696, 259] width 157 height 32
type input "*********"
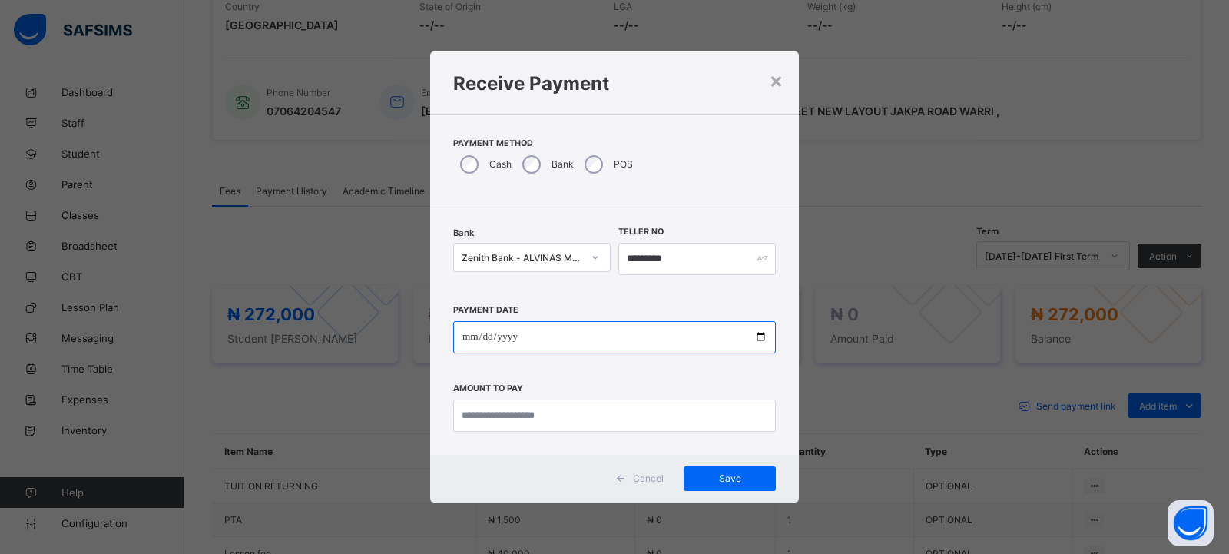
click at [470, 338] on input "date" at bounding box center [614, 337] width 323 height 32
type input "**********"
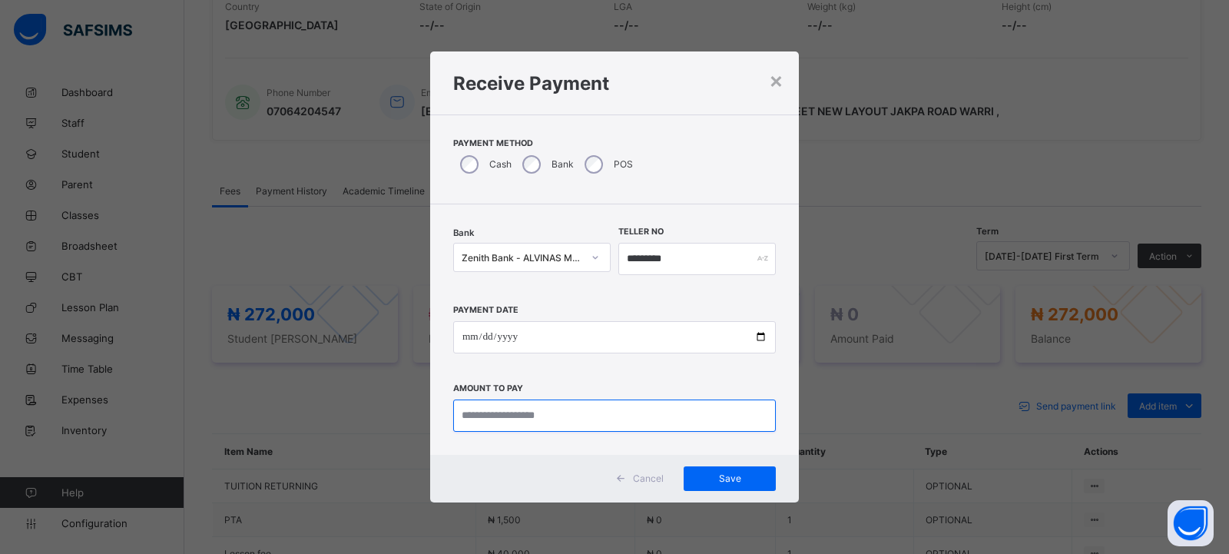
click at [487, 411] on input "currency" at bounding box center [614, 415] width 323 height 32
type input "*********"
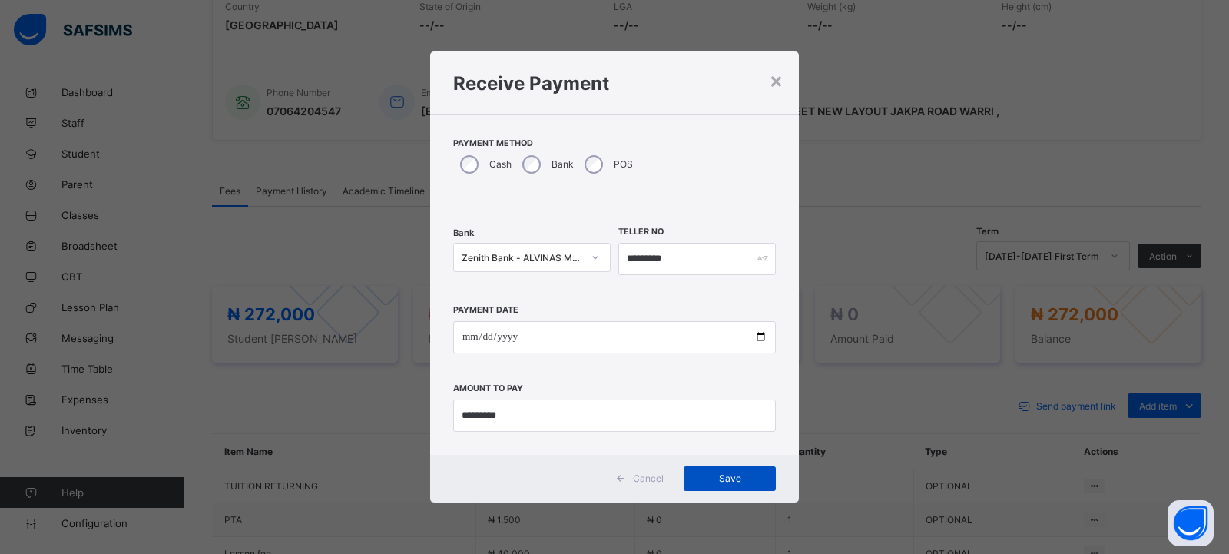
click at [731, 481] on span "Save" at bounding box center [729, 478] width 69 height 12
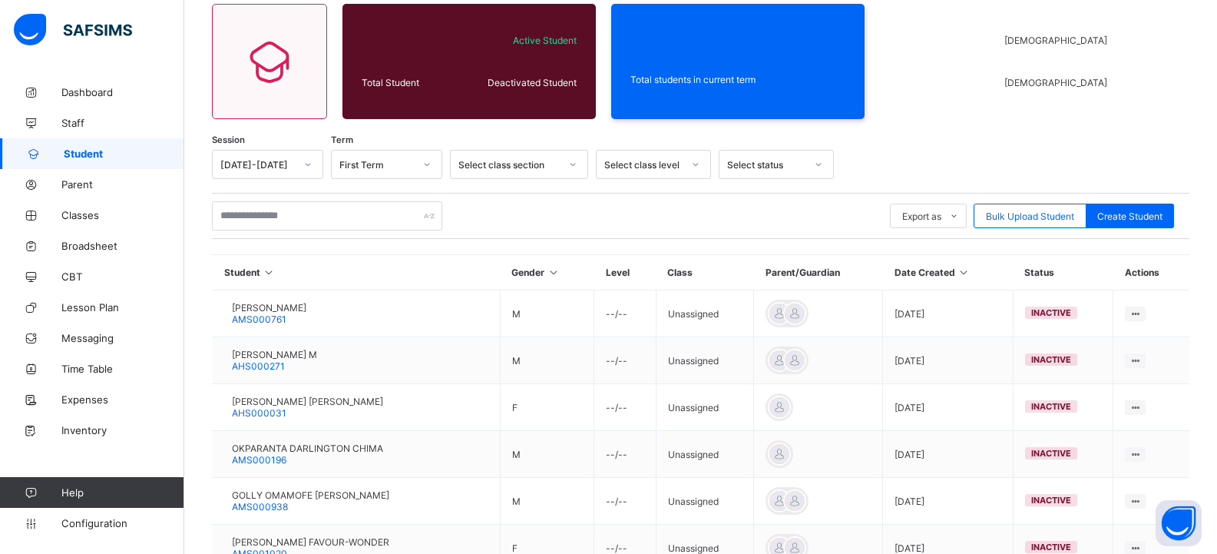
scroll to position [307, 0]
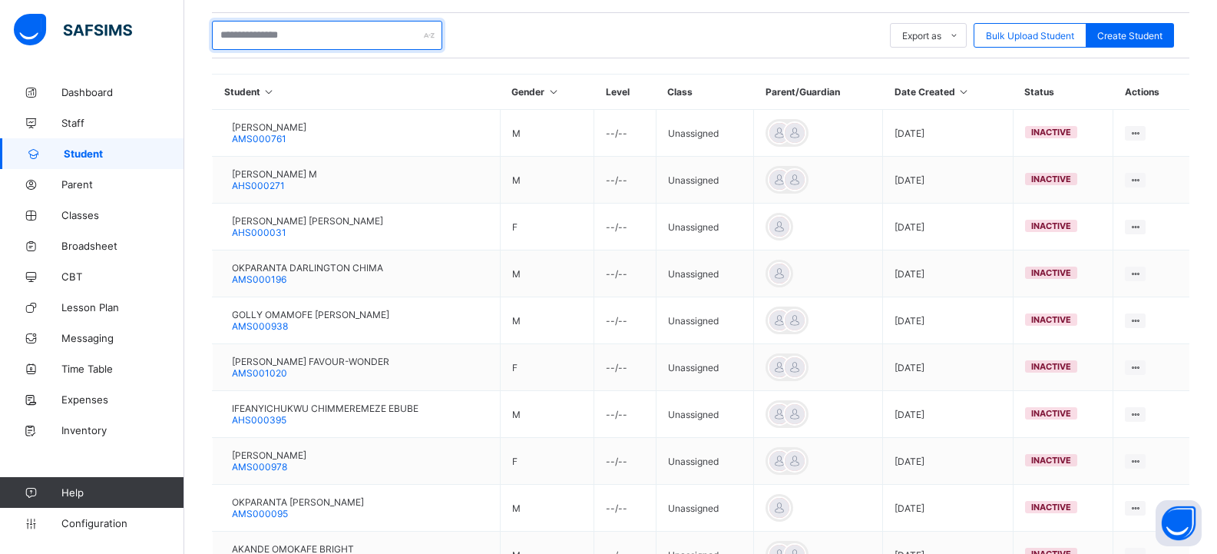
click at [227, 37] on input "text" at bounding box center [327, 35] width 230 height 29
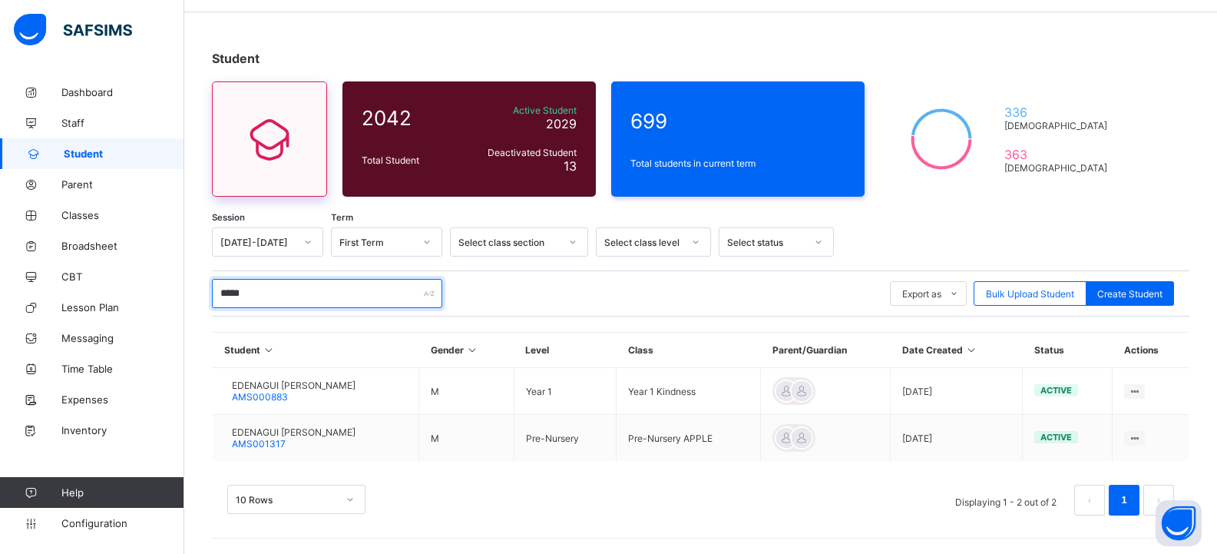
scroll to position [49, 0]
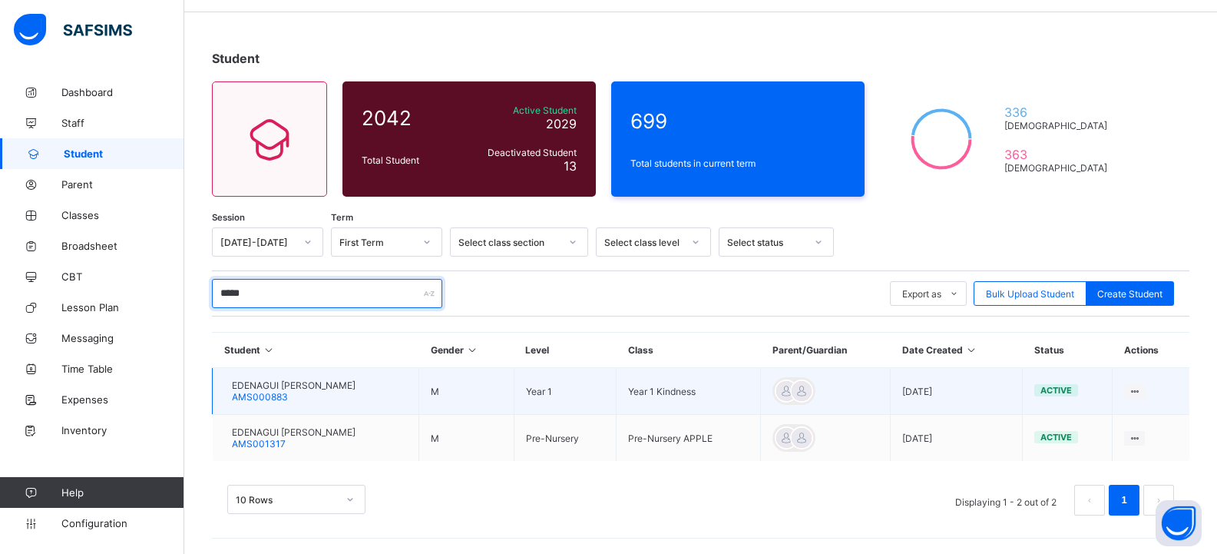
type input "*****"
click at [285, 387] on span "EDENAGUI [PERSON_NAME]" at bounding box center [294, 385] width 124 height 12
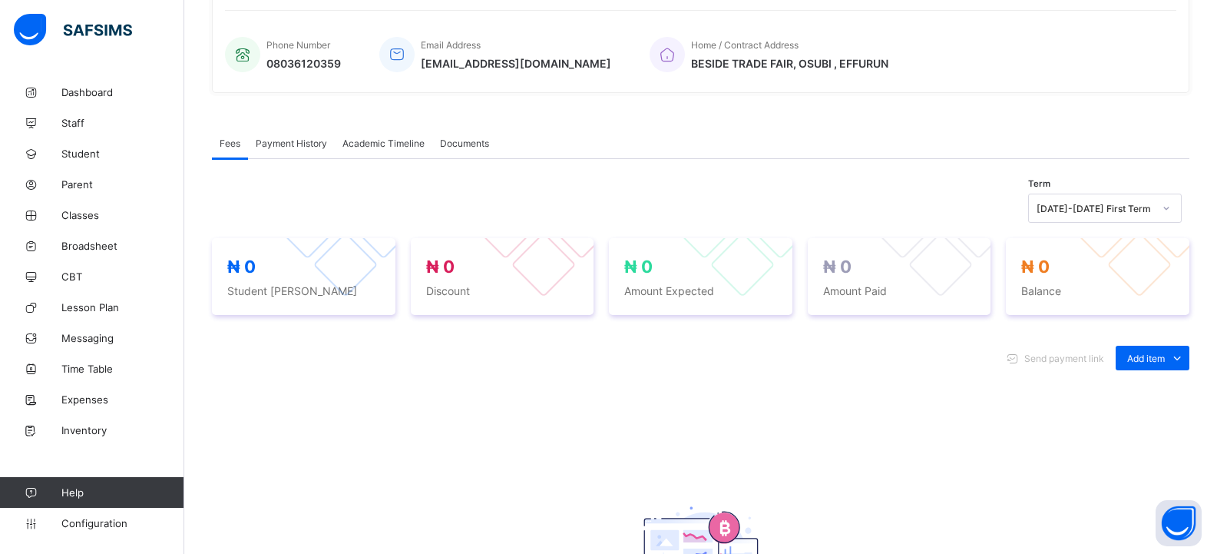
scroll to position [384, 0]
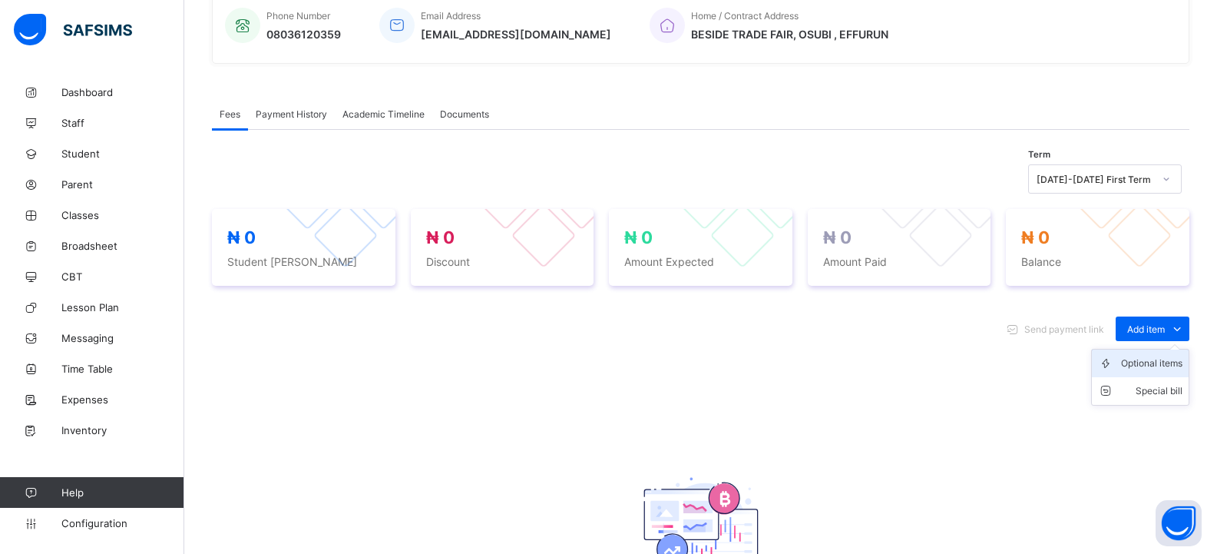
click at [1165, 368] on div "Optional items" at bounding box center [1151, 363] width 61 height 15
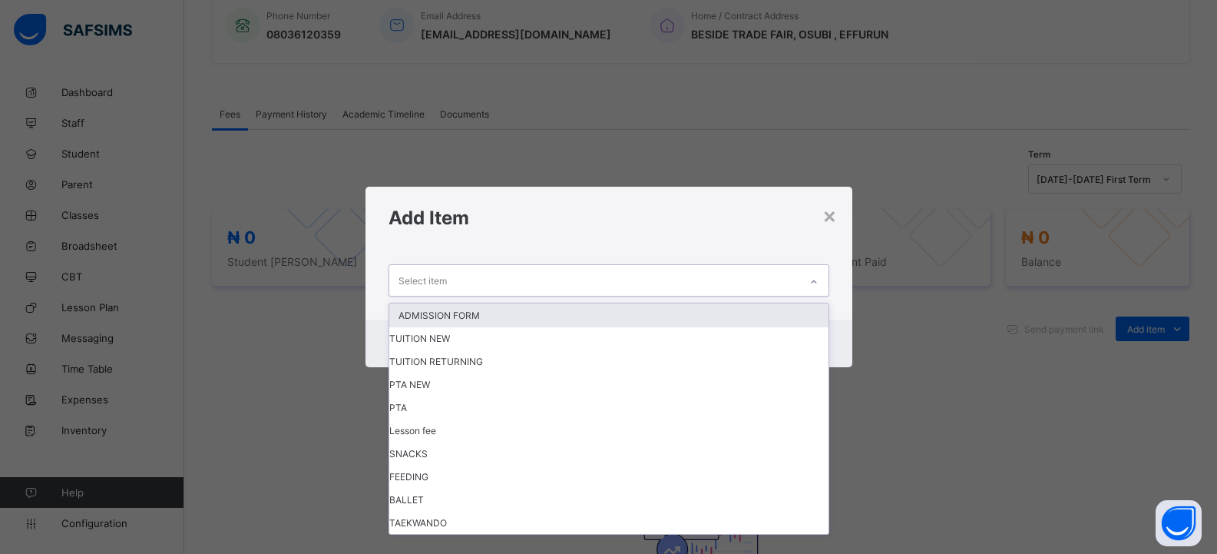
click at [810, 284] on div at bounding box center [814, 282] width 26 height 25
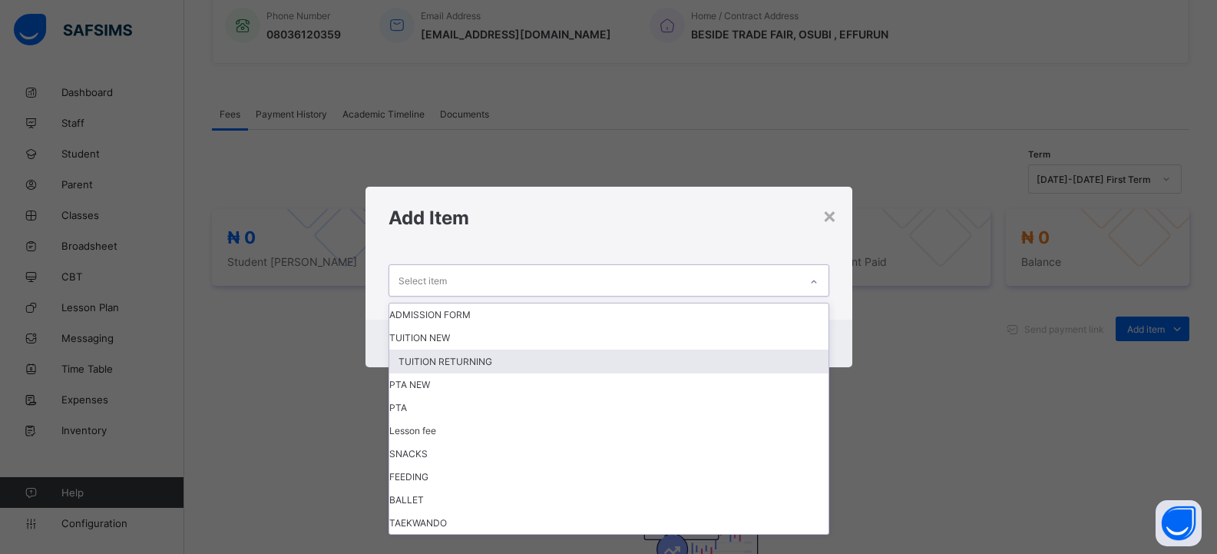
click at [699, 366] on div "TUITION RETURNING" at bounding box center [608, 361] width 439 height 24
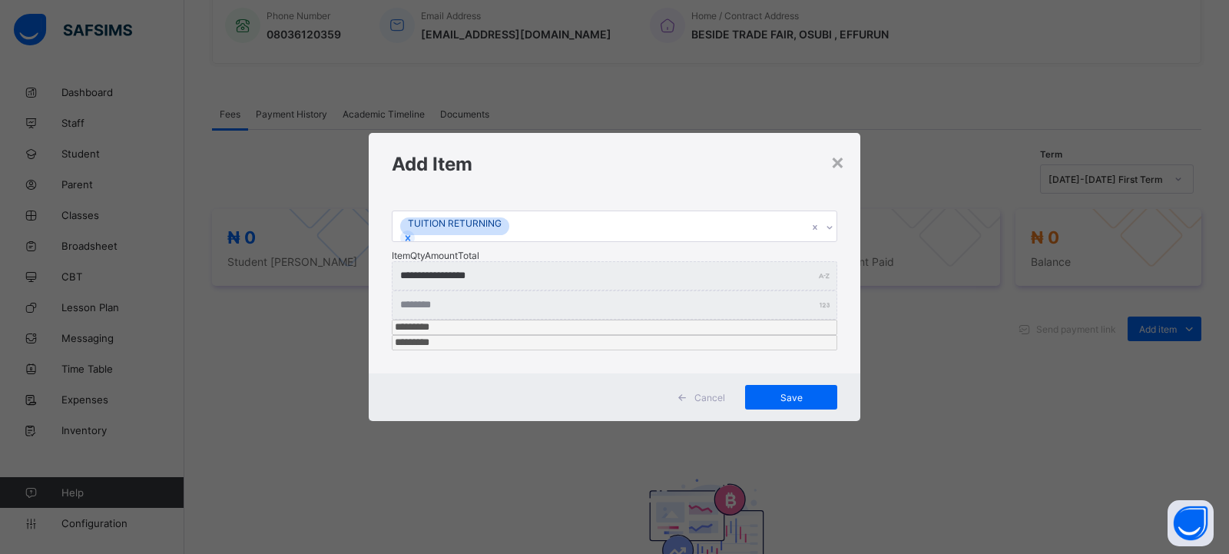
click at [838, 256] on div "**********" at bounding box center [615, 284] width 492 height 178
click at [831, 240] on div at bounding box center [829, 227] width 15 height 25
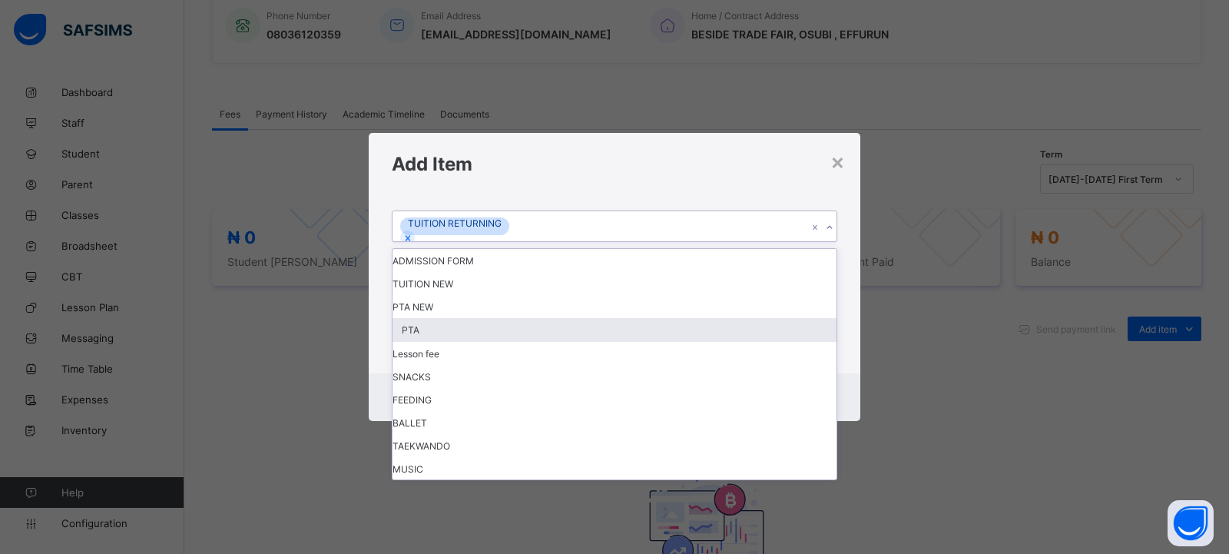
click at [770, 342] on div "PTA" at bounding box center [614, 330] width 444 height 24
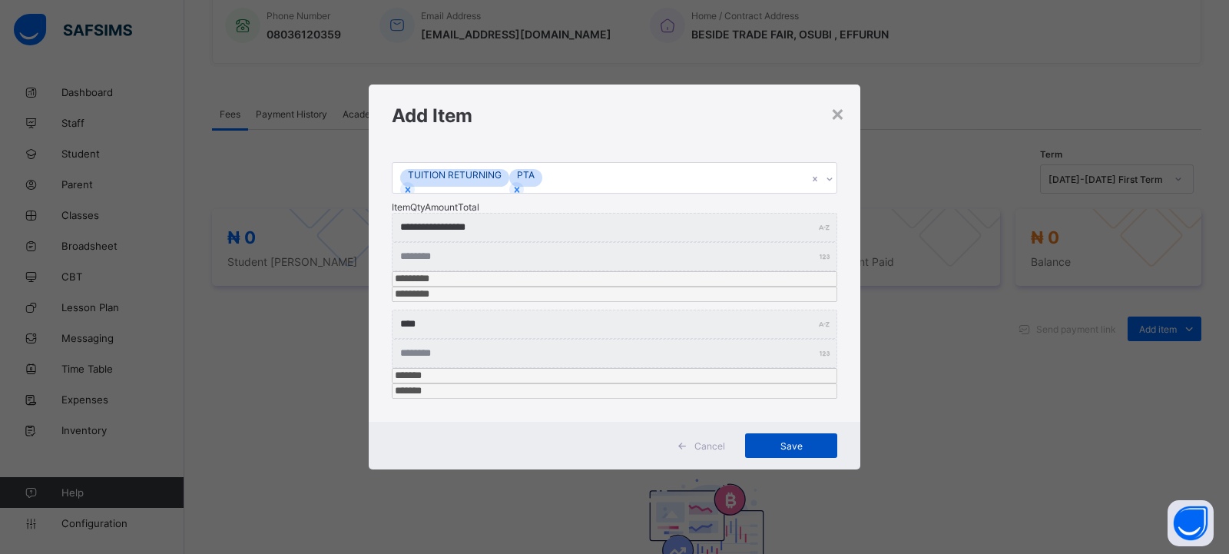
click at [787, 440] on span "Save" at bounding box center [791, 446] width 69 height 12
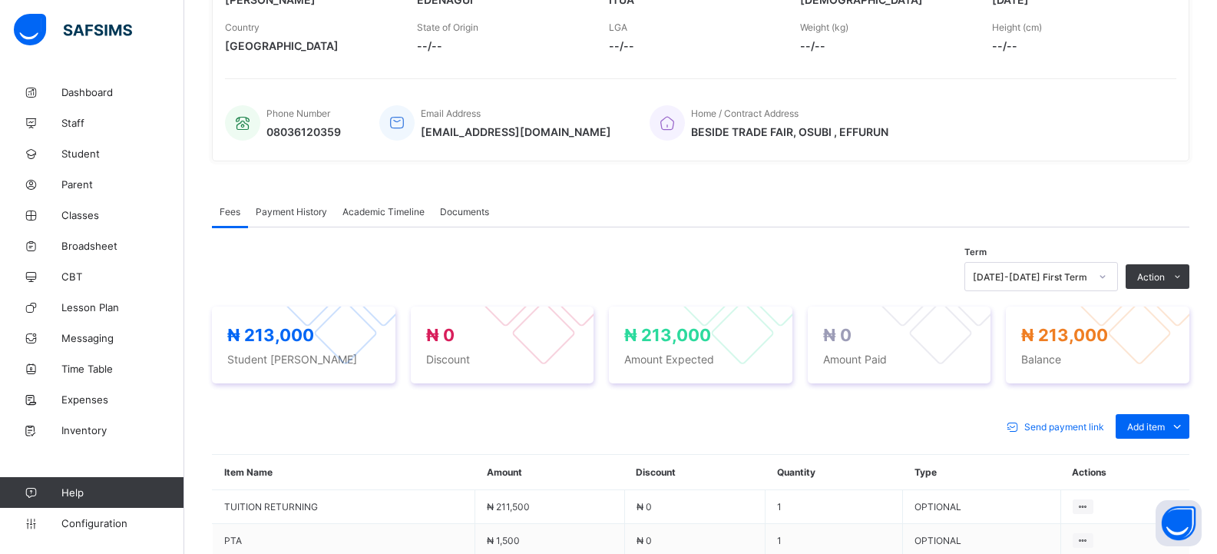
scroll to position [307, 0]
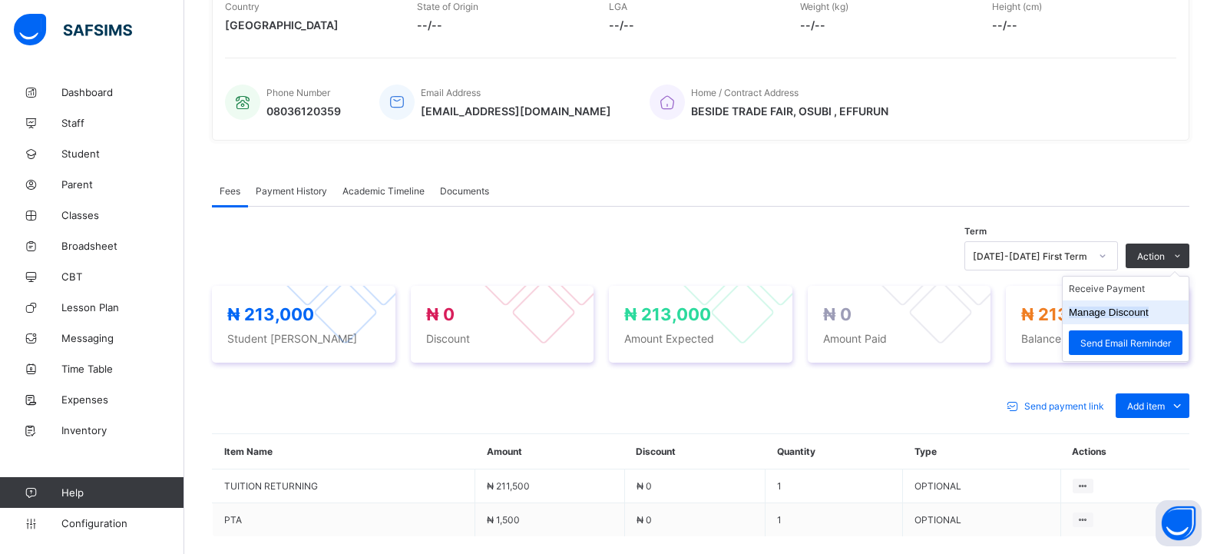
click at [1117, 318] on button "Manage Discount" at bounding box center [1109, 312] width 80 height 12
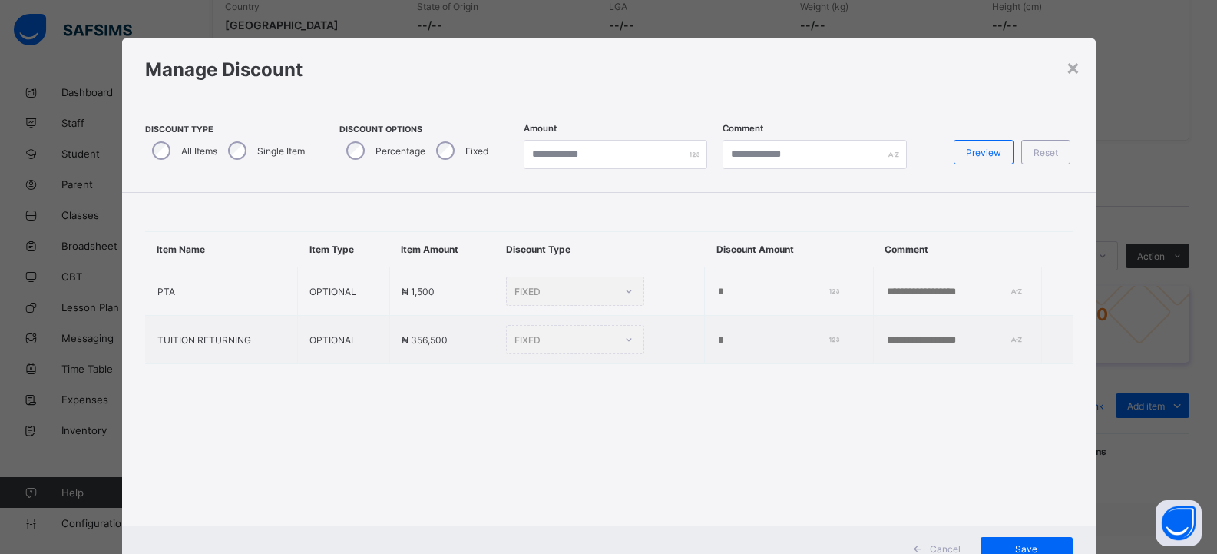
type input "*"
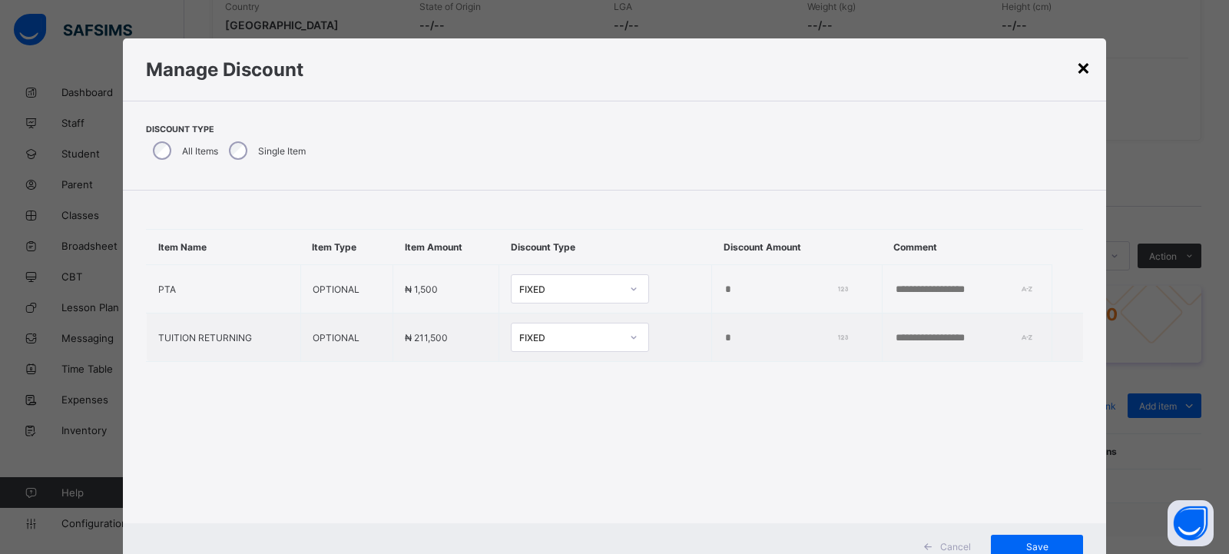
click at [1082, 61] on div "×" at bounding box center [1083, 67] width 15 height 26
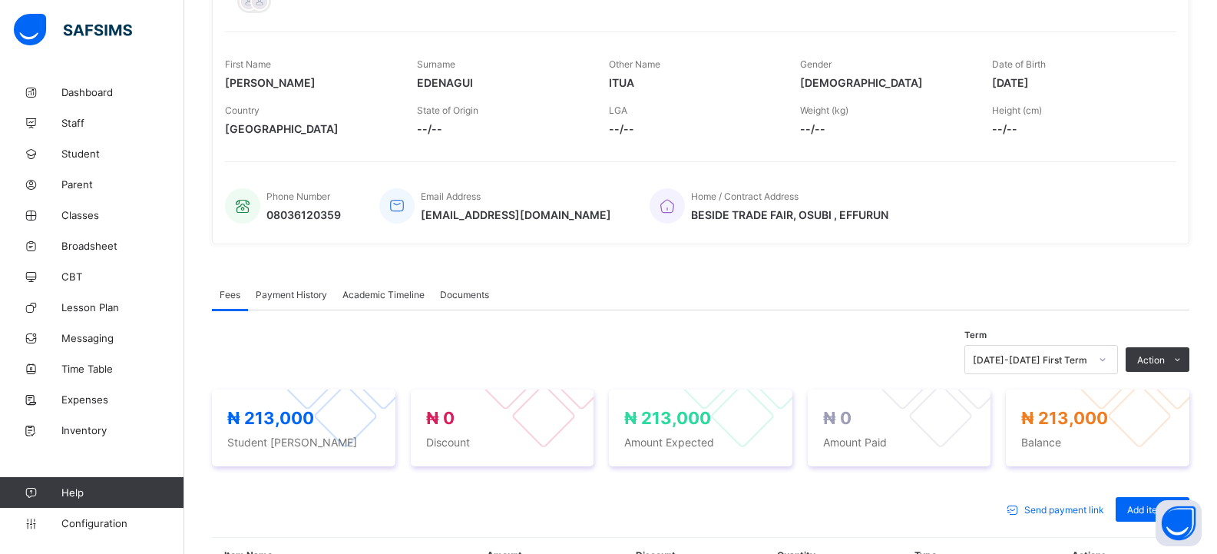
scroll to position [230, 0]
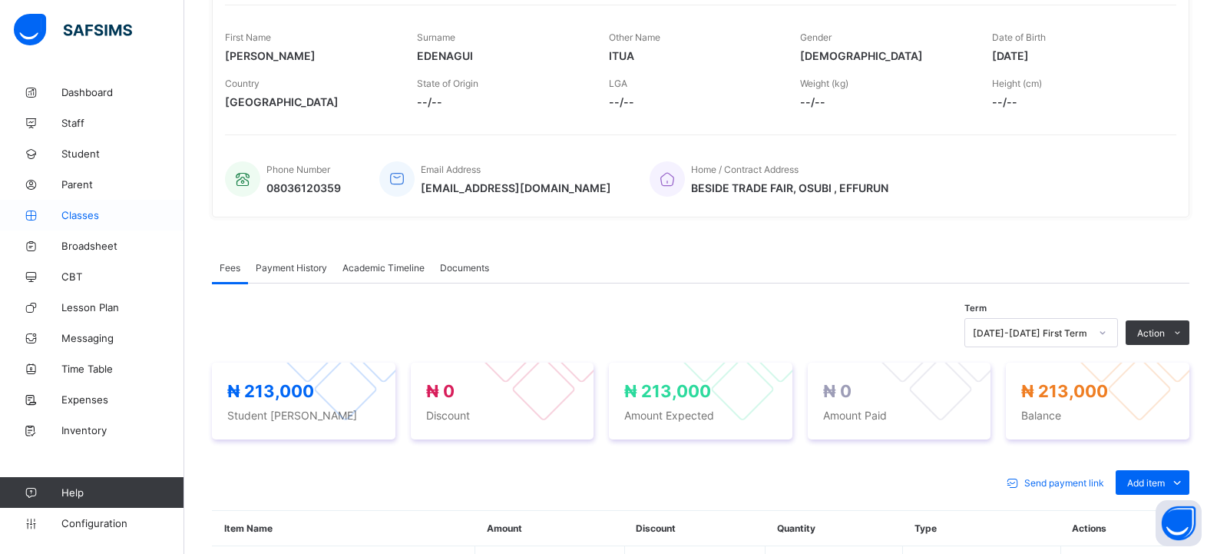
click at [84, 213] on span "Classes" at bounding box center [122, 215] width 123 height 12
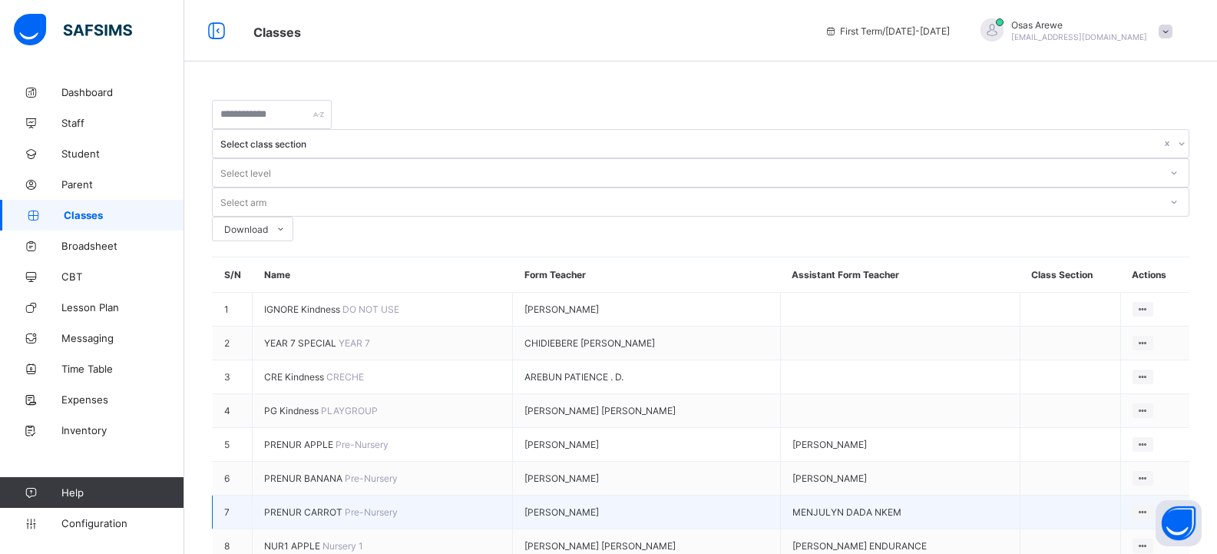
click at [295, 506] on span "PRENUR CARROT" at bounding box center [304, 512] width 81 height 12
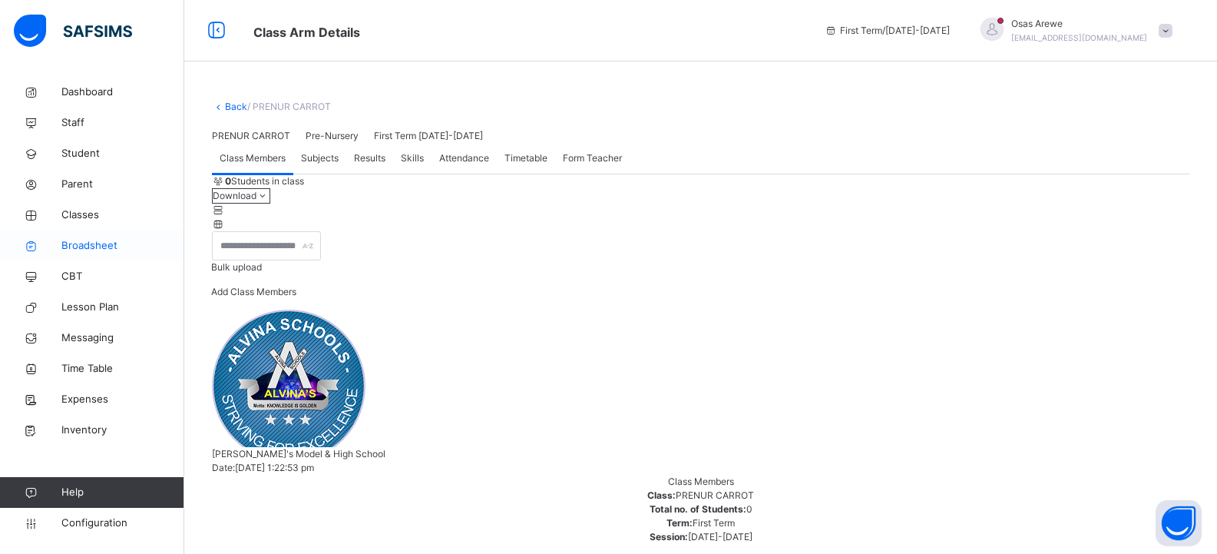
click at [68, 243] on span "Broadsheet" at bounding box center [122, 245] width 123 height 15
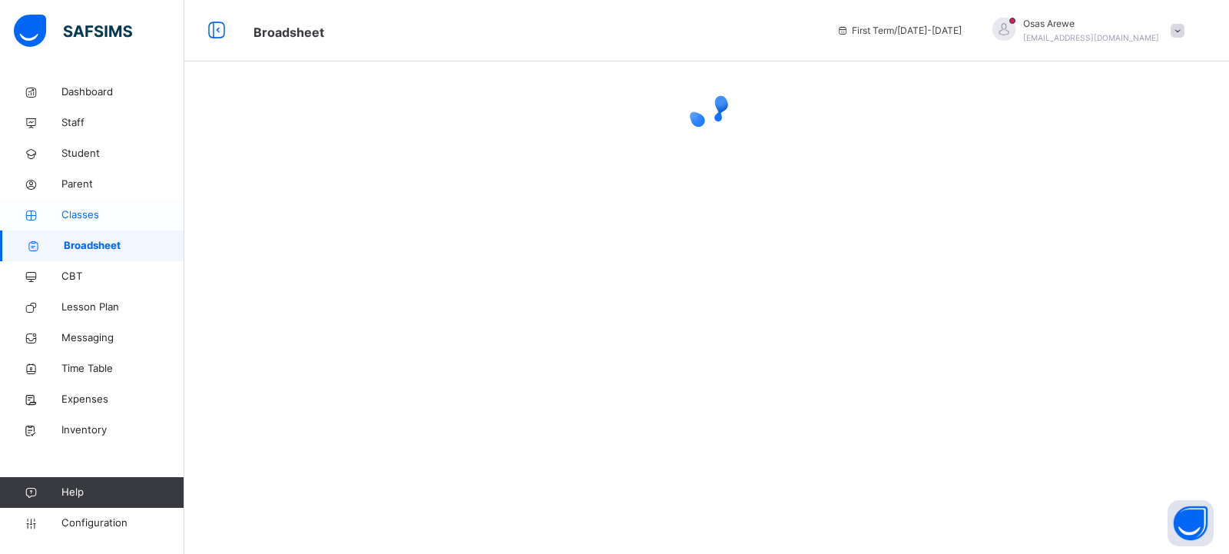
click at [80, 216] on span "Classes" at bounding box center [122, 214] width 123 height 15
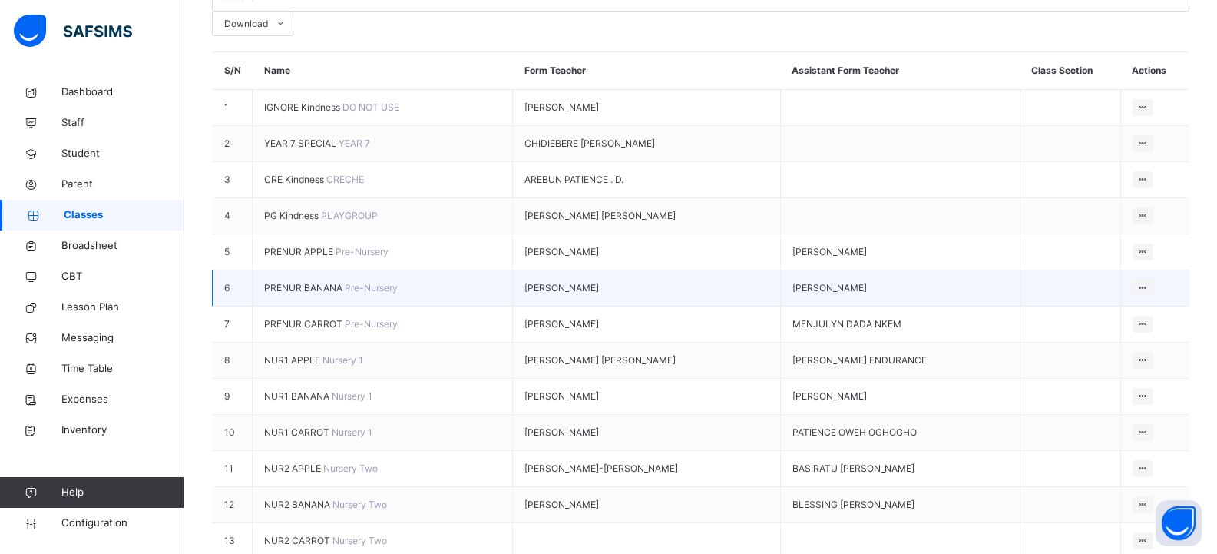
scroll to position [230, 0]
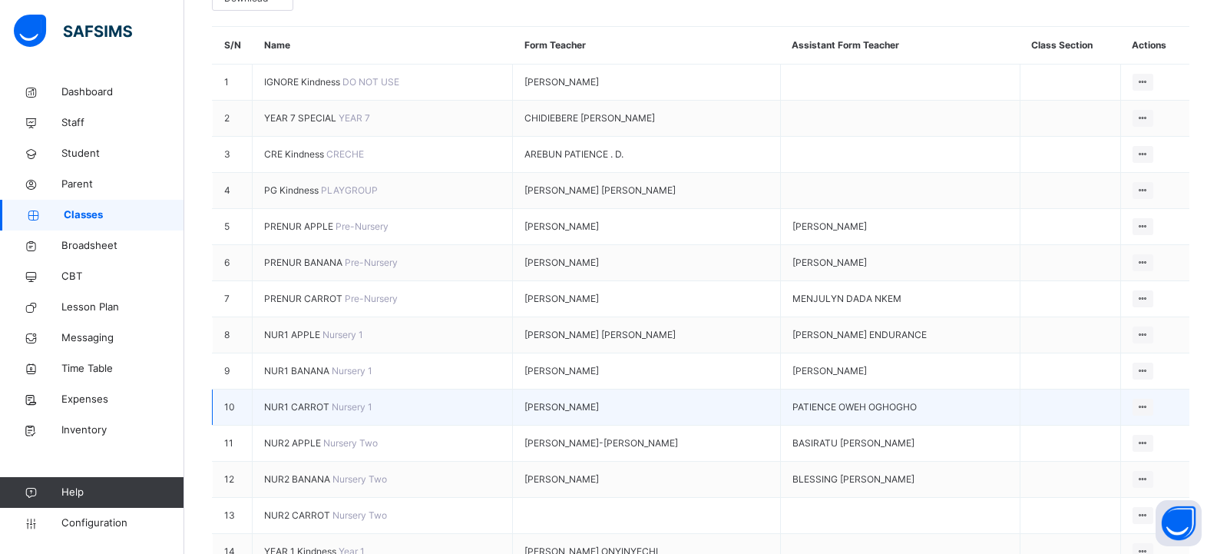
click at [299, 401] on span "NUR1 CARROT" at bounding box center [298, 407] width 68 height 12
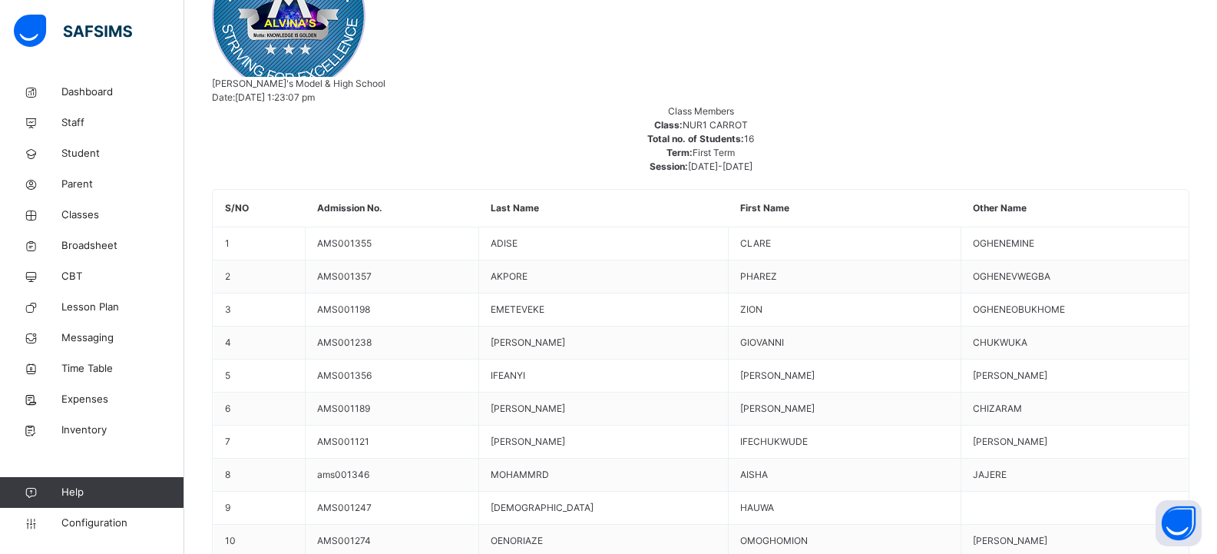
scroll to position [307, 0]
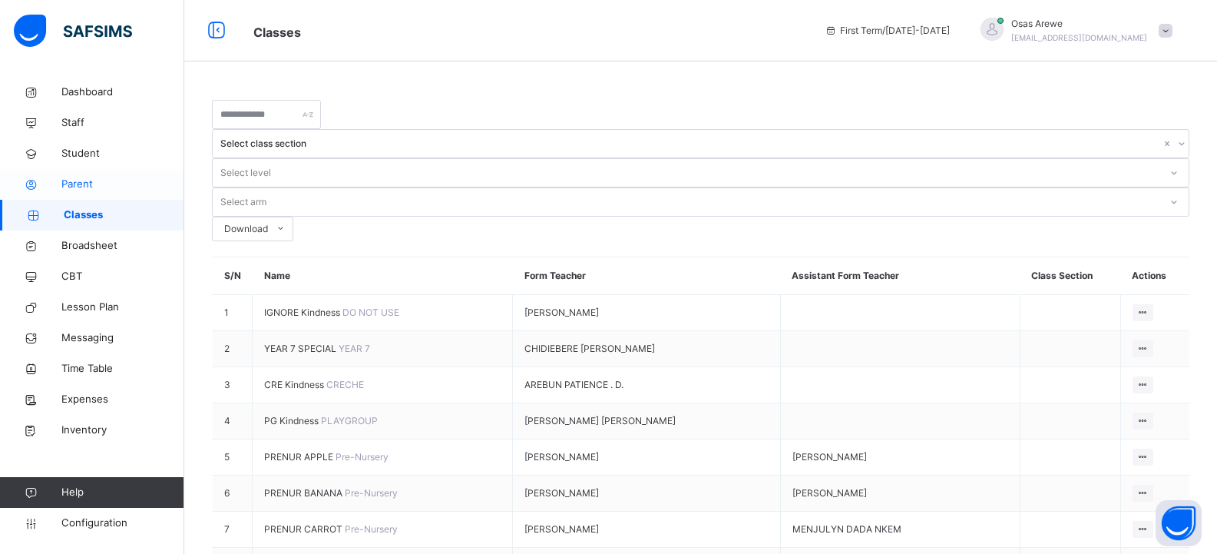
click at [80, 184] on span "Parent" at bounding box center [122, 184] width 123 height 15
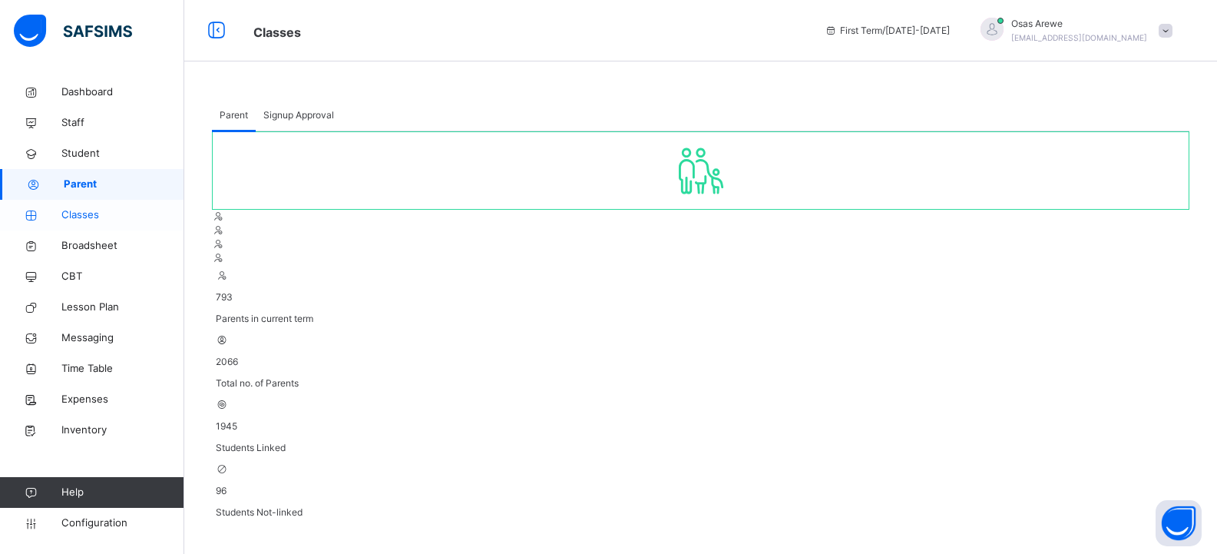
click at [81, 215] on span "Classes" at bounding box center [122, 214] width 123 height 15
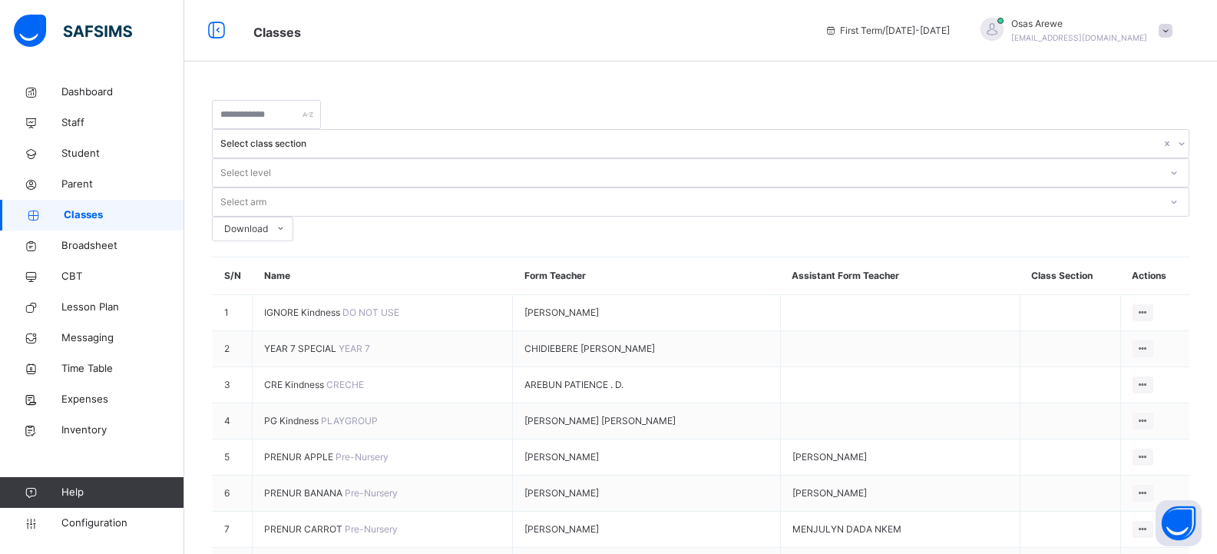
scroll to position [230, 0]
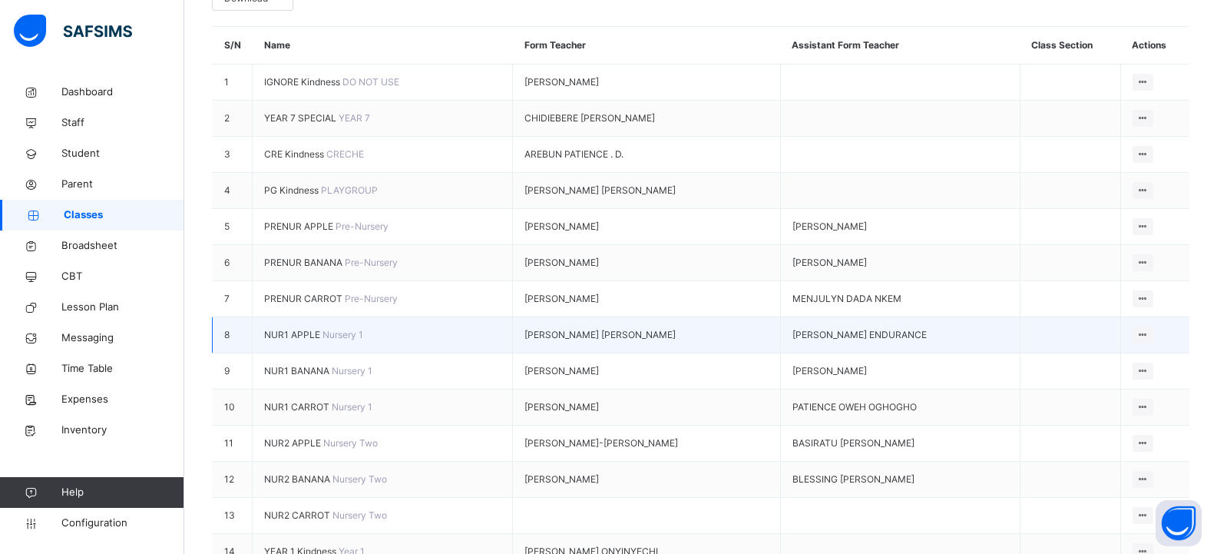
click at [291, 329] on span "NUR1 APPLE" at bounding box center [293, 335] width 58 height 12
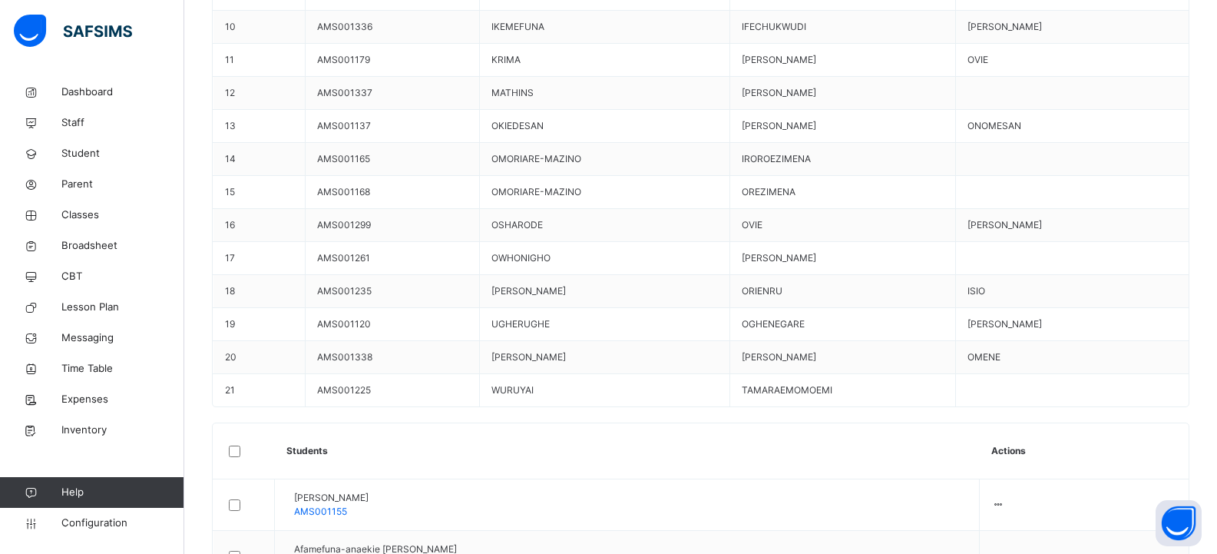
scroll to position [922, 0]
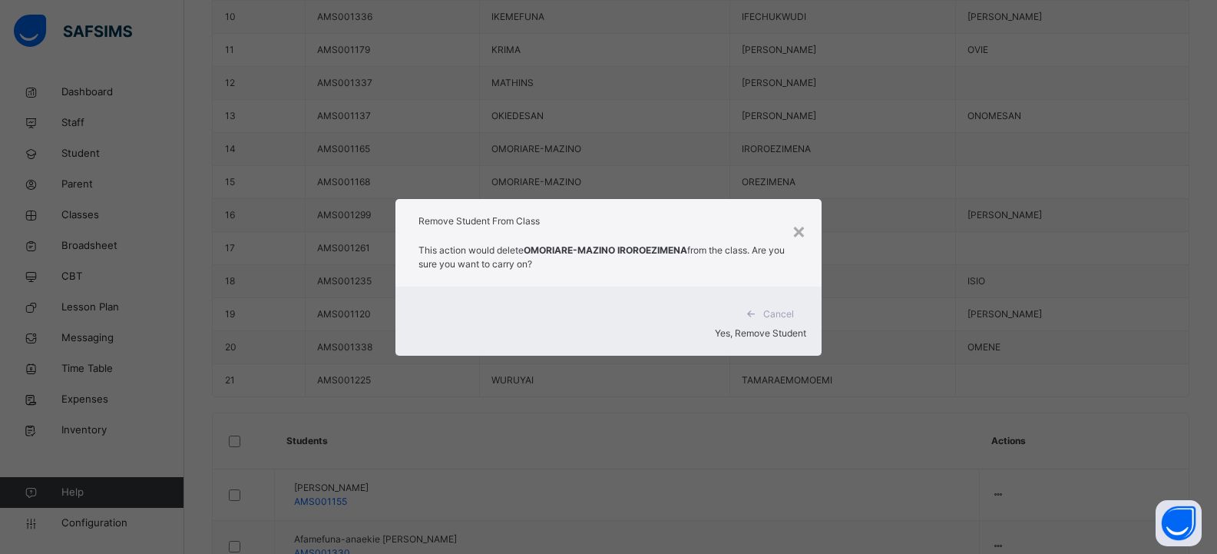
click at [756, 327] on span "Yes, Remove Student" at bounding box center [760, 333] width 91 height 12
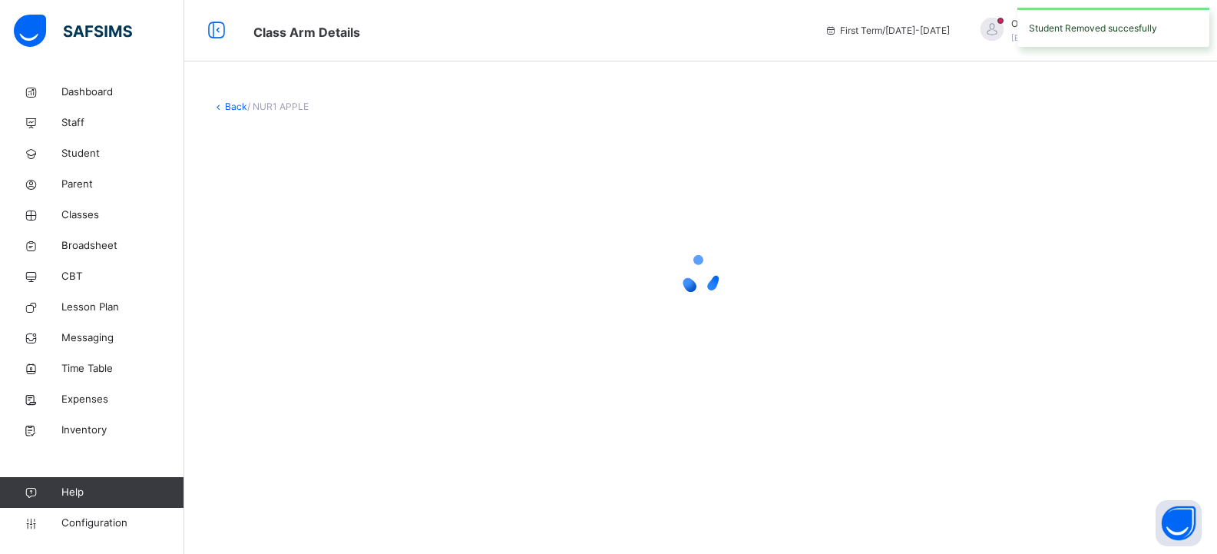
scroll to position [0, 0]
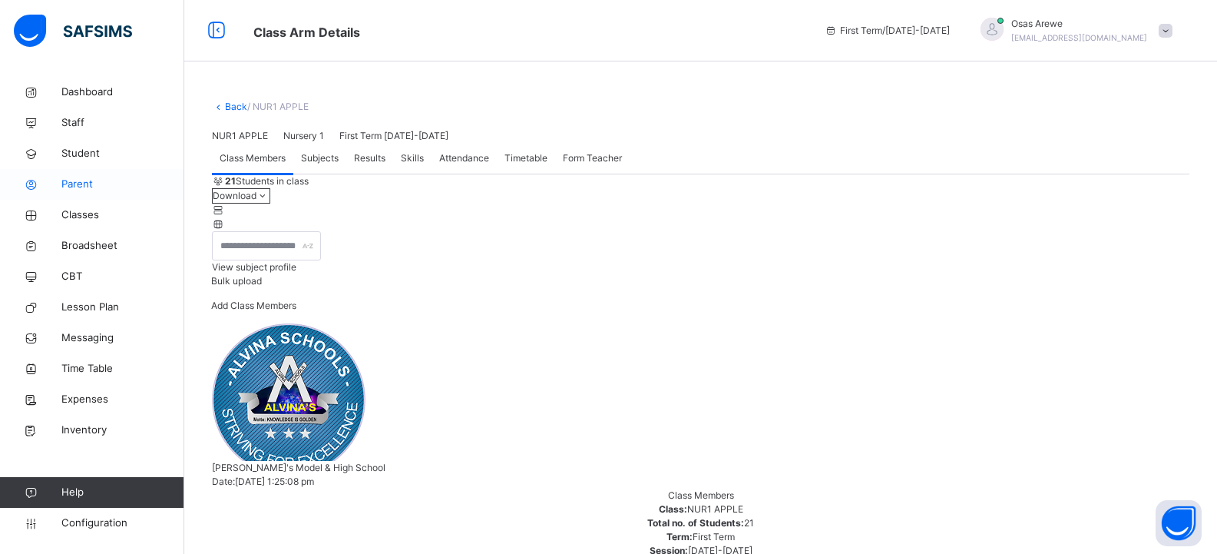
click at [86, 187] on span "Parent" at bounding box center [122, 184] width 123 height 15
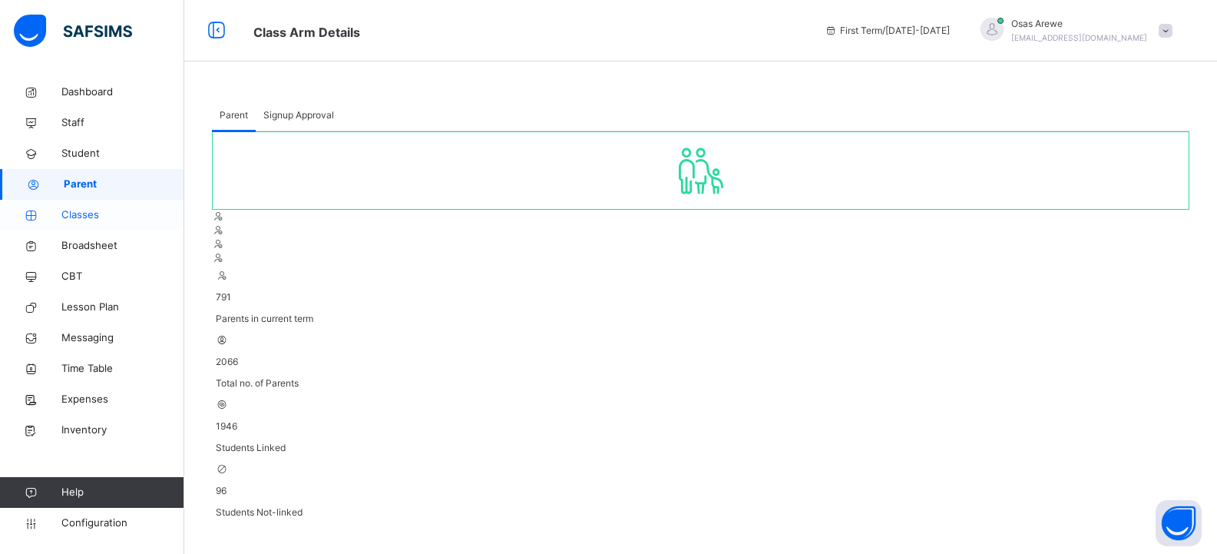
click at [84, 214] on span "Classes" at bounding box center [122, 214] width 123 height 15
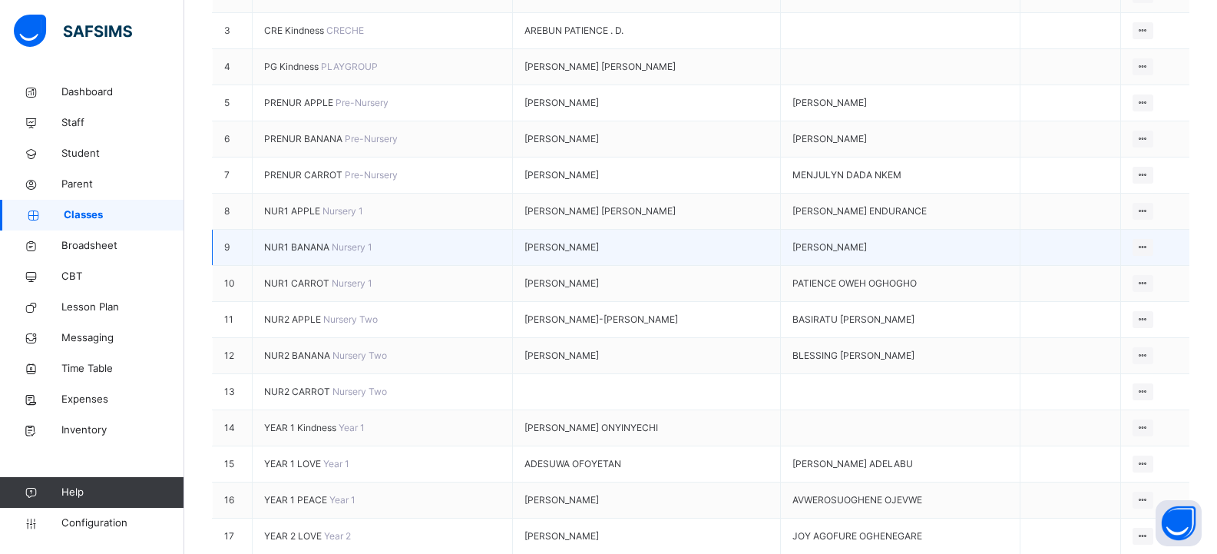
scroll to position [538, 0]
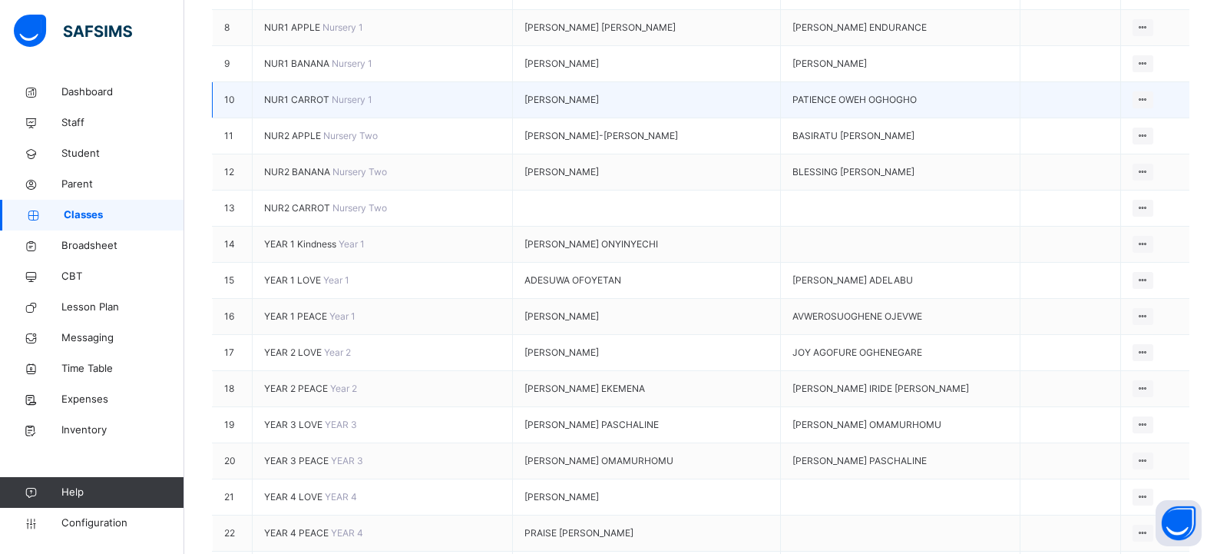
click at [301, 94] on span "NUR1 CARROT" at bounding box center [298, 100] width 68 height 12
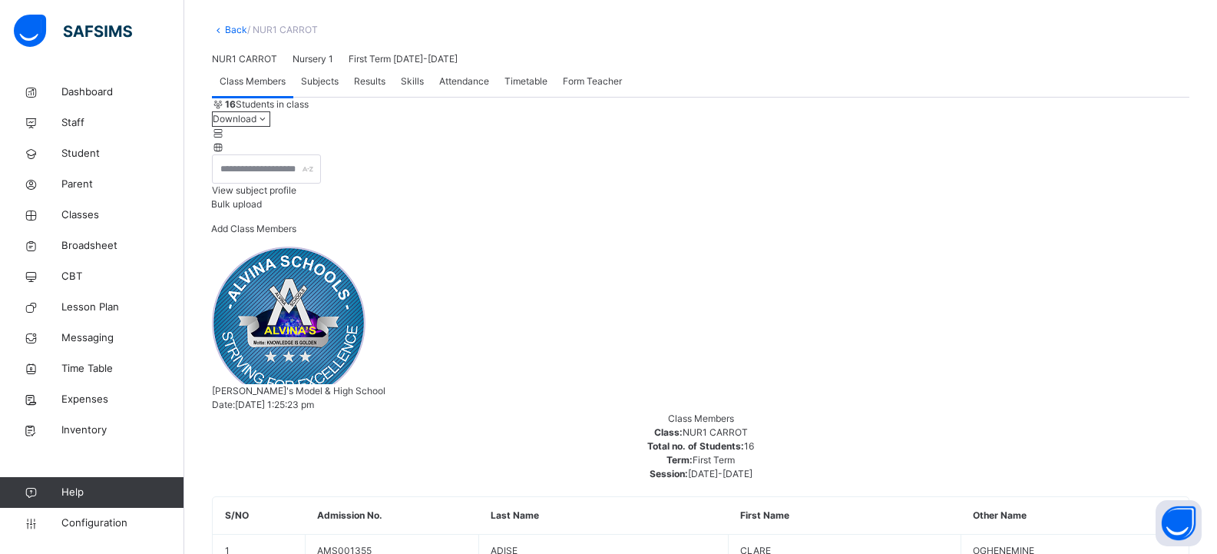
scroll to position [230, 0]
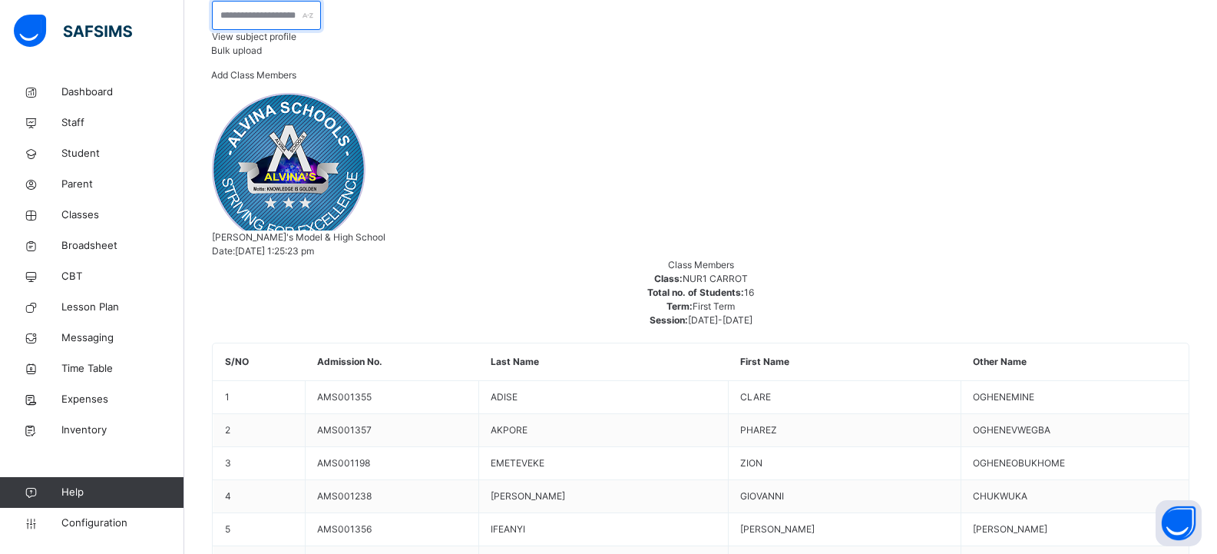
click at [303, 30] on input "text" at bounding box center [266, 15] width 109 height 29
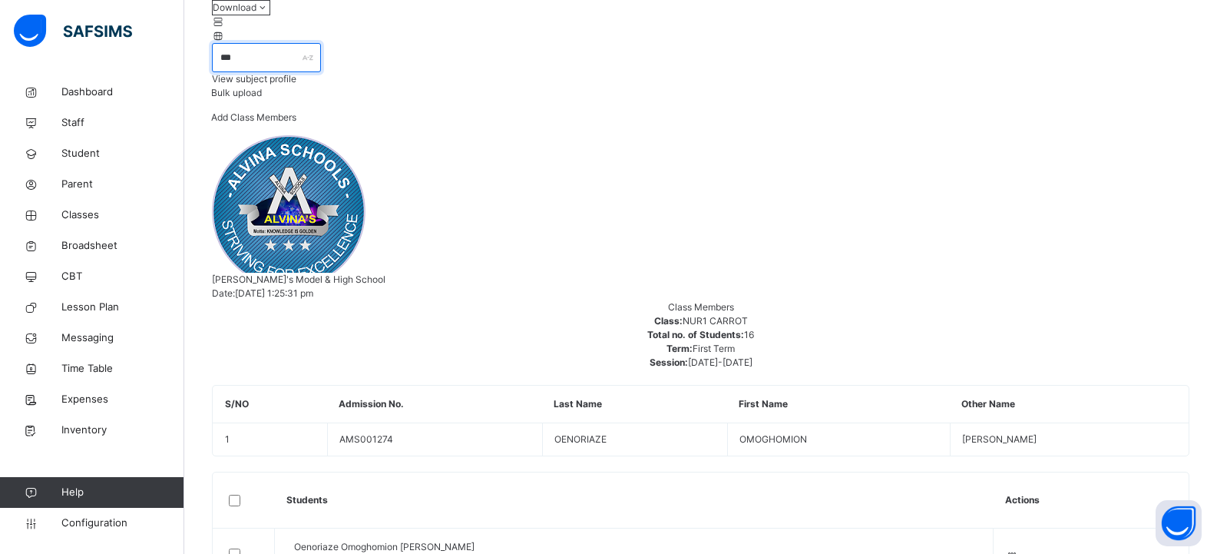
scroll to position [85, 0]
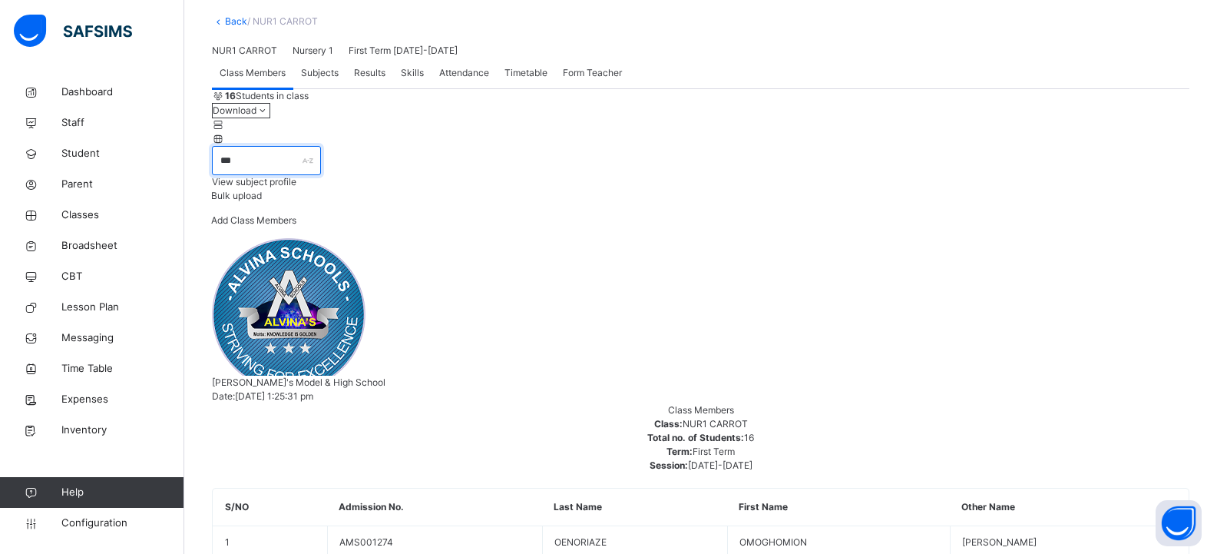
type input "******"
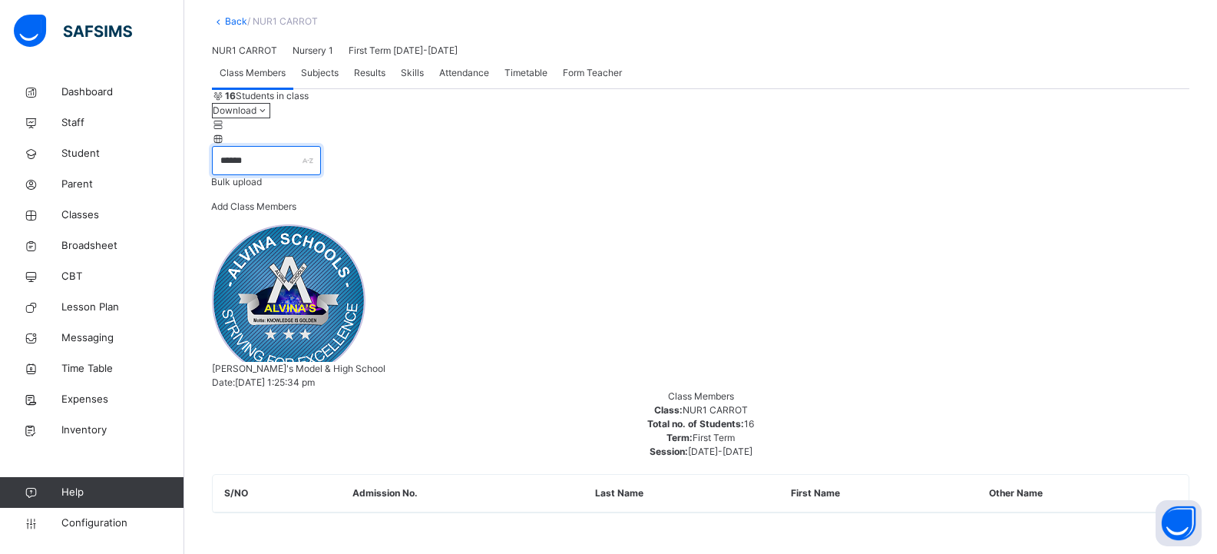
scroll to position [230, 0]
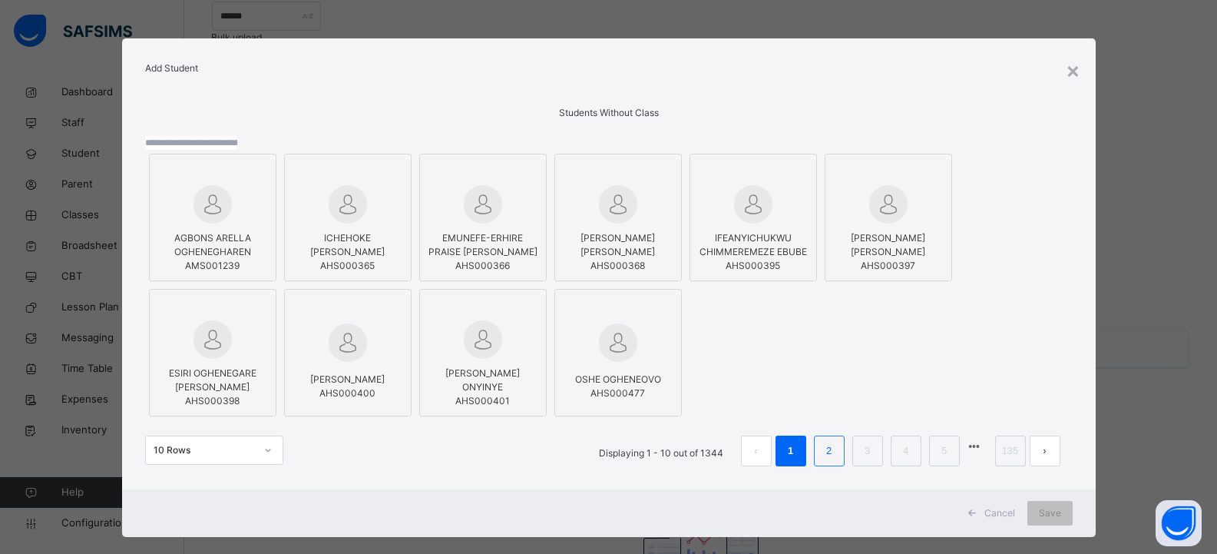
click at [822, 461] on link "2" at bounding box center [829, 451] width 15 height 20
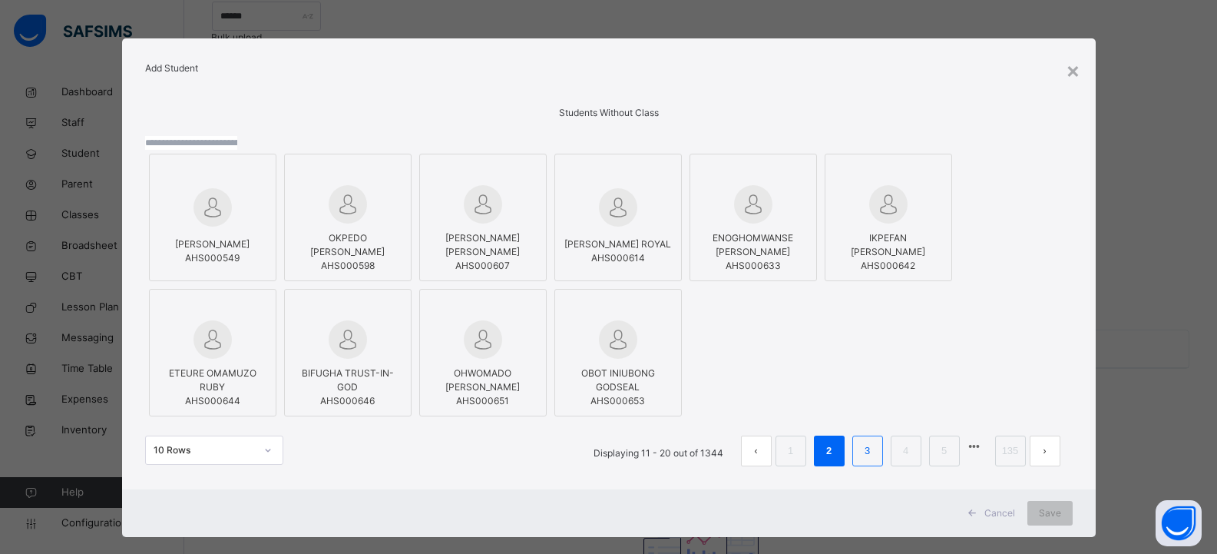
click at [860, 461] on link "3" at bounding box center [867, 451] width 15 height 20
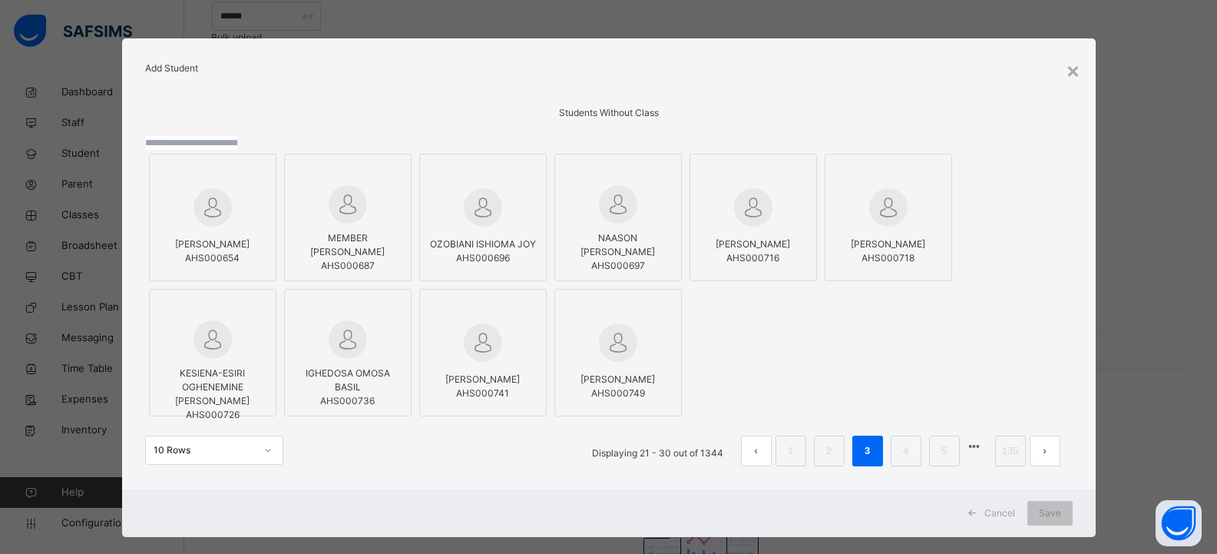
click at [237, 150] on input "text" at bounding box center [191, 143] width 92 height 14
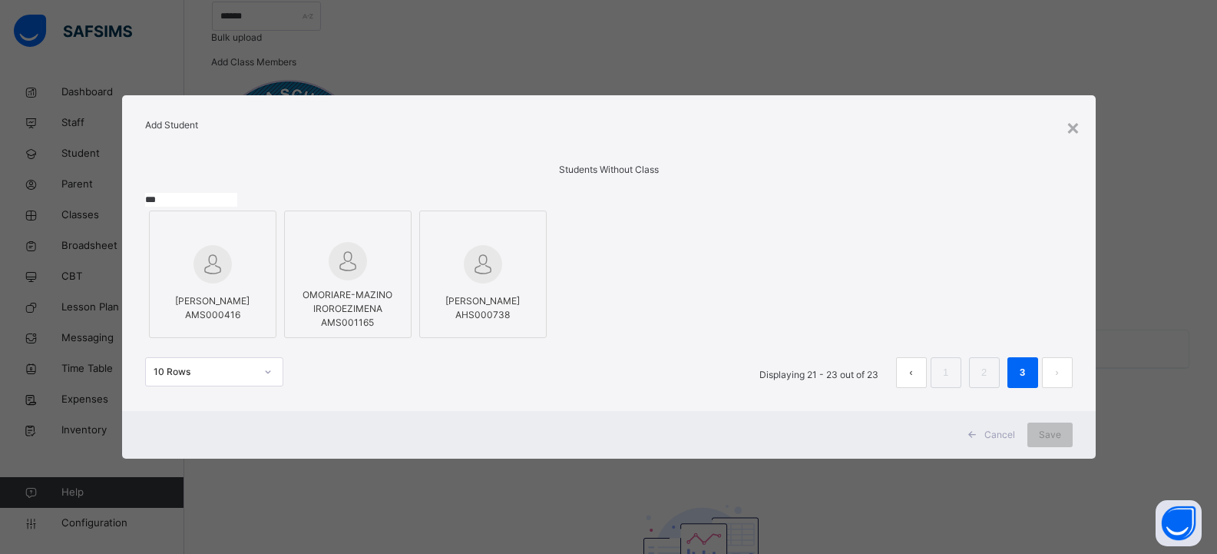
type input "***"
click at [367, 276] on img at bounding box center [348, 261] width 38 height 38
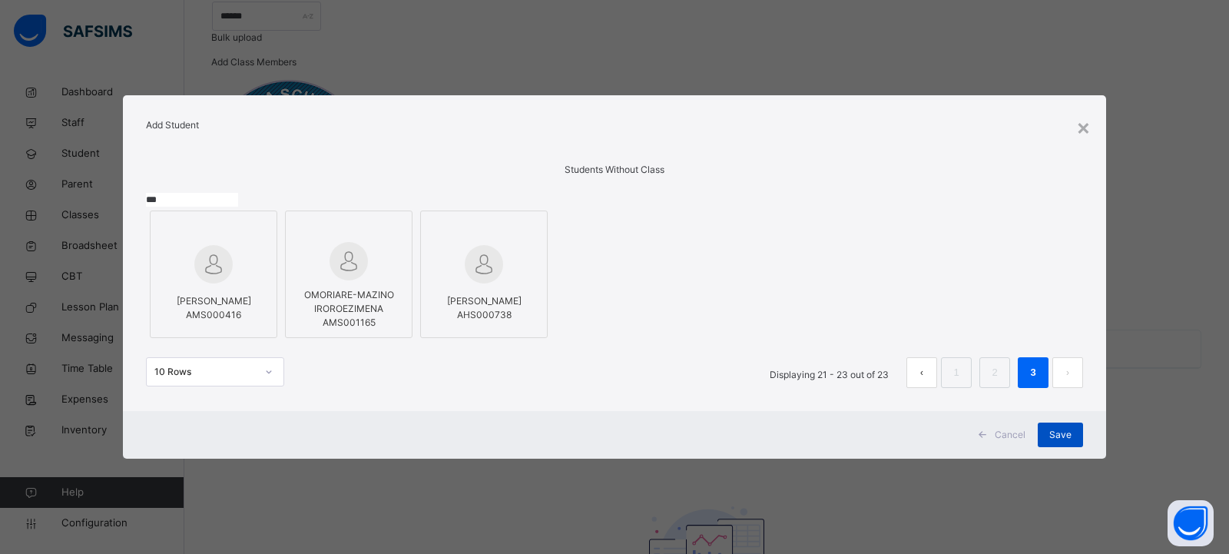
click at [1057, 442] on span "Save" at bounding box center [1060, 435] width 22 height 14
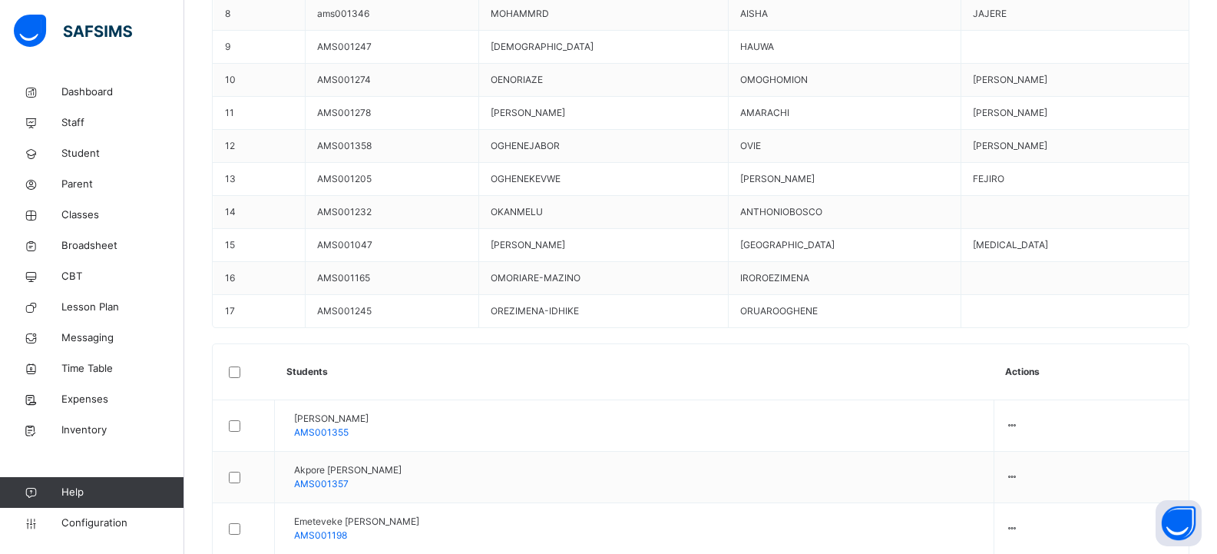
scroll to position [909, 0]
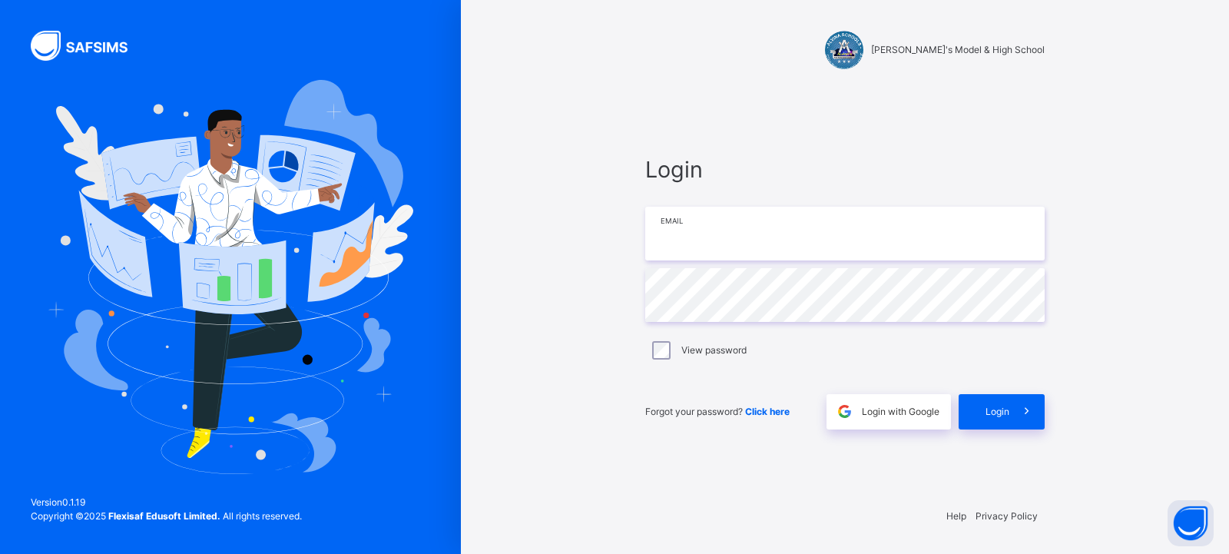
click at [716, 246] on input "email" at bounding box center [844, 234] width 399 height 54
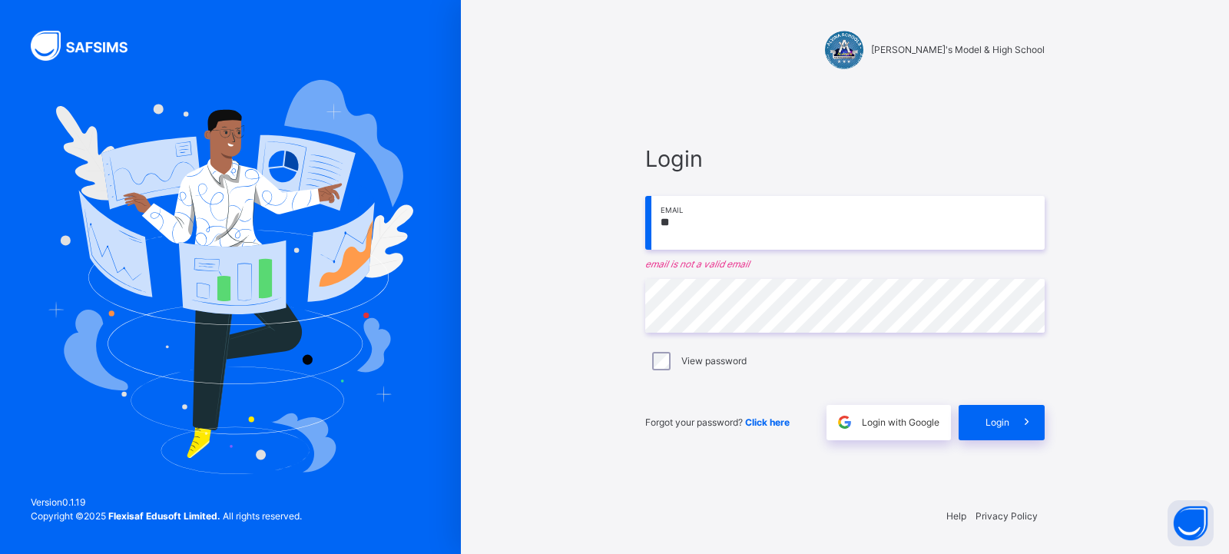
type input "**********"
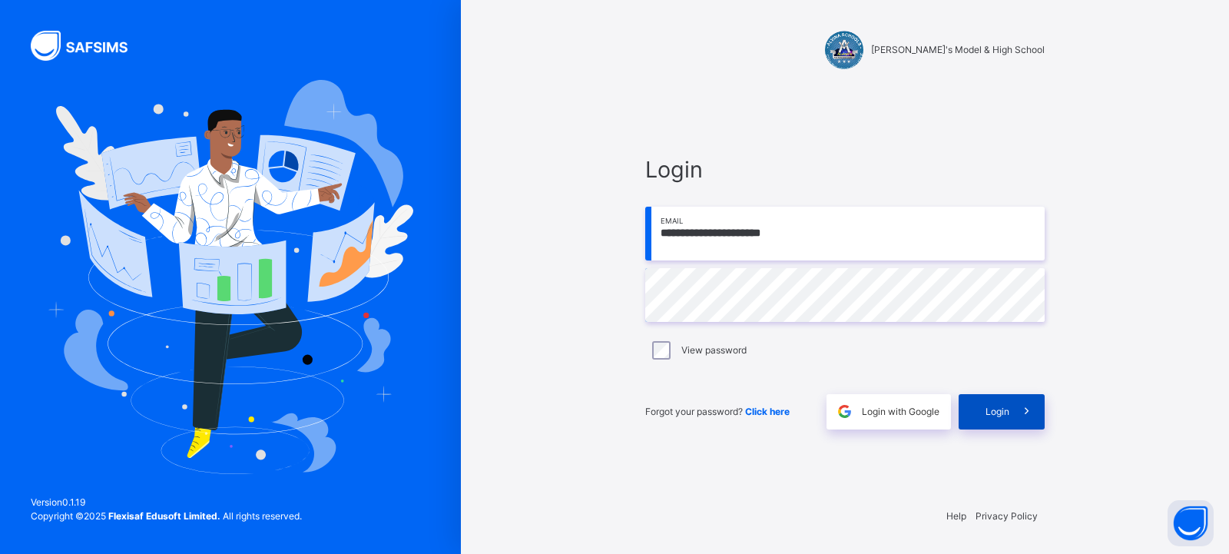
click at [999, 416] on span "Login" at bounding box center [997, 412] width 24 height 14
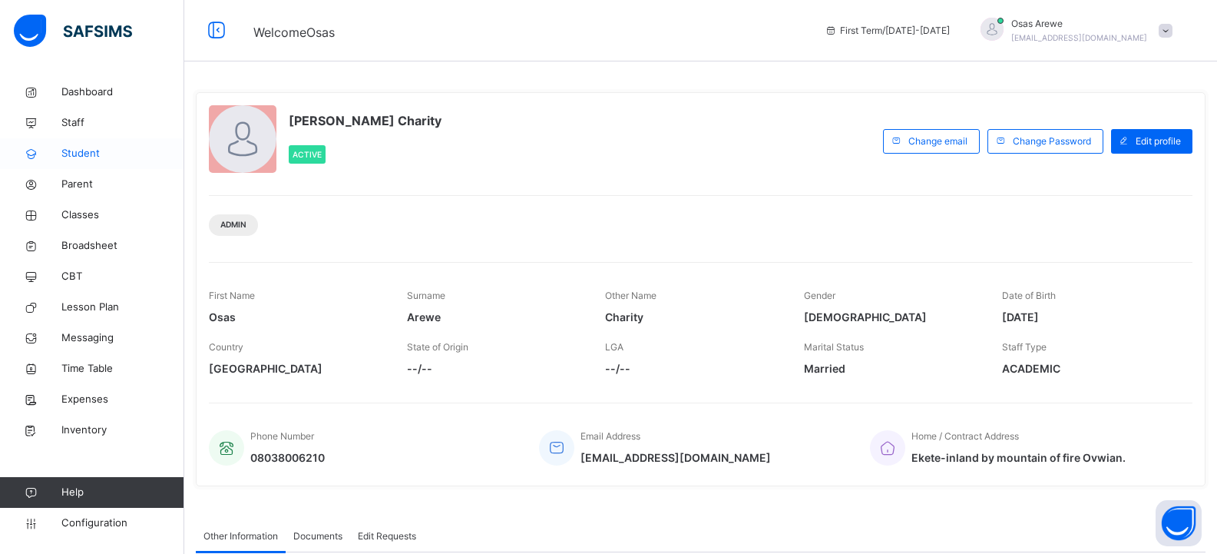
click at [83, 154] on span "Student" at bounding box center [122, 153] width 123 height 15
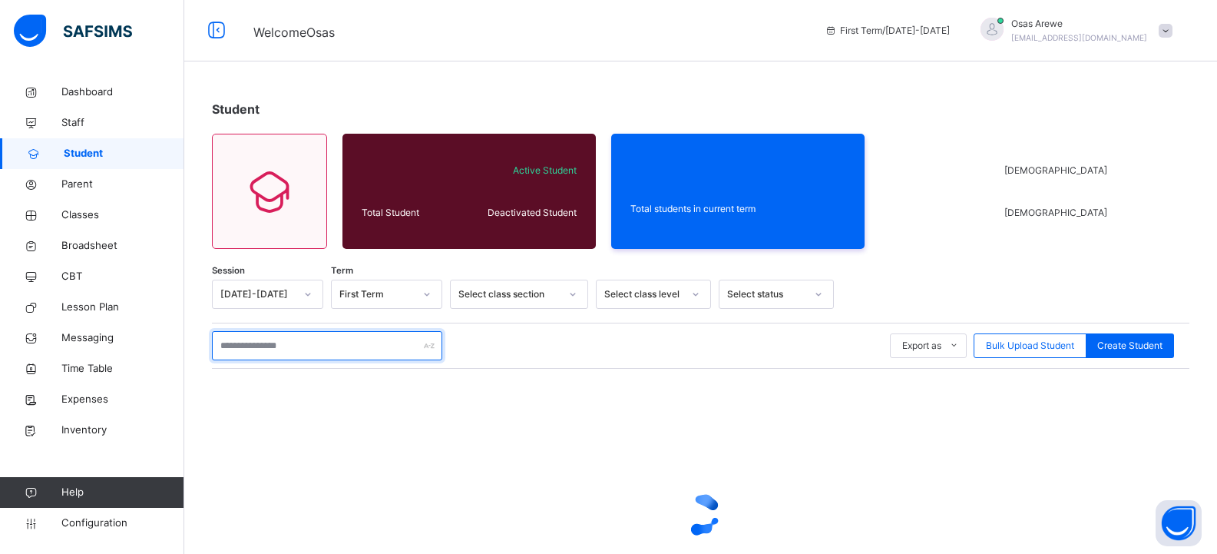
click at [326, 347] on input "text" at bounding box center [327, 345] width 230 height 29
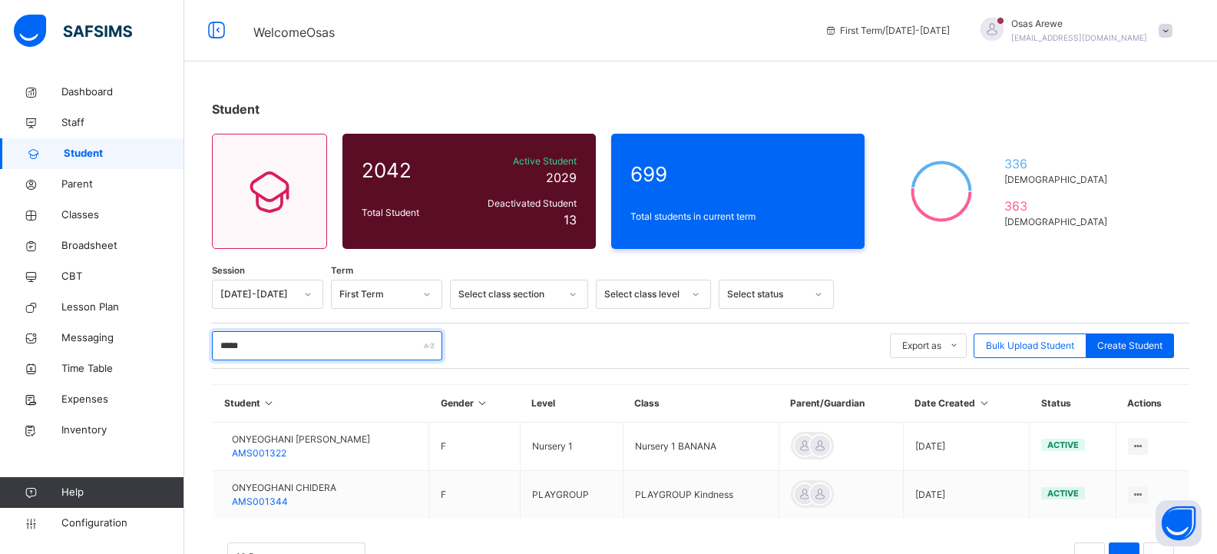
type input "********"
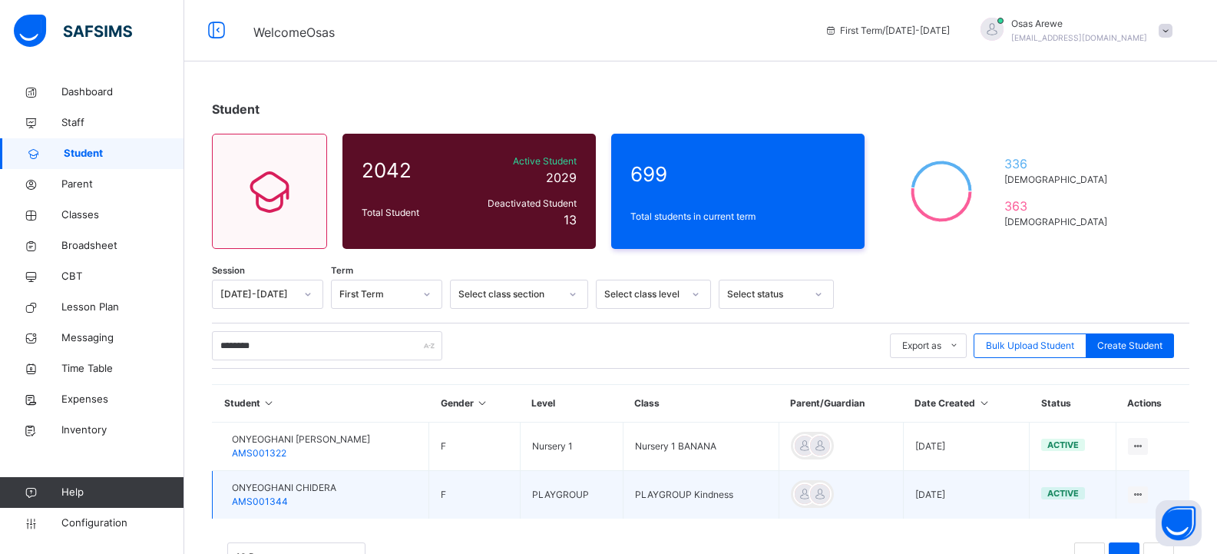
click at [308, 492] on span "ONYEOGHANI CHIDERA" at bounding box center [284, 488] width 104 height 14
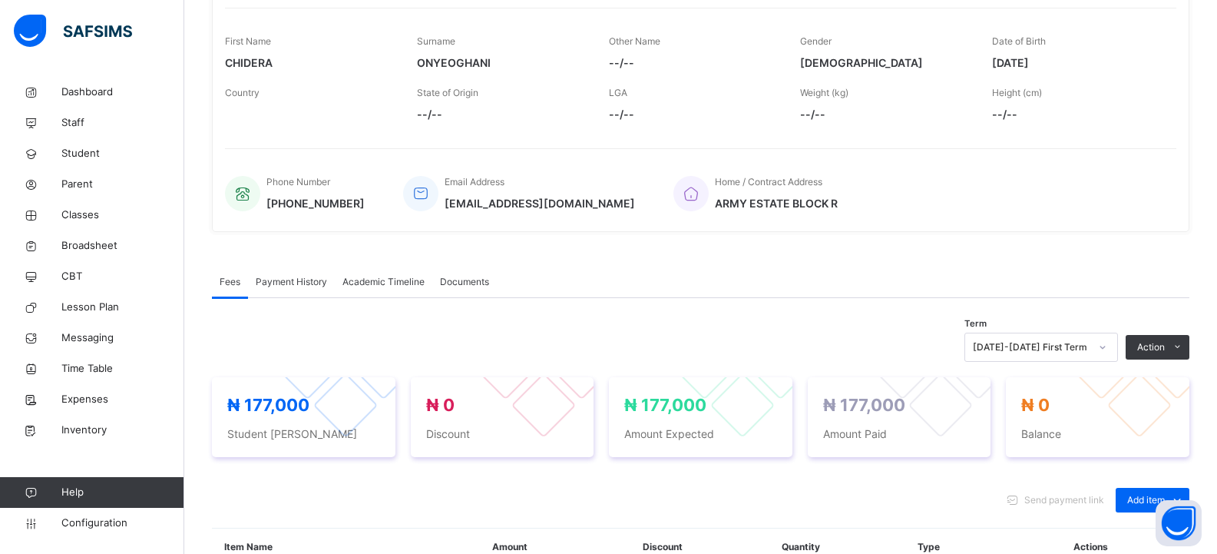
scroll to position [461, 0]
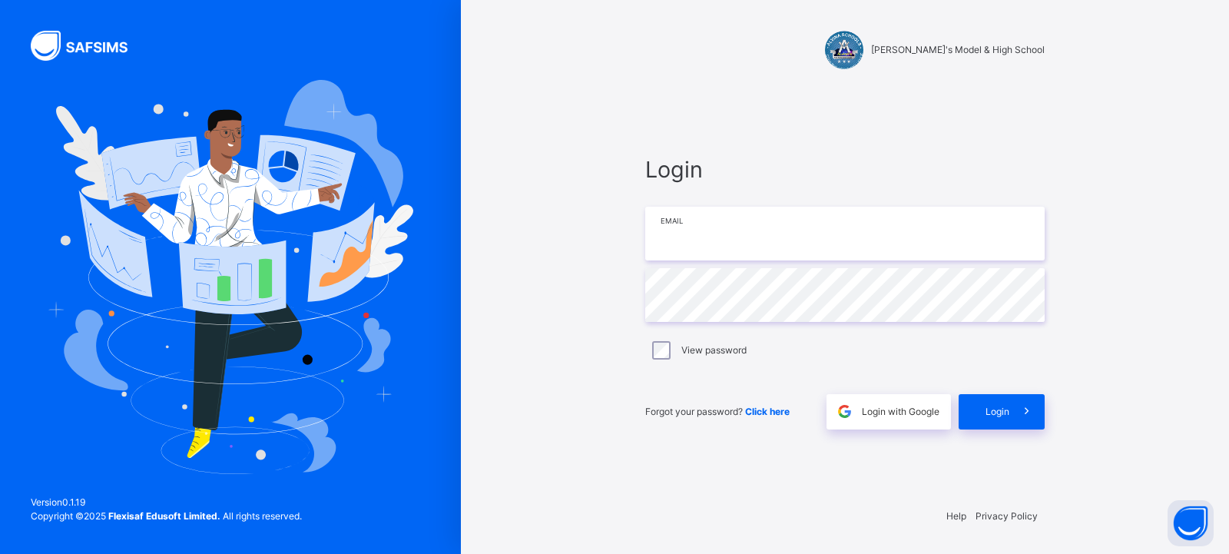
click at [739, 244] on input "email" at bounding box center [844, 234] width 399 height 54
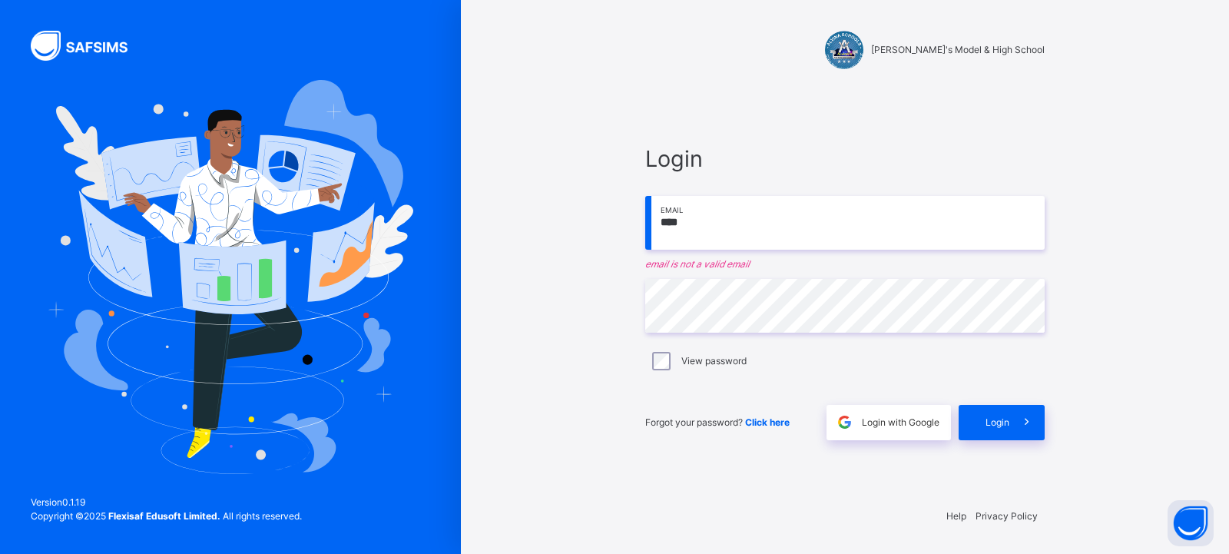
type input "**********"
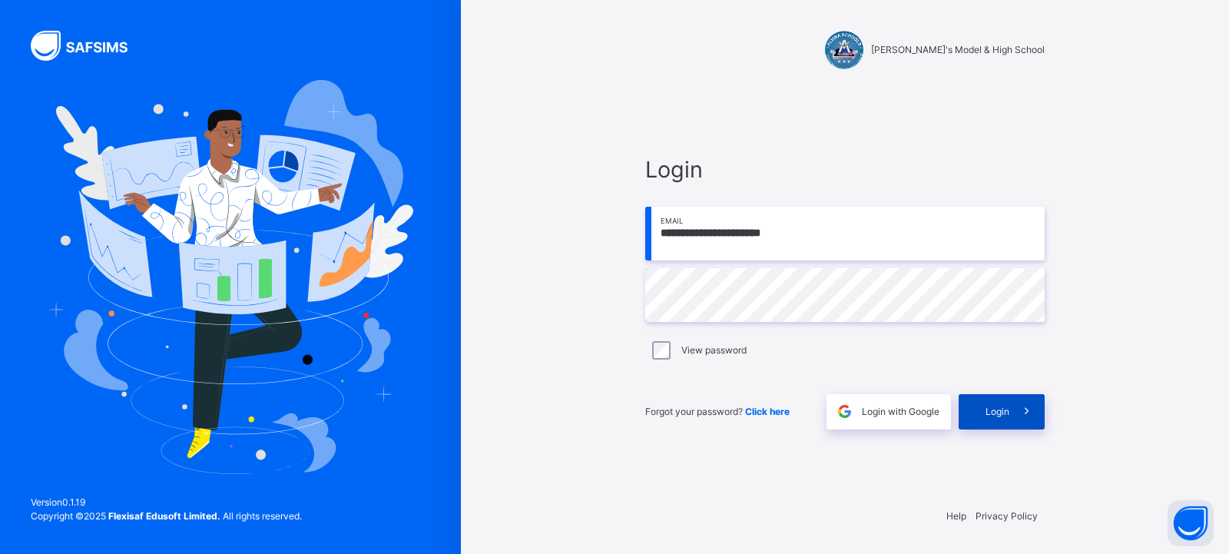
click at [998, 414] on span "Login" at bounding box center [997, 412] width 24 height 14
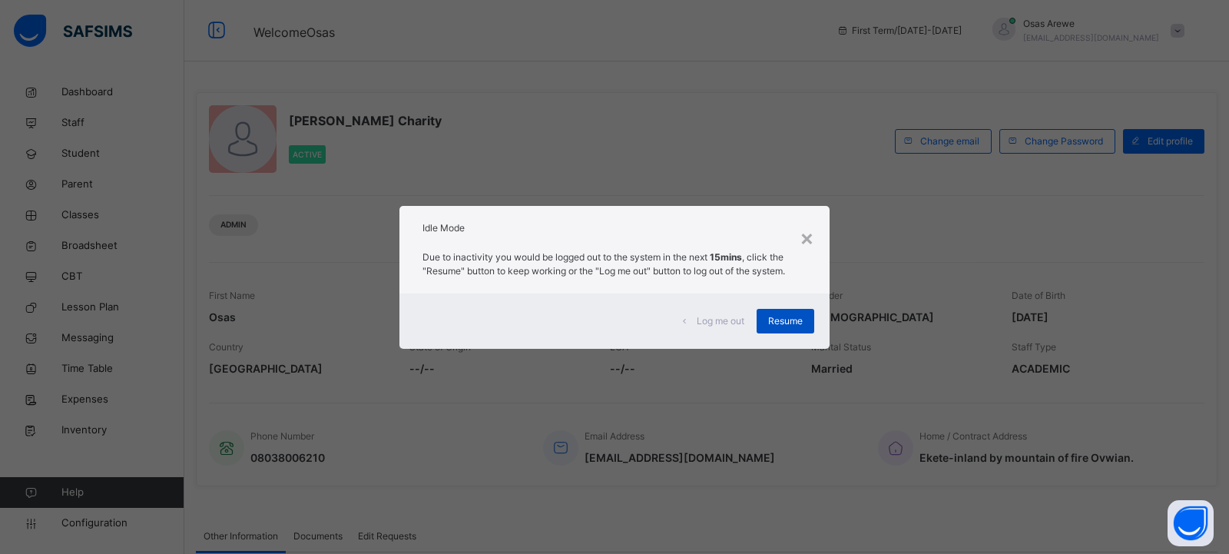
click at [790, 323] on span "Resume" at bounding box center [785, 321] width 35 height 14
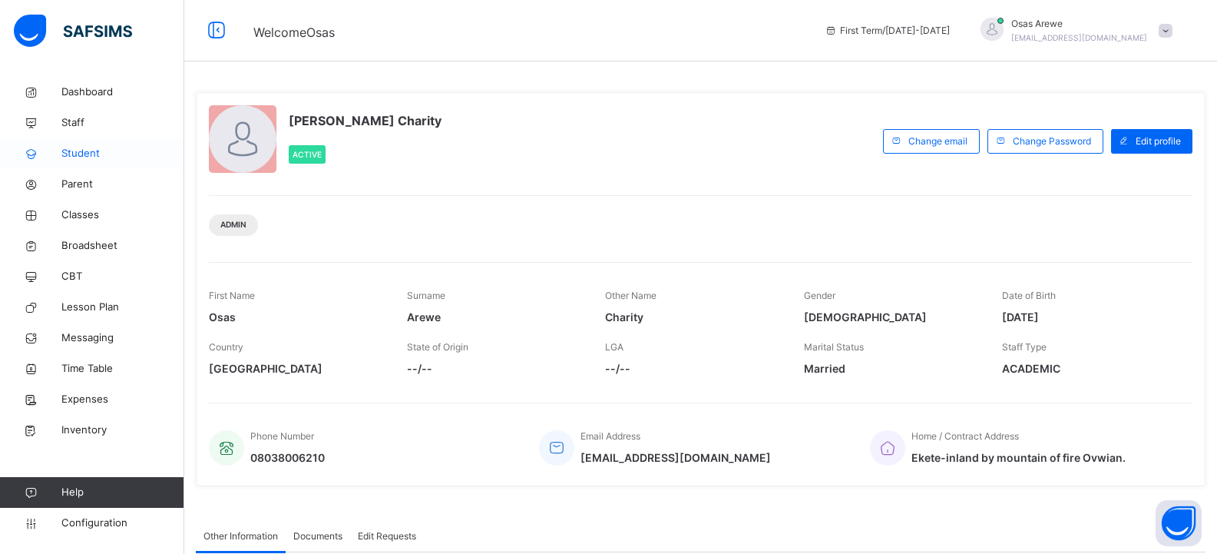
click at [78, 151] on span "Student" at bounding box center [122, 153] width 123 height 15
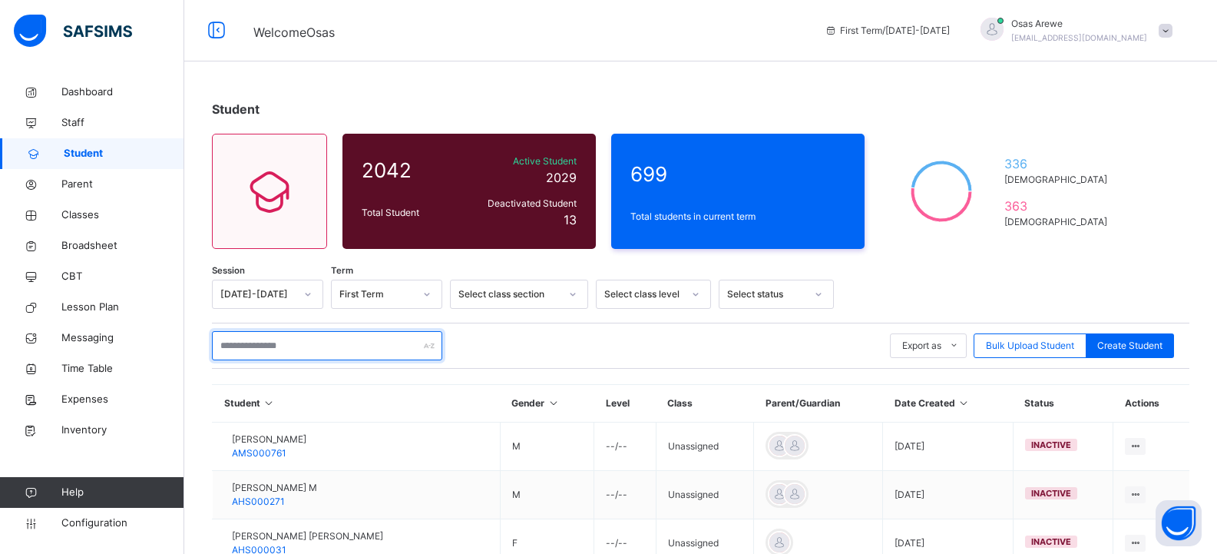
click at [326, 348] on input "text" at bounding box center [327, 345] width 230 height 29
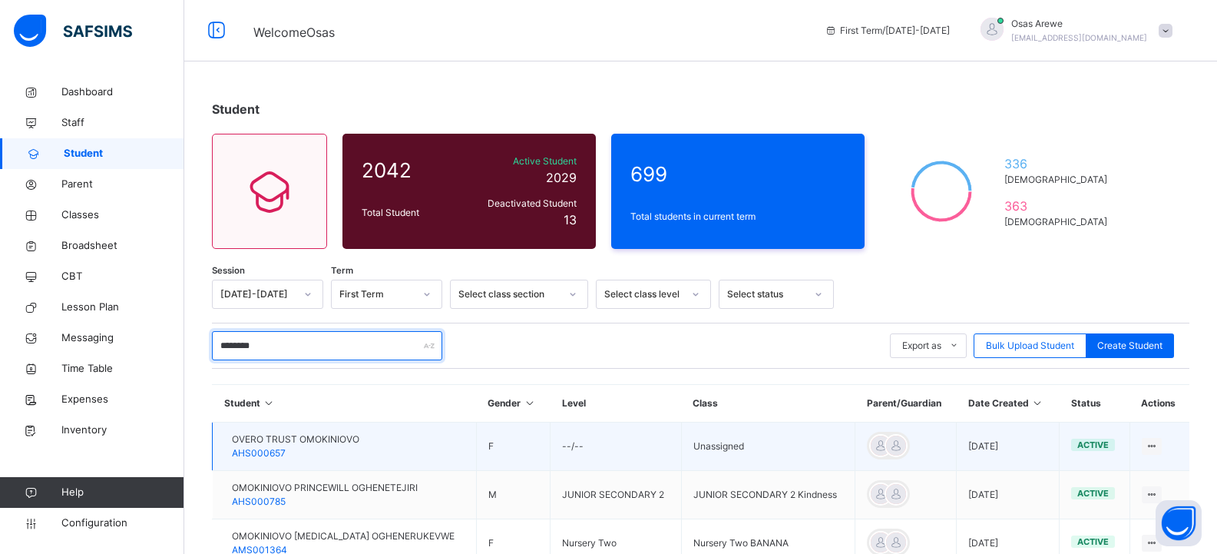
type input "********"
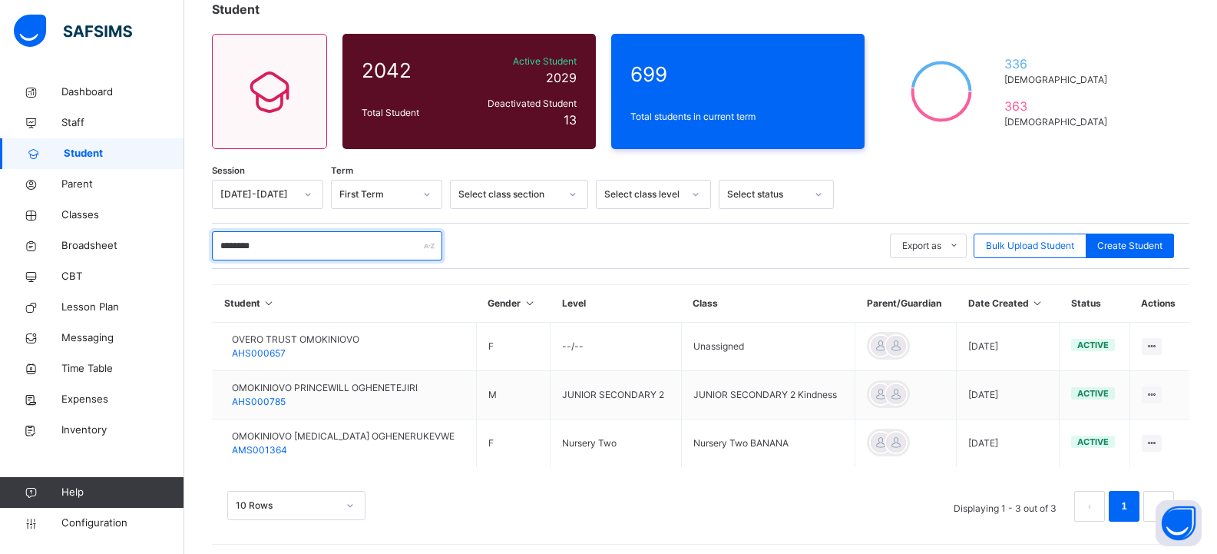
scroll to position [106, 0]
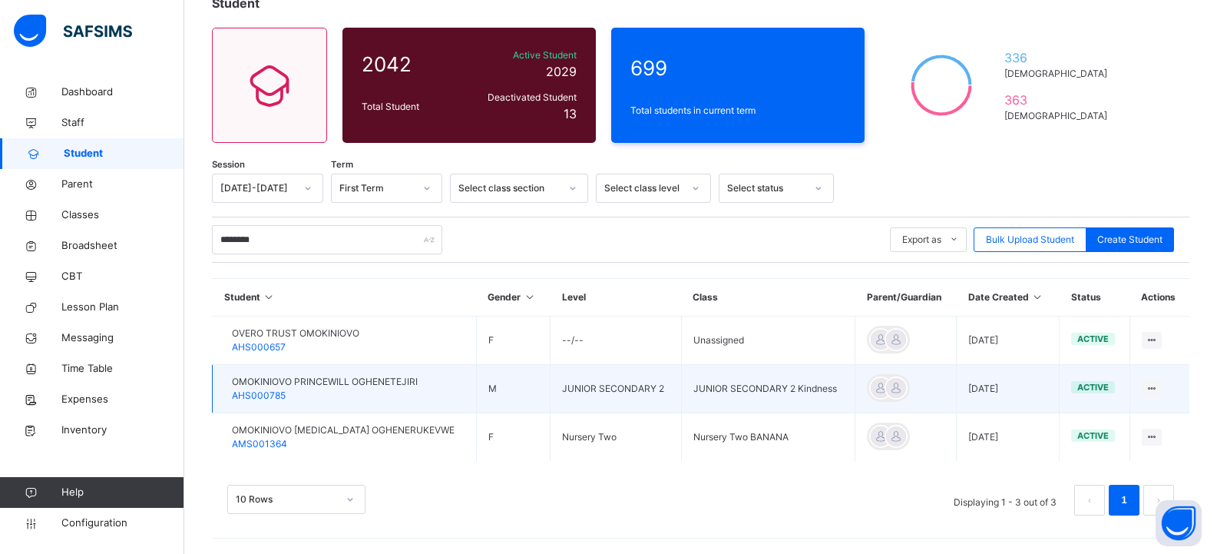
click at [318, 379] on span "OMOKINIOVO PRINCEWILL OGHENETEJIRI" at bounding box center [325, 382] width 186 height 14
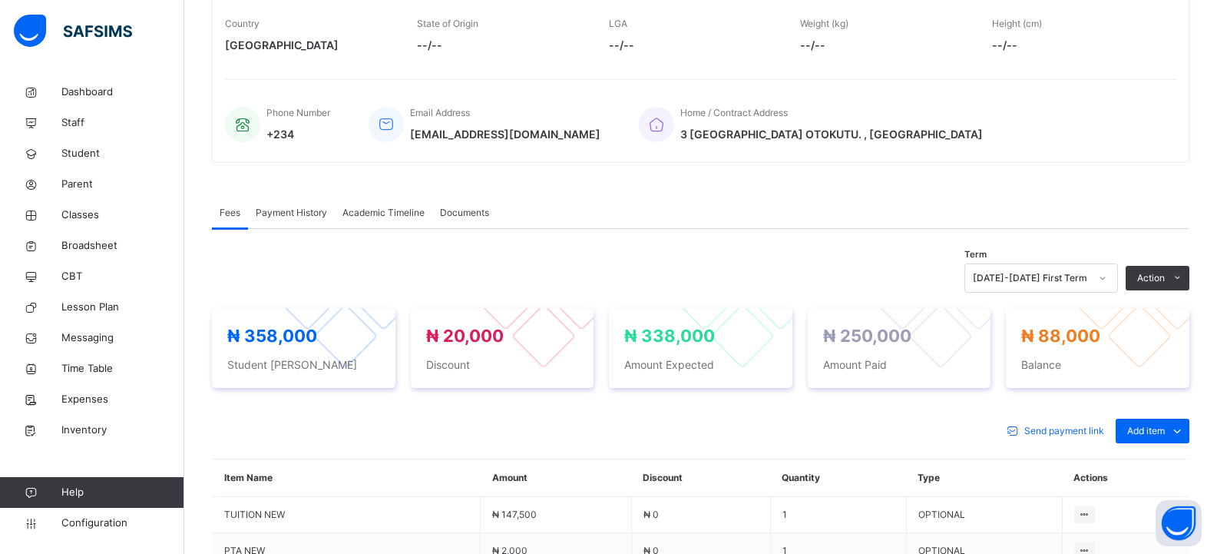
scroll to position [307, 0]
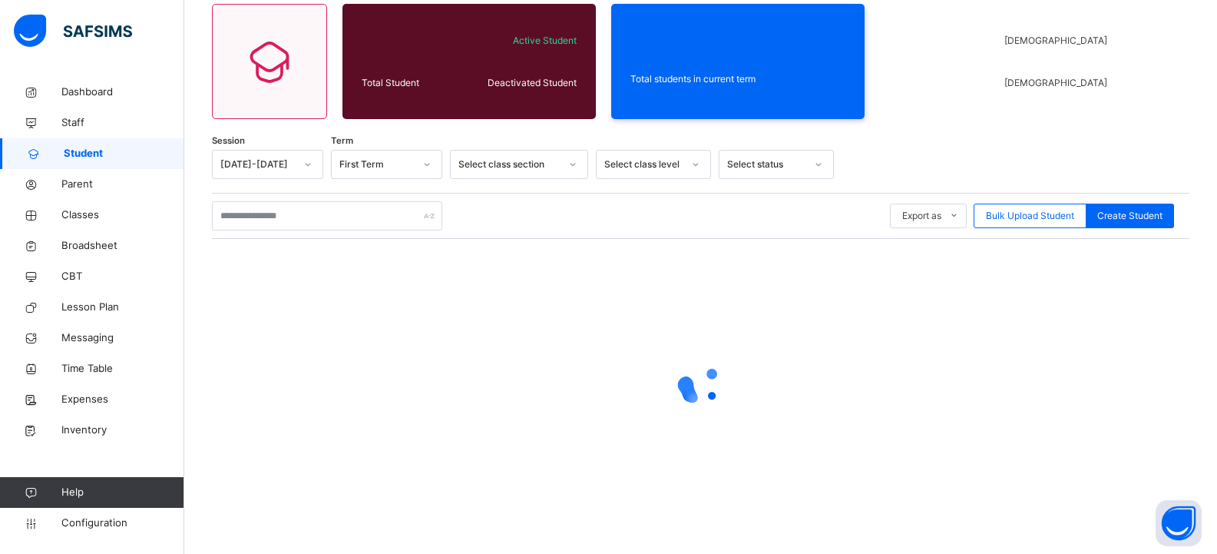
scroll to position [106, 0]
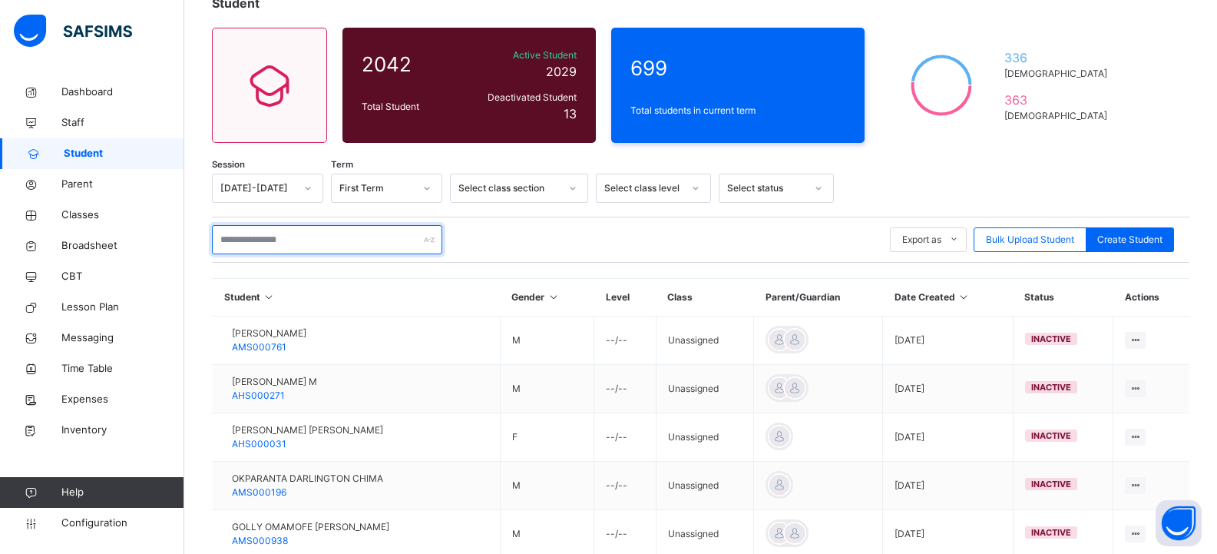
click at [301, 240] on input "text" at bounding box center [327, 239] width 230 height 29
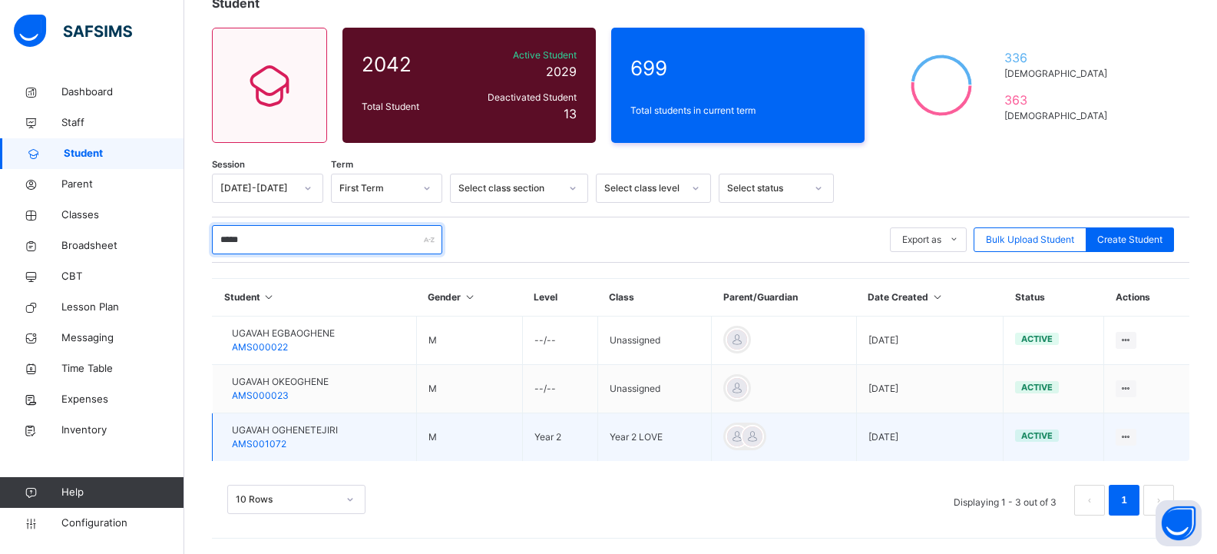
type input "*****"
click at [320, 429] on span "UGAVAH OGHENETEJIRI" at bounding box center [285, 430] width 106 height 14
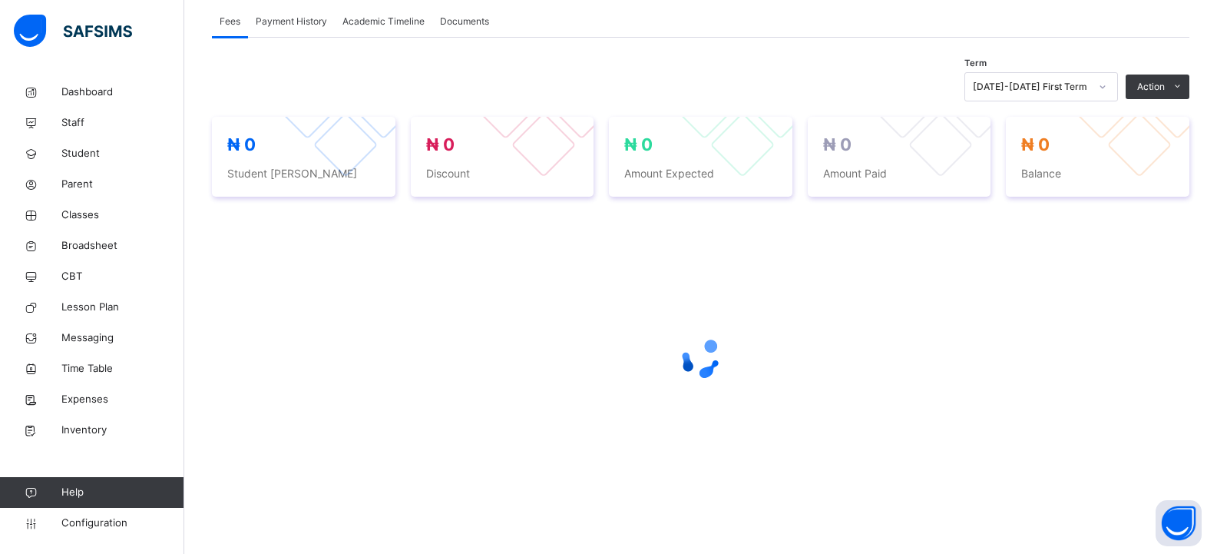
scroll to position [502, 0]
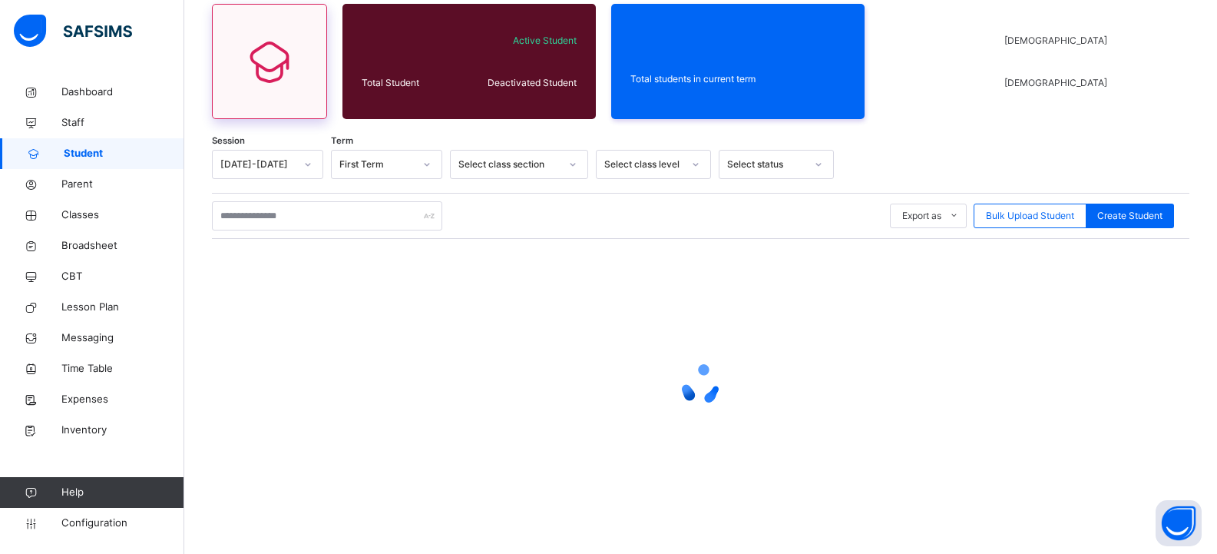
scroll to position [106, 0]
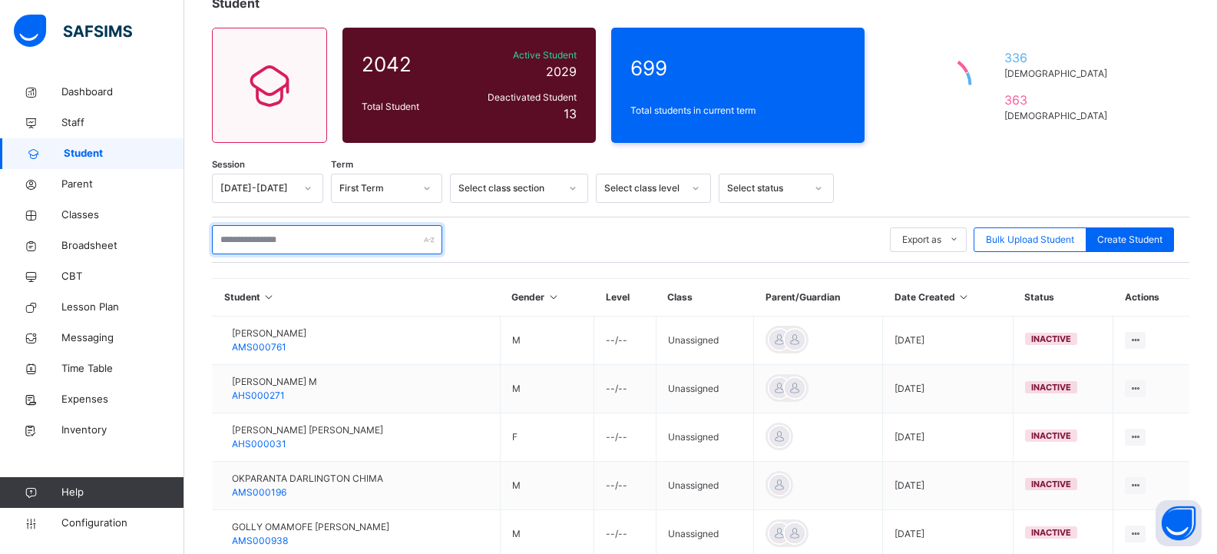
click at [331, 243] on input "text" at bounding box center [327, 239] width 230 height 29
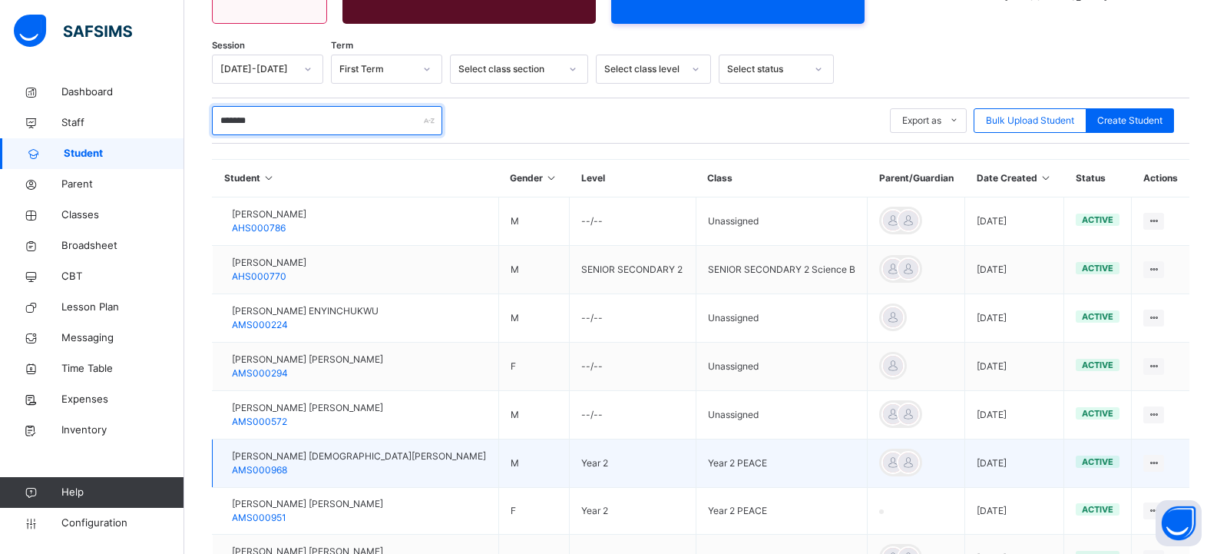
scroll to position [260, 0]
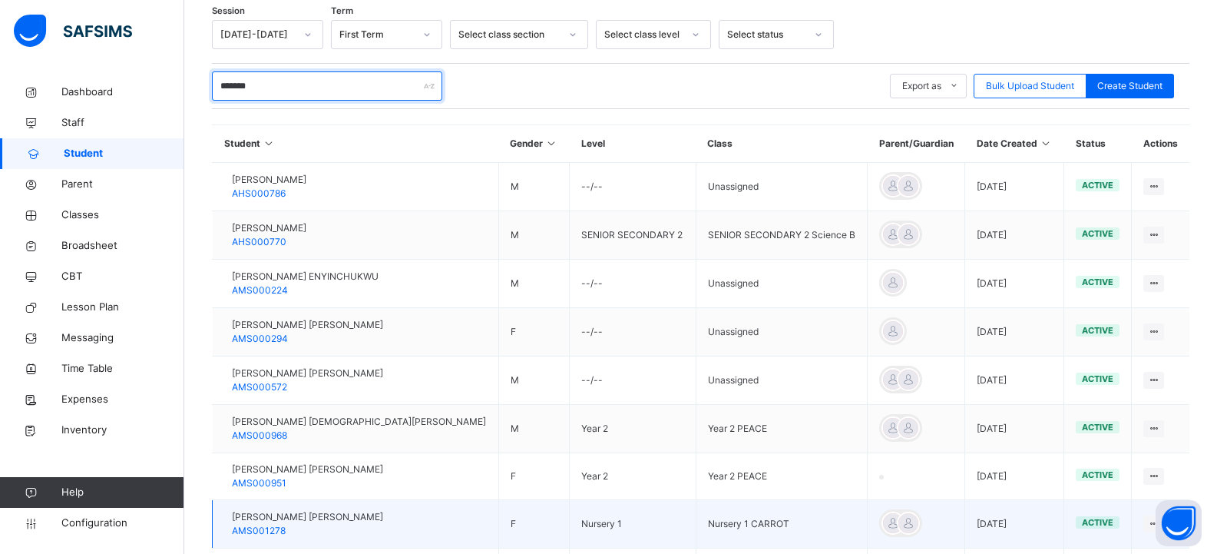
type input "*******"
click at [324, 516] on span "[PERSON_NAME] [PERSON_NAME]" at bounding box center [307, 517] width 151 height 14
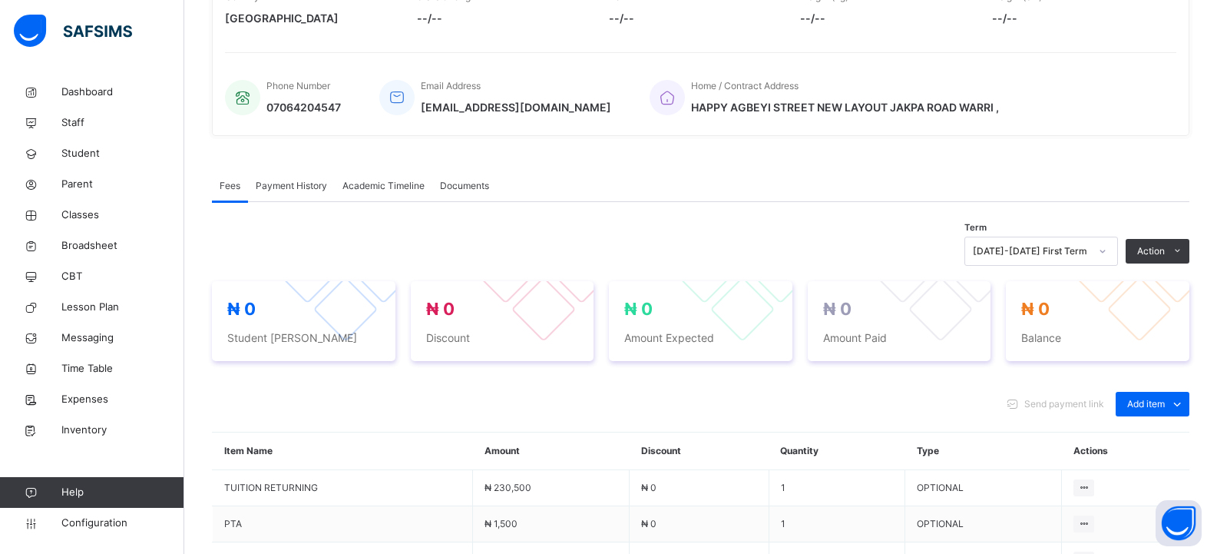
scroll to position [384, 0]
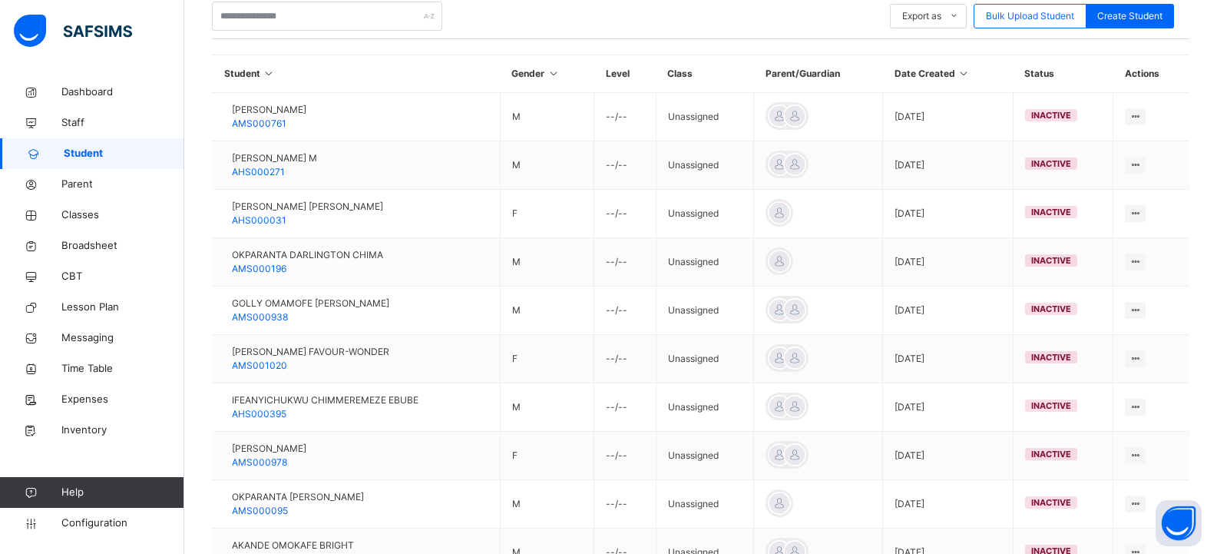
scroll to position [154, 0]
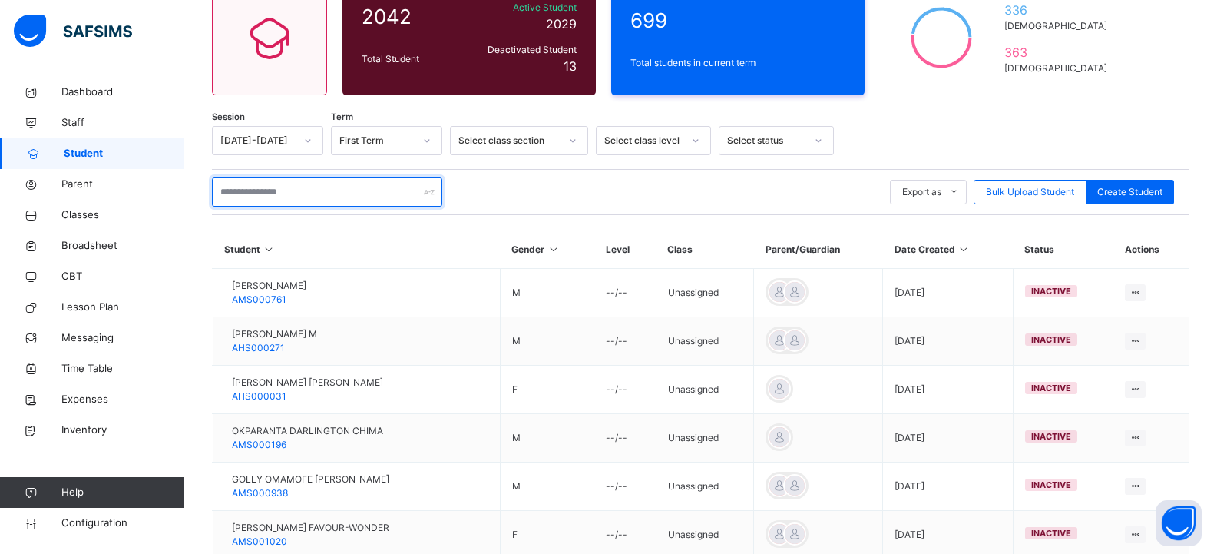
click at [306, 188] on input "text" at bounding box center [327, 191] width 230 height 29
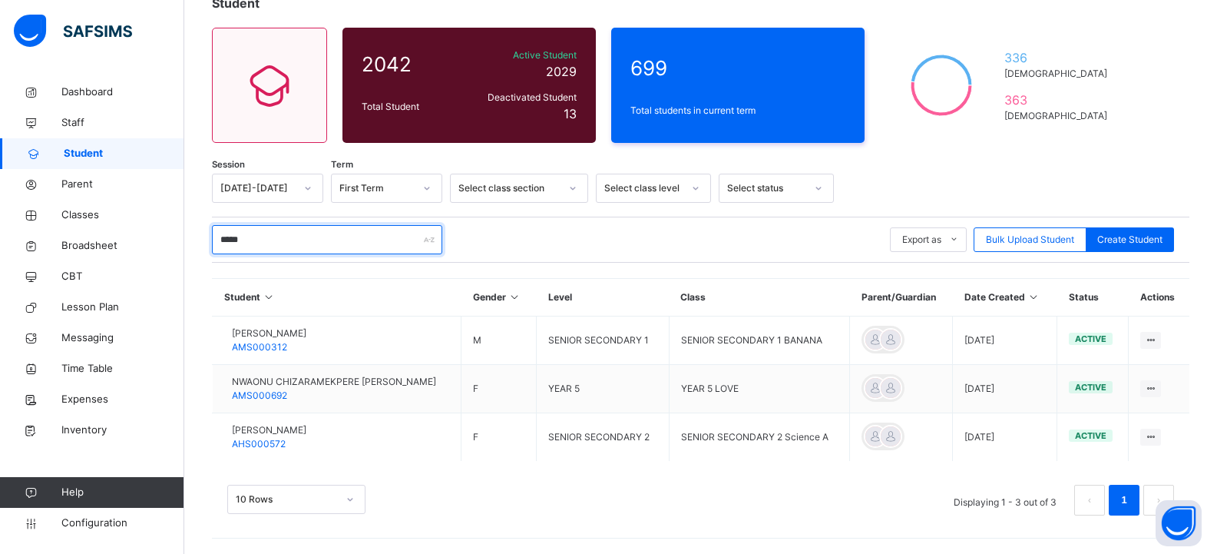
scroll to position [106, 0]
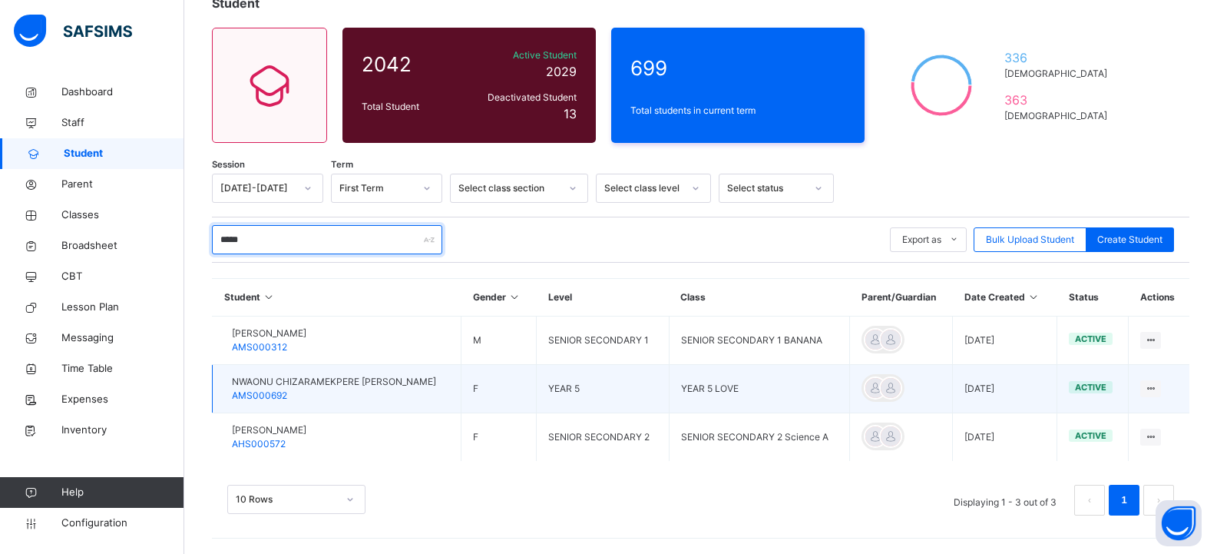
type input "*****"
click at [308, 385] on span "NWAONU CHIZARAMEKPERE [PERSON_NAME]" at bounding box center [334, 382] width 204 height 14
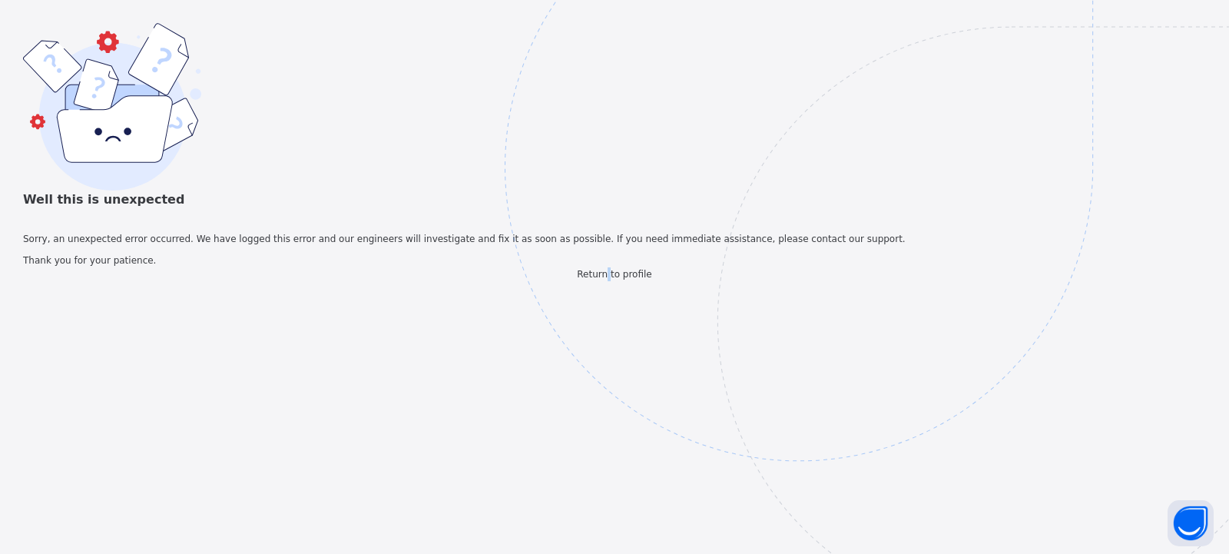
click at [607, 280] on span "Return to profile" at bounding box center [614, 274] width 74 height 11
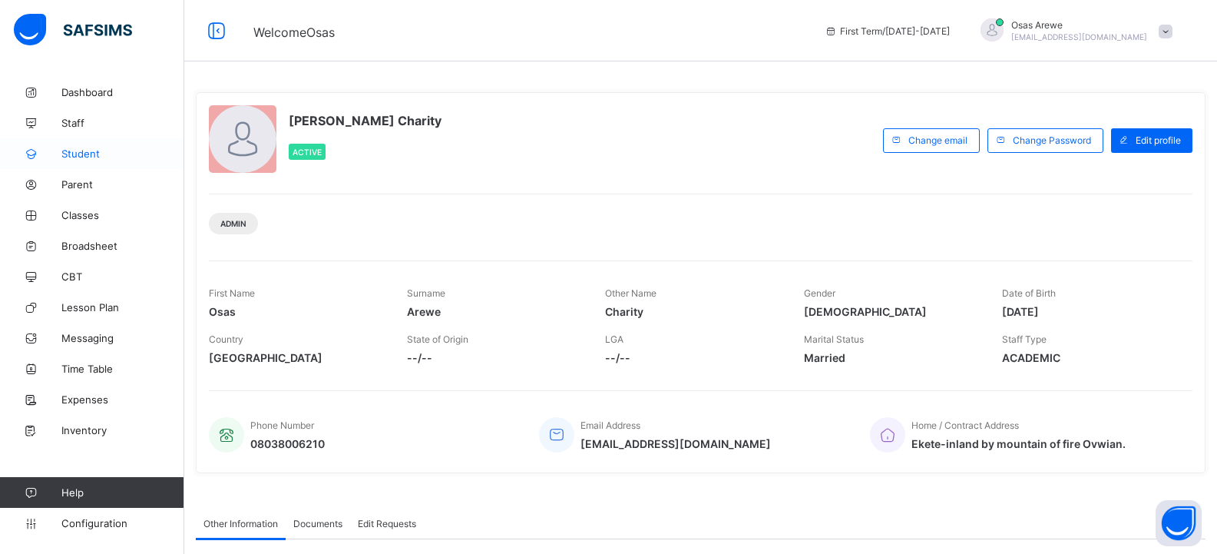
click at [96, 155] on span "Student" at bounding box center [122, 153] width 123 height 12
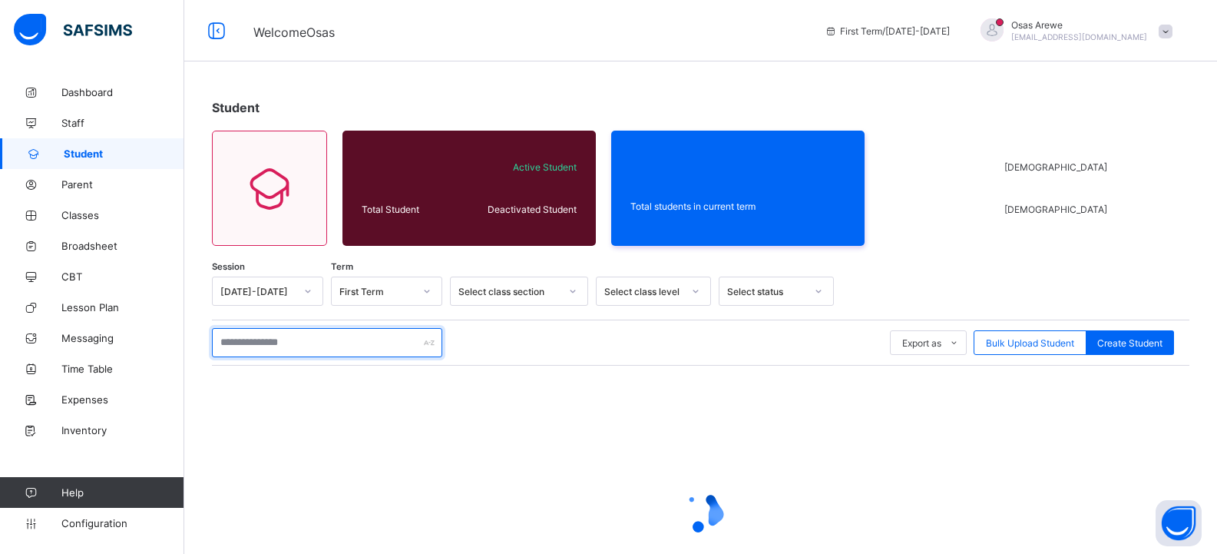
click at [294, 339] on input "text" at bounding box center [327, 342] width 230 height 29
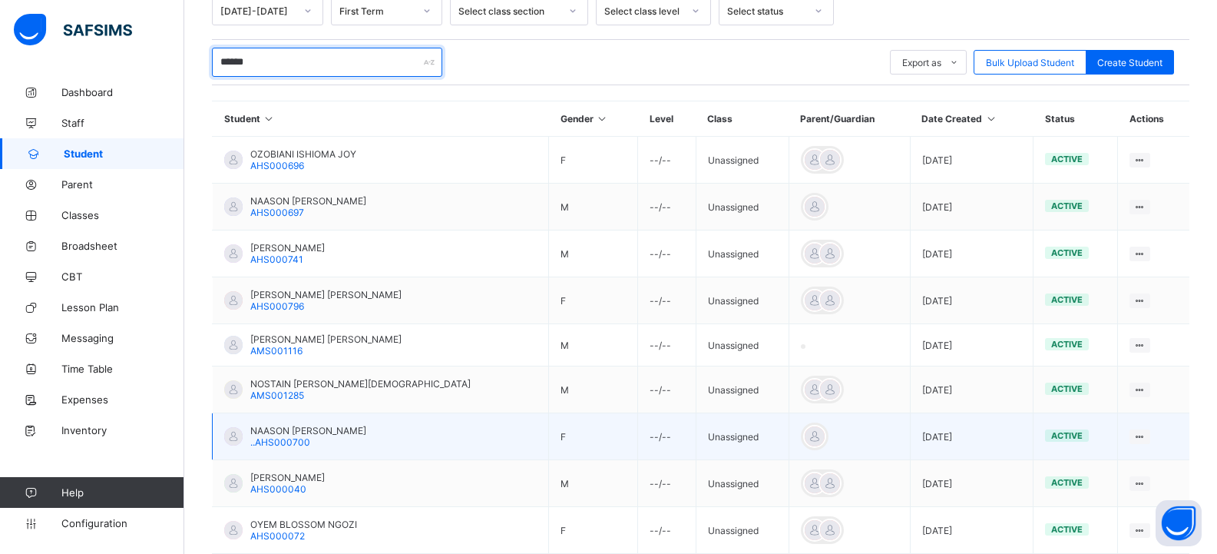
scroll to position [96, 0]
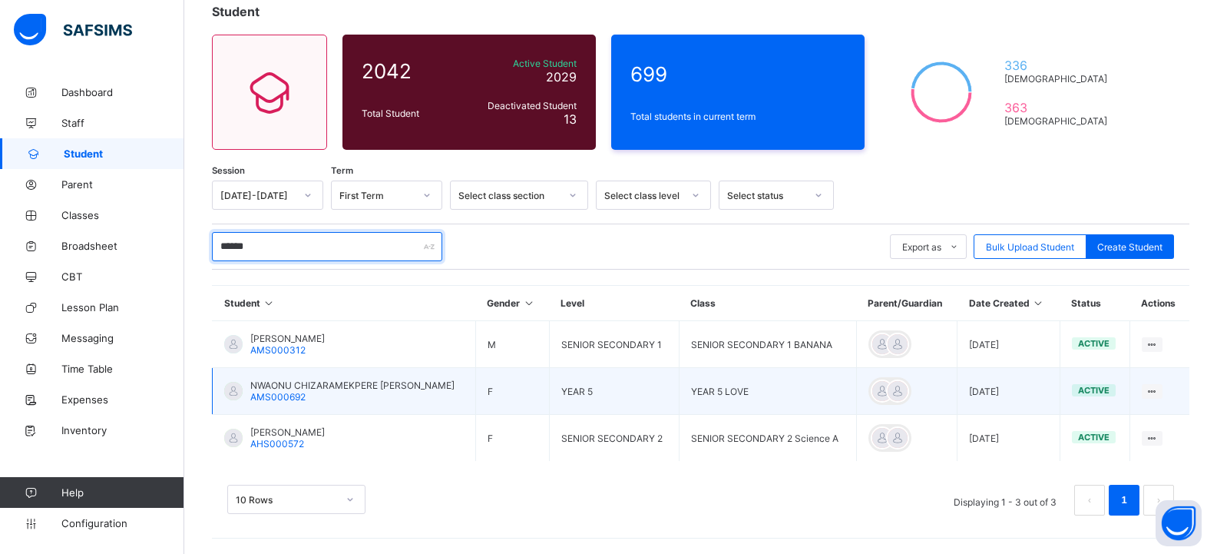
type input "******"
click at [313, 388] on span "NWAONU CHIZARAMEKPERE [PERSON_NAME]" at bounding box center [352, 385] width 204 height 12
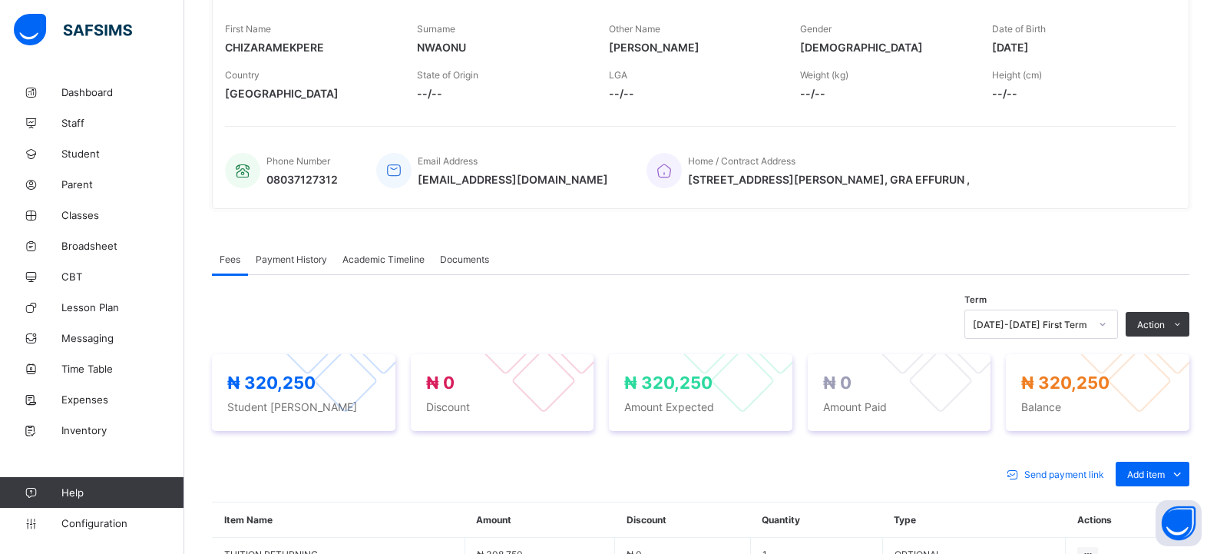
scroll to position [403, 0]
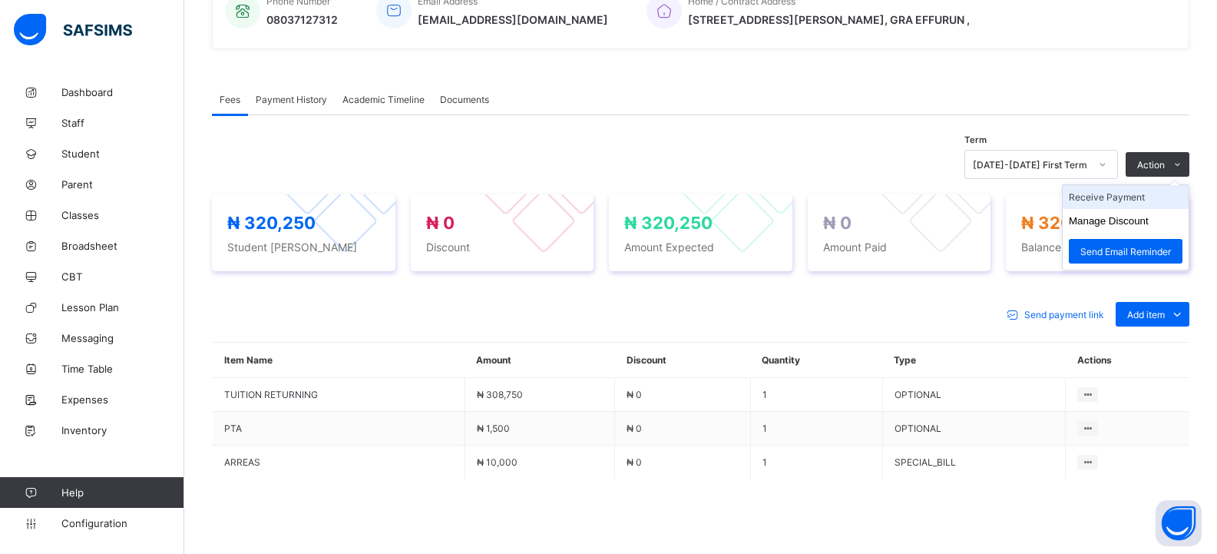
click at [1108, 195] on li "Receive Payment" at bounding box center [1126, 197] width 126 height 24
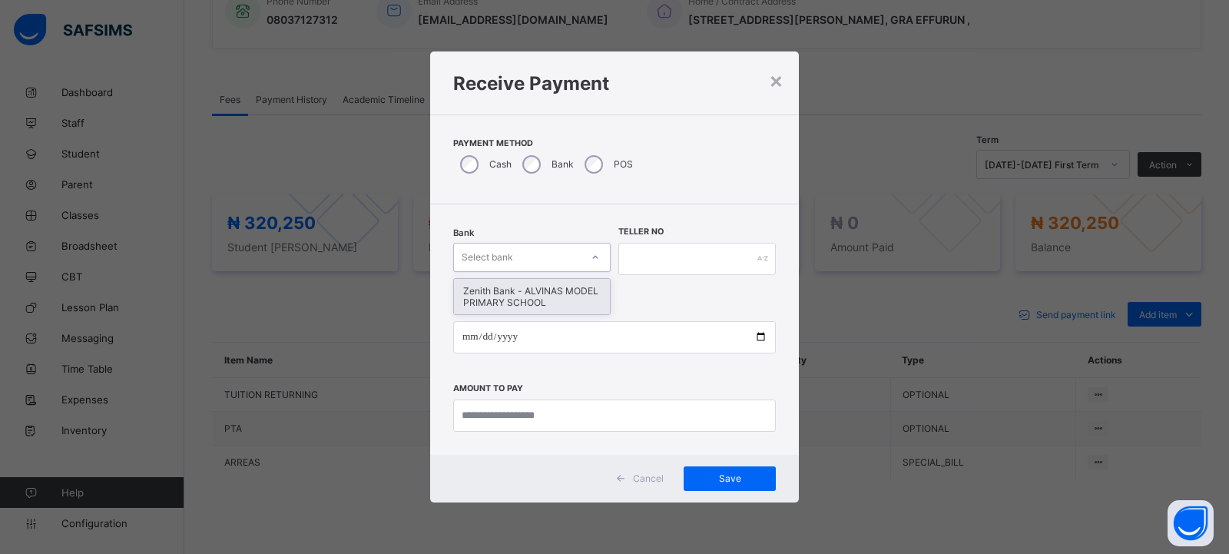
click at [548, 258] on div "Select bank" at bounding box center [517, 258] width 127 height 22
drag, startPoint x: 551, startPoint y: 301, endPoint x: 614, endPoint y: 289, distance: 64.2
click at [554, 301] on div "Zenith Bank - ALVINAS MODEL PRIMARY SCHOOL" at bounding box center [532, 296] width 156 height 35
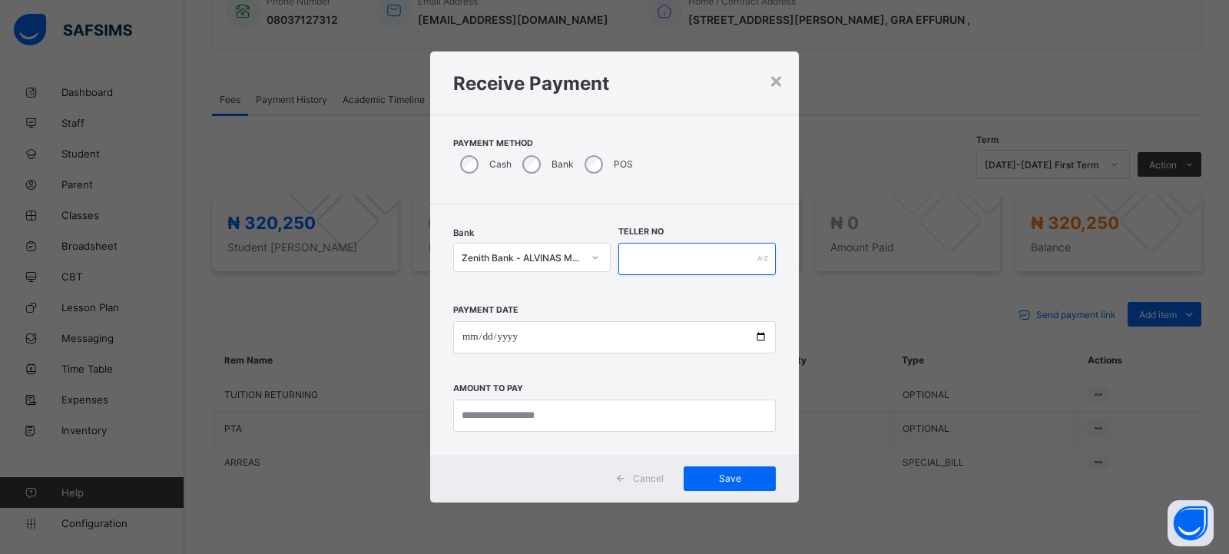
click at [644, 257] on input "text" at bounding box center [696, 259] width 157 height 32
type input "*********"
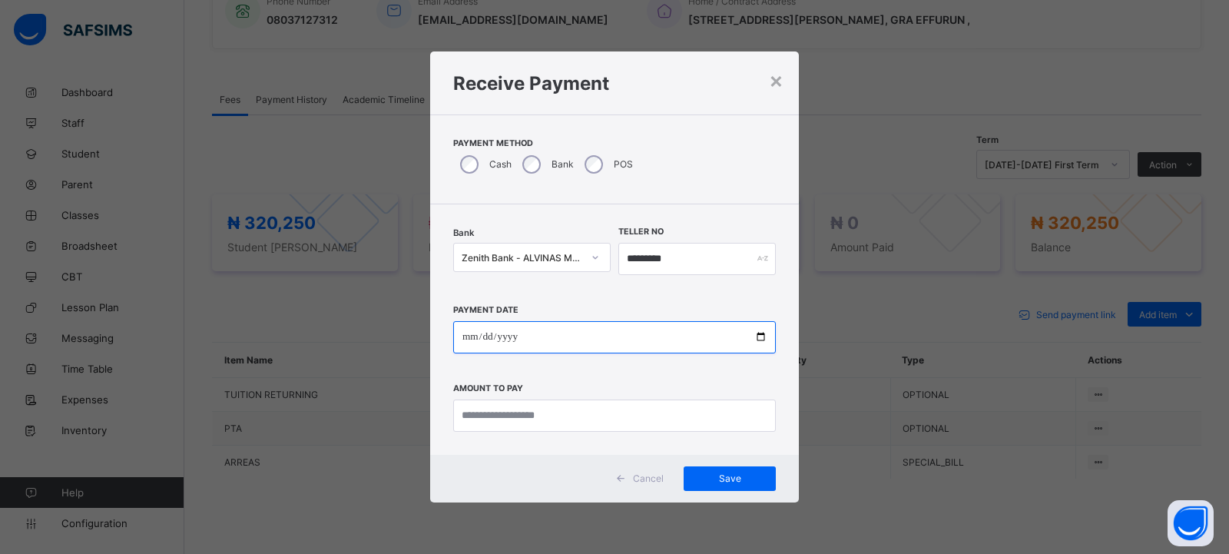
click at [468, 339] on input "date" at bounding box center [614, 337] width 323 height 32
type input "**********"
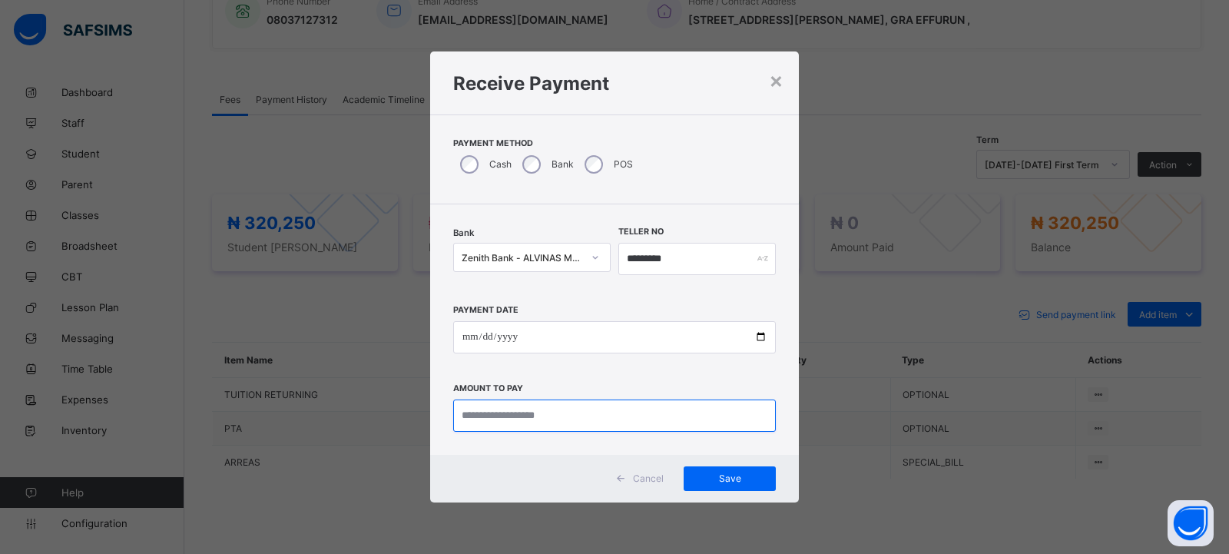
click at [471, 412] on input "currency" at bounding box center [614, 415] width 323 height 32
type input "*********"
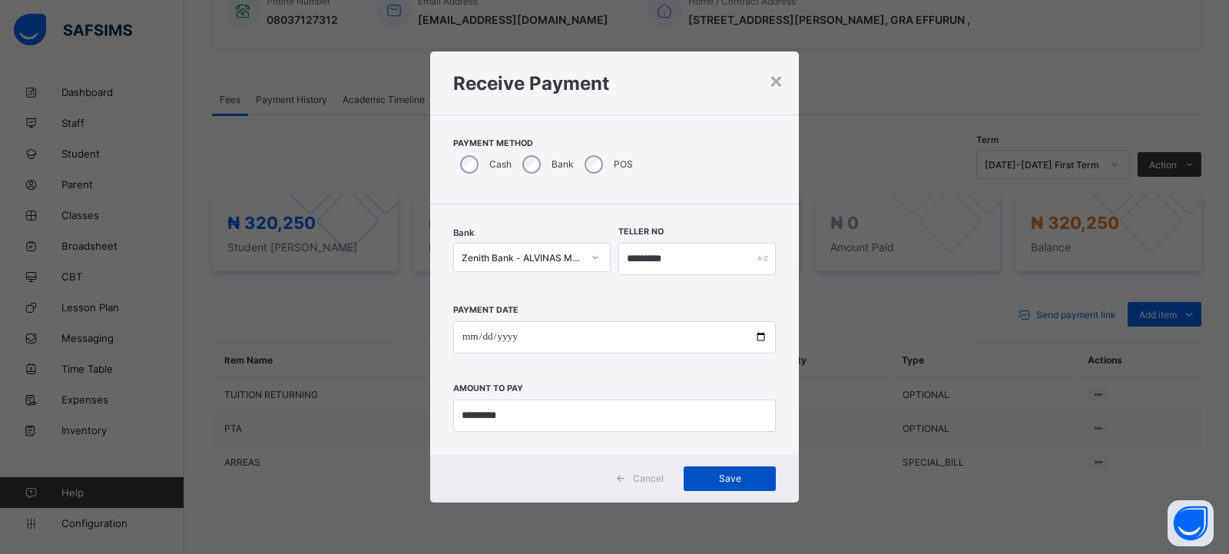
click at [733, 482] on span "Save" at bounding box center [729, 478] width 69 height 12
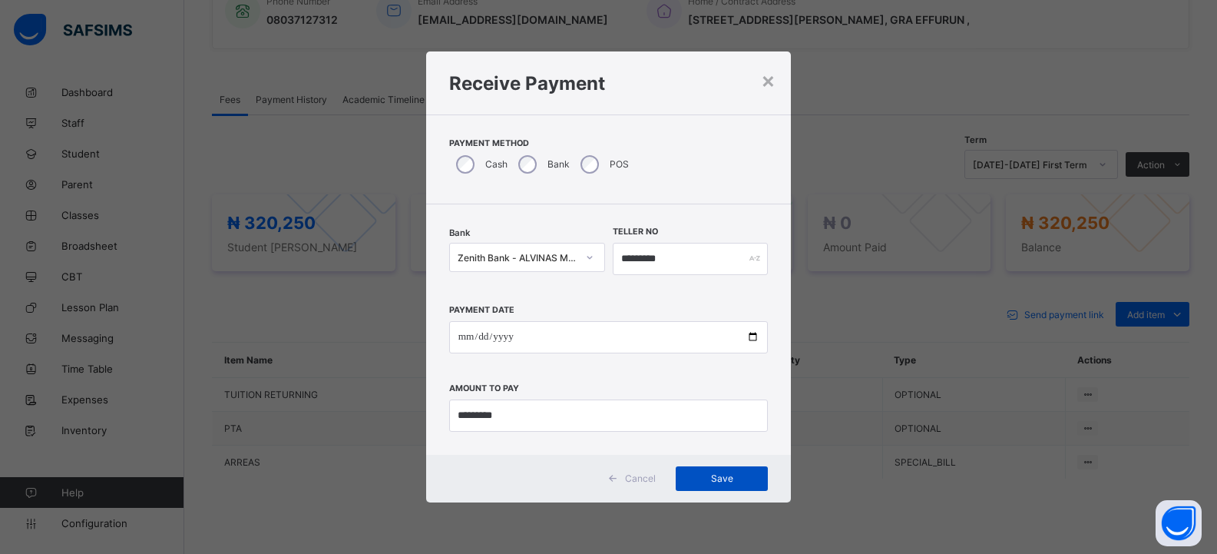
click at [720, 489] on div "Save" at bounding box center [722, 478] width 92 height 25
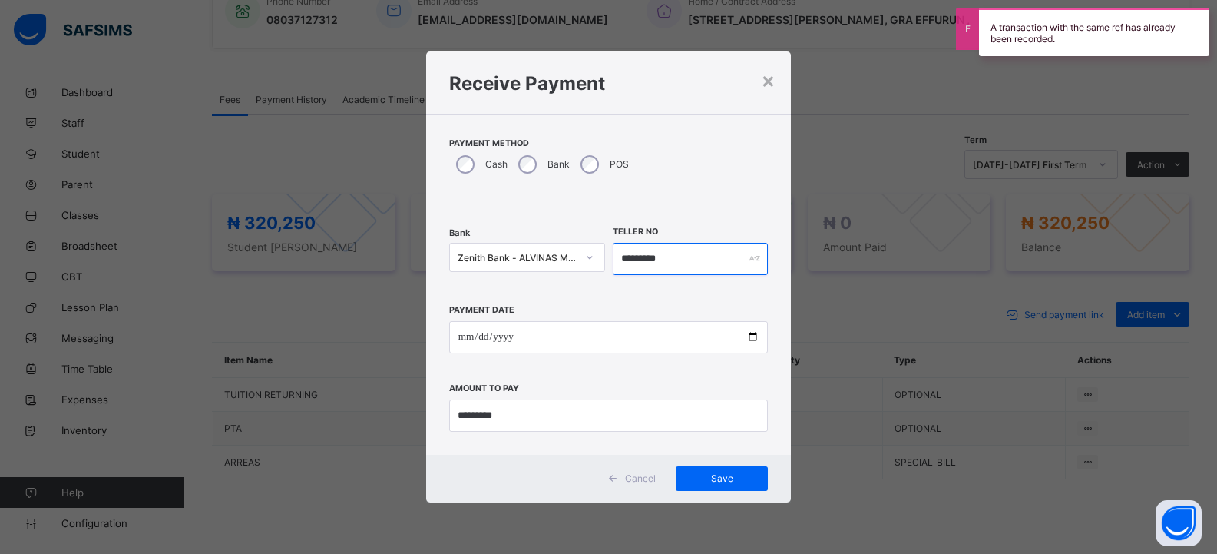
click at [646, 263] on input "*********" at bounding box center [691, 259] width 156 height 32
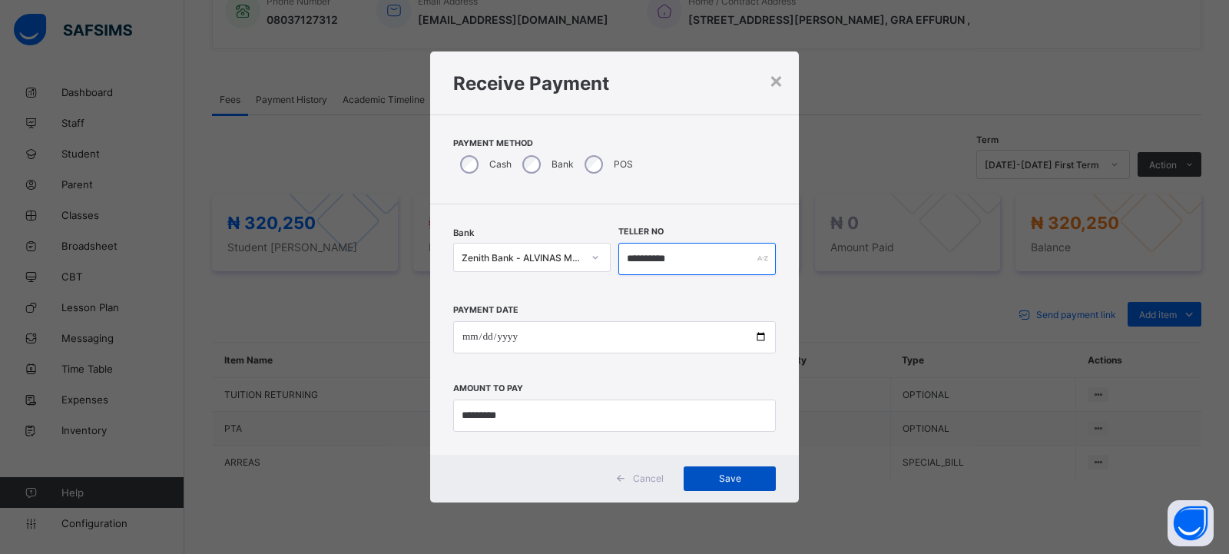
type input "**********"
click at [720, 475] on span "Save" at bounding box center [729, 478] width 69 height 12
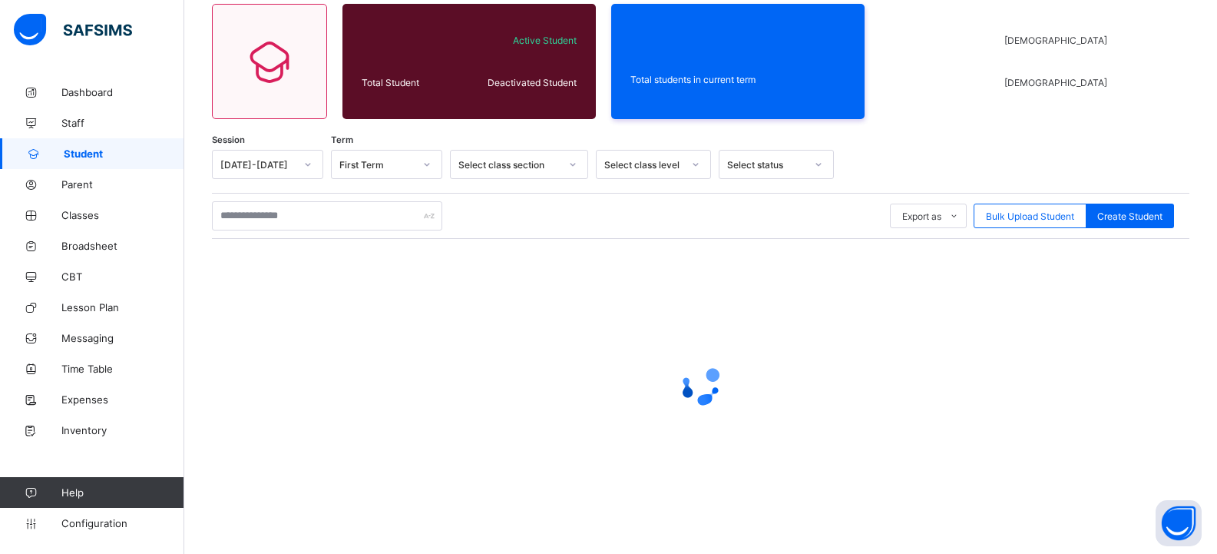
scroll to position [96, 0]
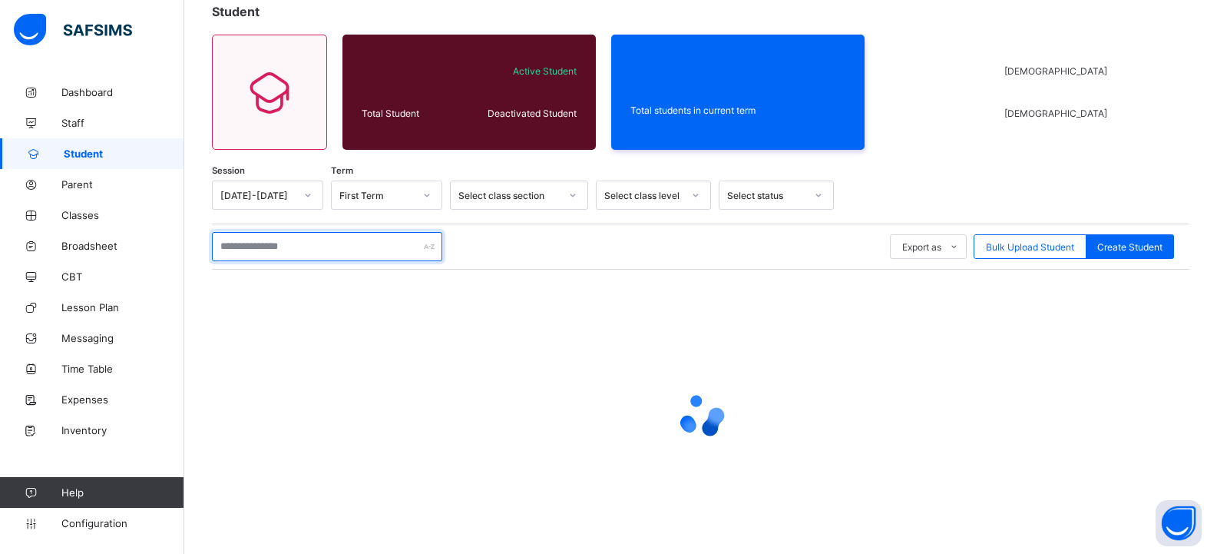
click at [273, 243] on input "text" at bounding box center [327, 246] width 230 height 29
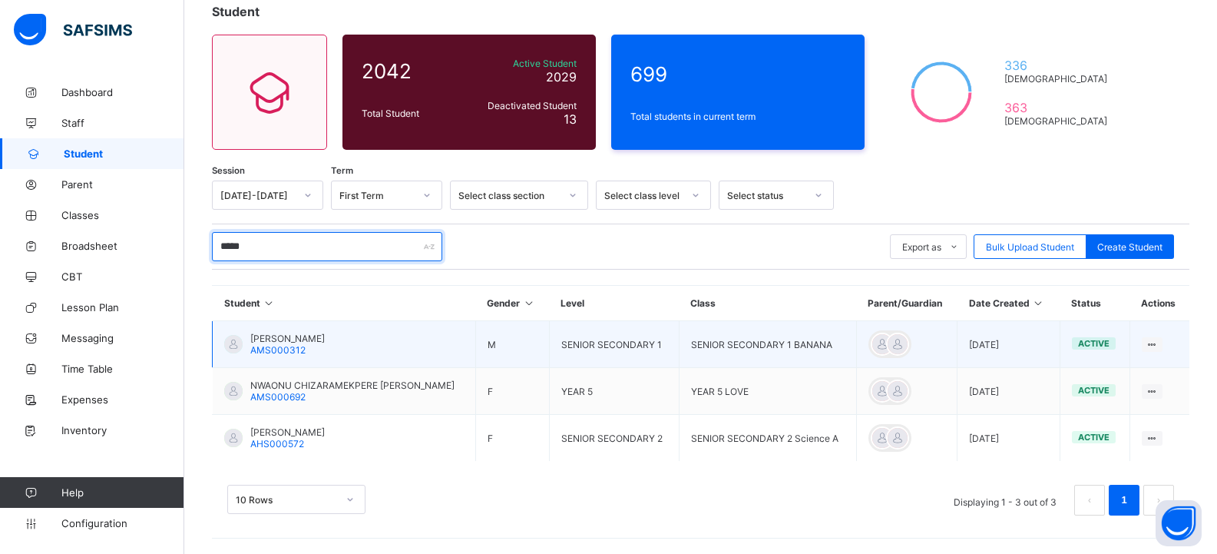
type input "*****"
click at [314, 341] on span "[PERSON_NAME]" at bounding box center [287, 339] width 74 height 12
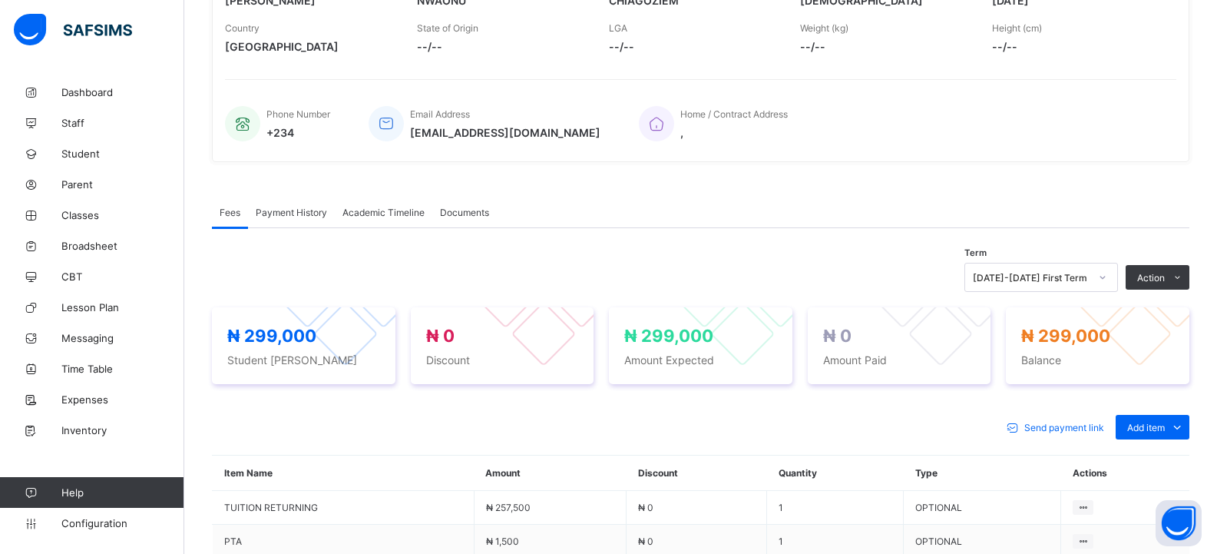
scroll to position [183, 0]
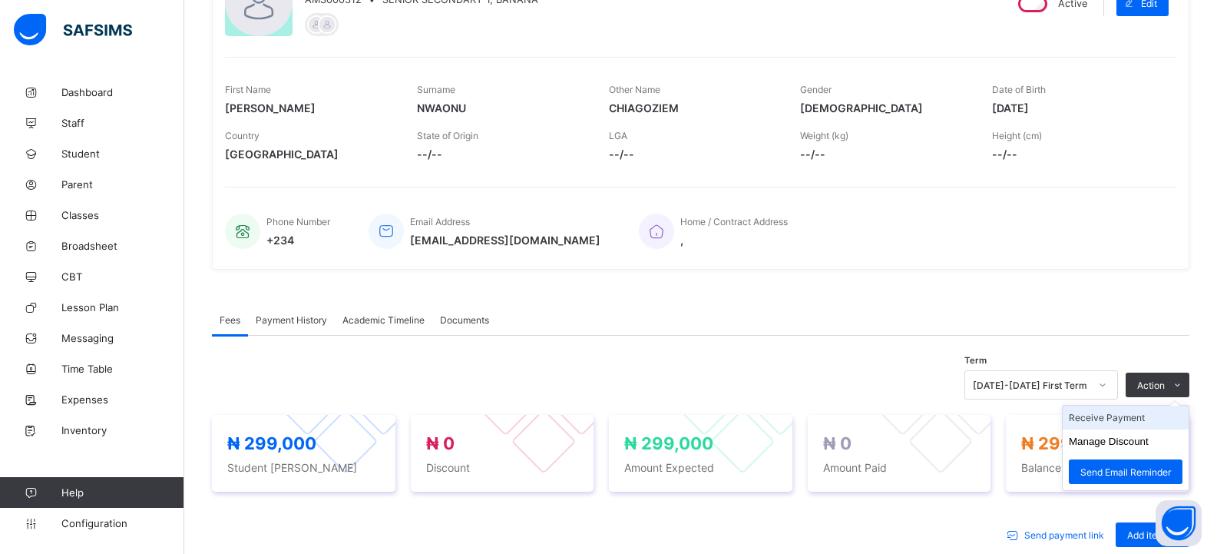
click at [1116, 419] on li "Receive Payment" at bounding box center [1126, 418] width 126 height 24
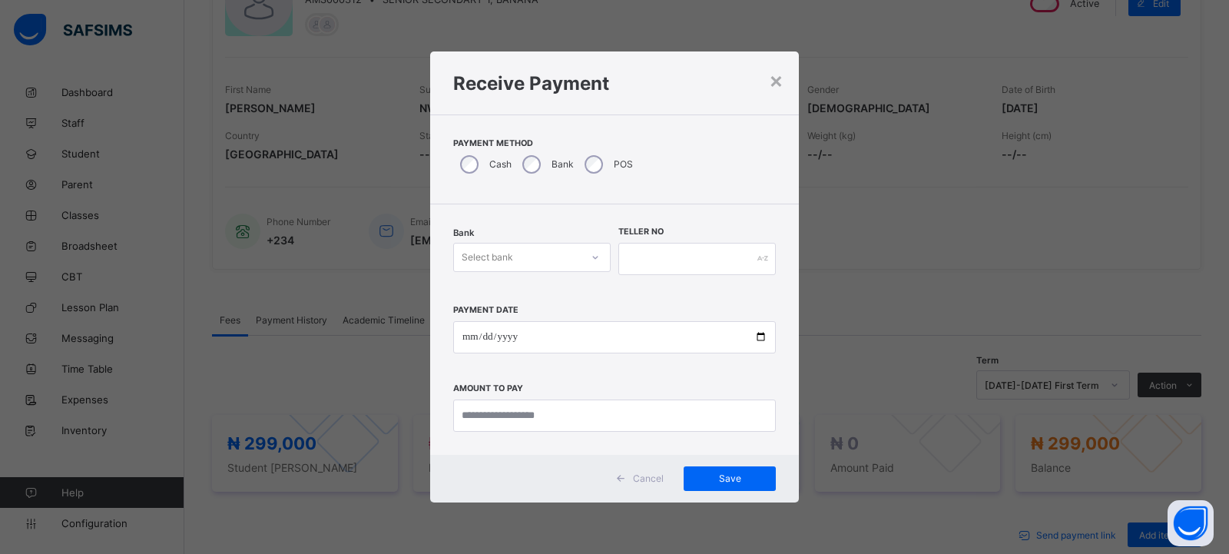
click at [514, 263] on div "Select bank" at bounding box center [517, 258] width 127 height 22
drag, startPoint x: 522, startPoint y: 289, endPoint x: 564, endPoint y: 273, distance: 44.2
click at [522, 290] on div "Zenith Bank - ALVINAS MODEL PRIMARY SCHOOL" at bounding box center [532, 296] width 156 height 35
click at [637, 256] on input "text" at bounding box center [696, 259] width 157 height 32
type input "**********"
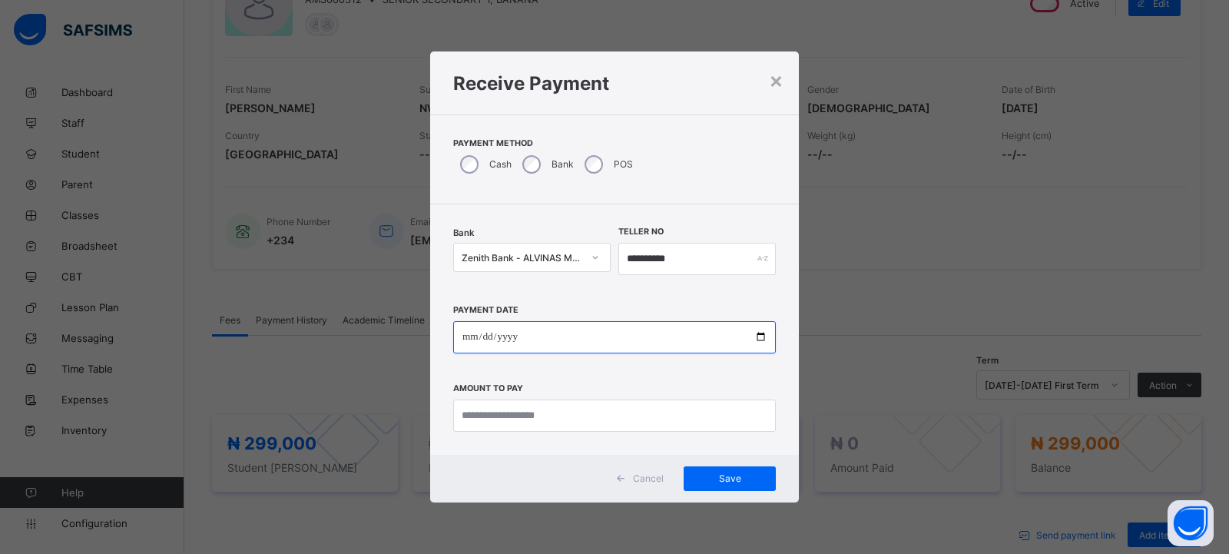
click at [472, 339] on input "date" at bounding box center [614, 337] width 323 height 32
type input "**********"
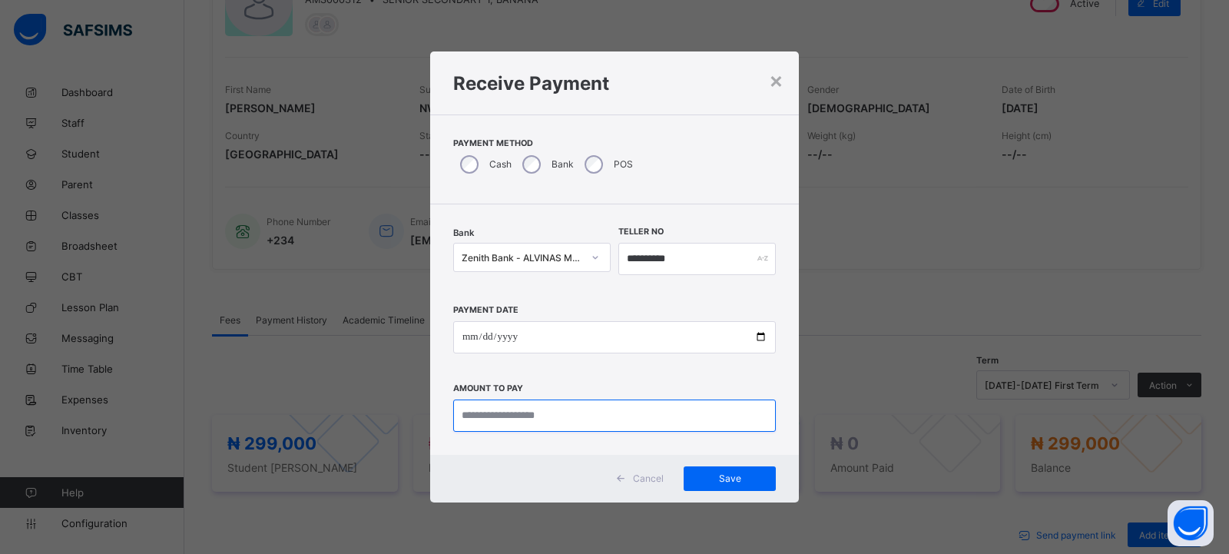
click at [483, 416] on input "currency" at bounding box center [614, 415] width 323 height 32
type input "*********"
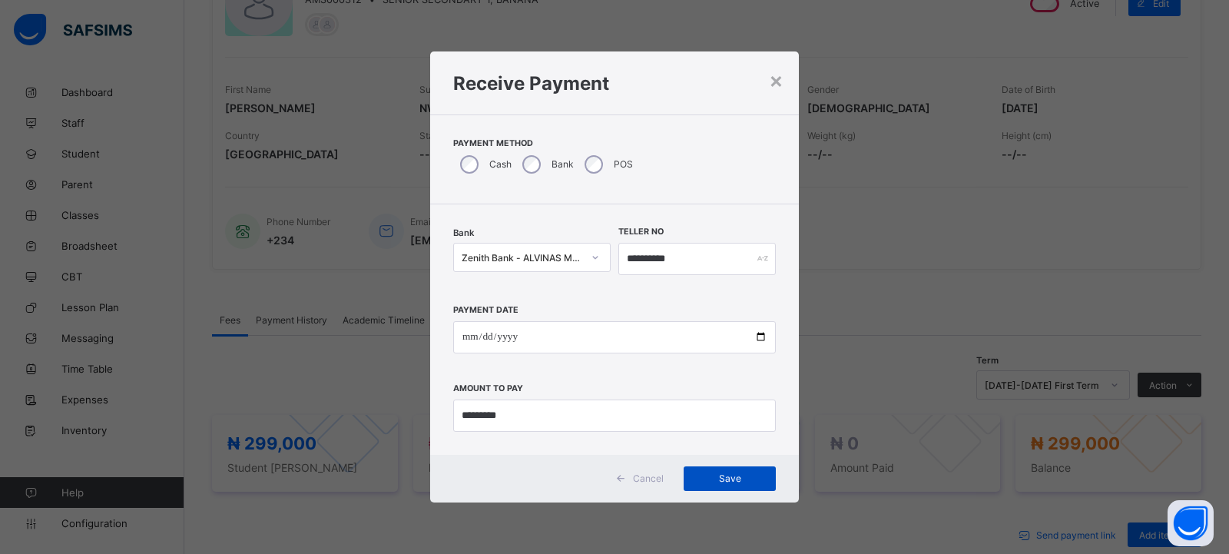
click at [716, 477] on span "Save" at bounding box center [729, 478] width 69 height 12
